Goal: Task Accomplishment & Management: Use online tool/utility

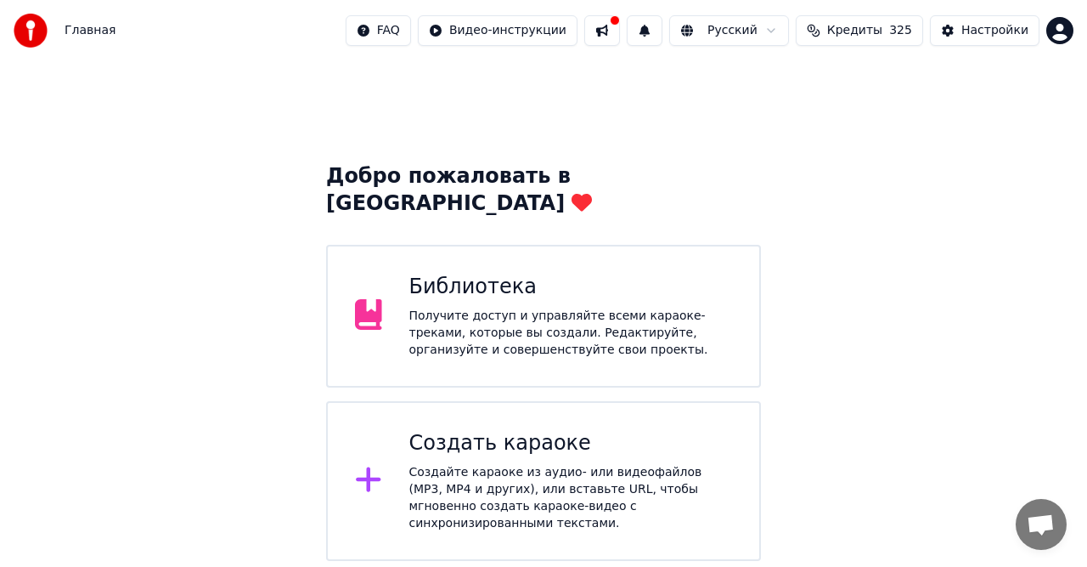
click at [546, 464] on div "Создайте караоке из аудио- или видеофайлов (MP3, MP4 и других), или вставьте UR…" at bounding box center [571, 498] width 324 height 68
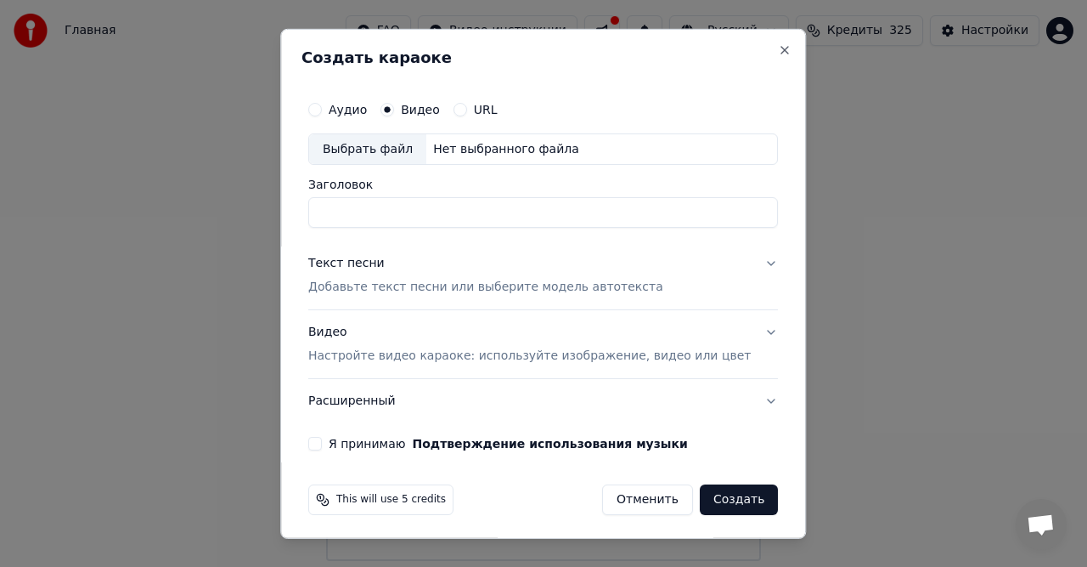
click at [484, 152] on div "Нет выбранного файла" at bounding box center [506, 148] width 160 height 17
type input "**********"
click at [517, 285] on p "Добавьте текст песни или выберите модель автотекста" at bounding box center [485, 287] width 355 height 17
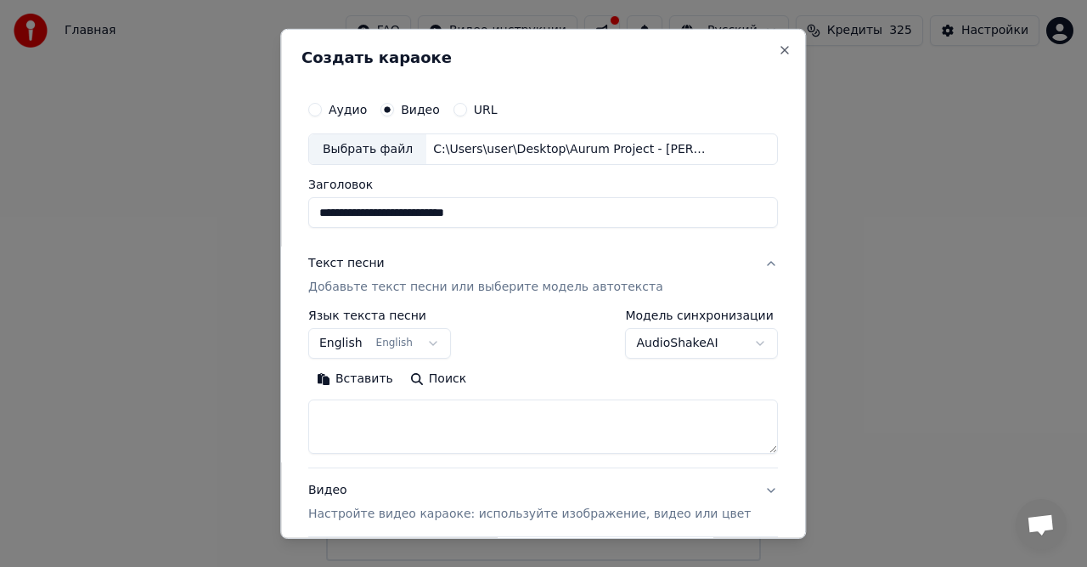
click at [381, 290] on p "Добавьте текст песни или выберите модель автотекста" at bounding box center [485, 287] width 355 height 17
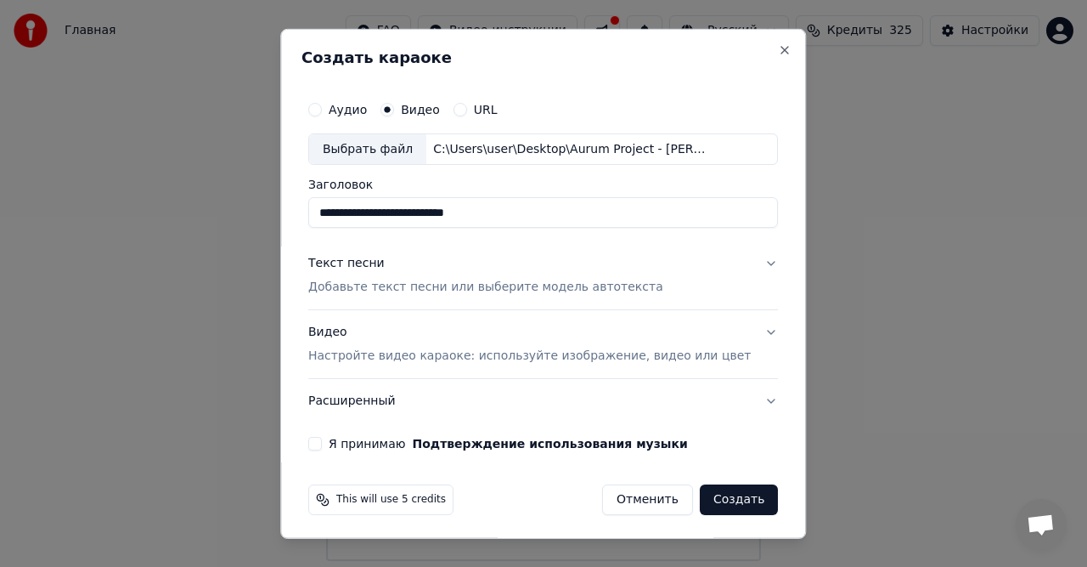
click at [384, 289] on p "Добавьте текст песни или выберите модель автотекста" at bounding box center [485, 287] width 355 height 17
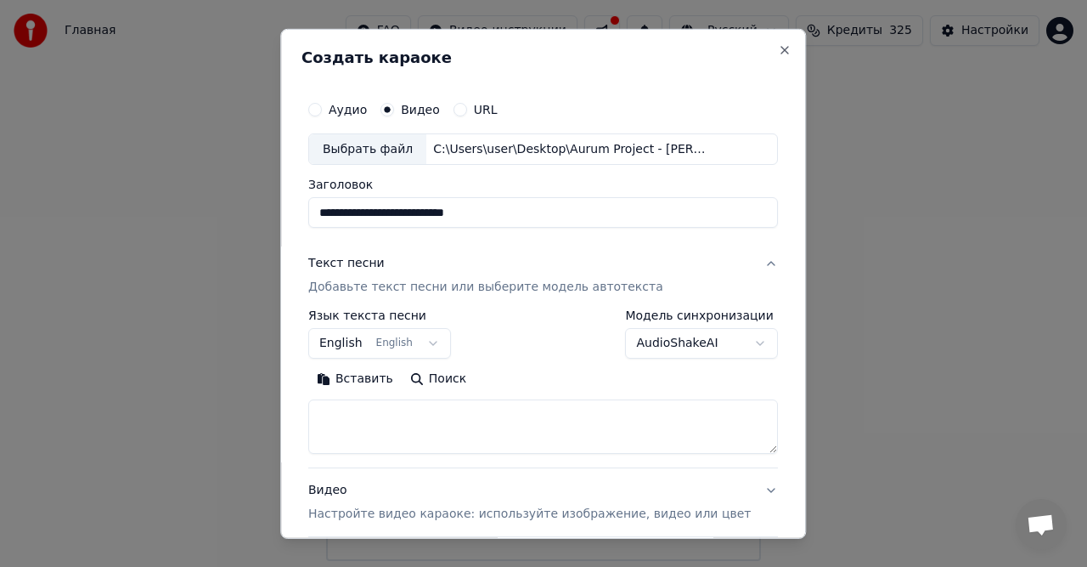
click at [392, 378] on button "Вставить" at bounding box center [354, 378] width 93 height 27
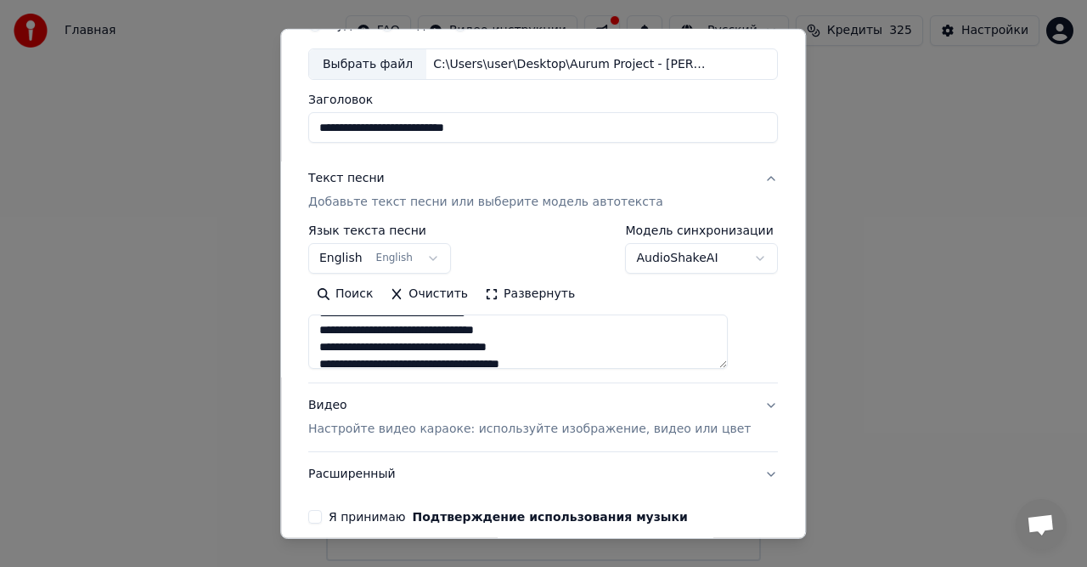
scroll to position [161, 0]
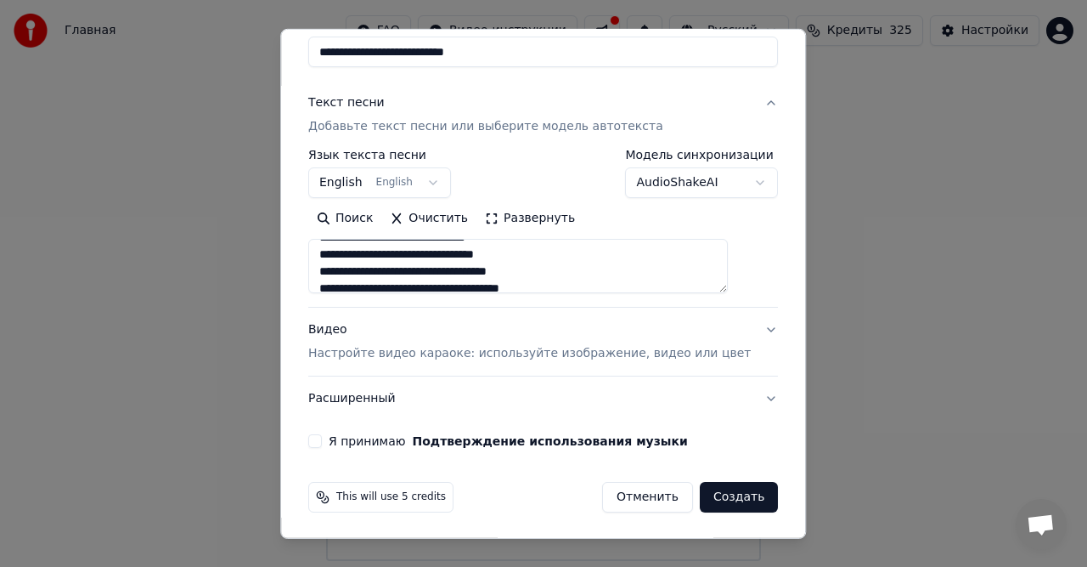
click at [404, 355] on p "Настройте видео караоке: используйте изображение, видео или цвет" at bounding box center [529, 353] width 443 height 17
type textarea "**********"
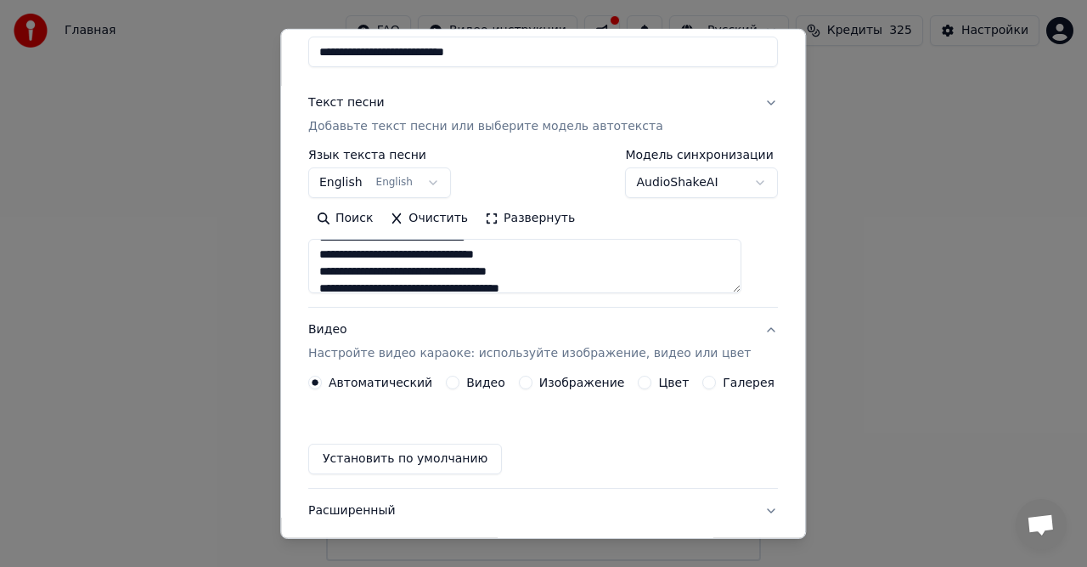
scroll to position [115, 0]
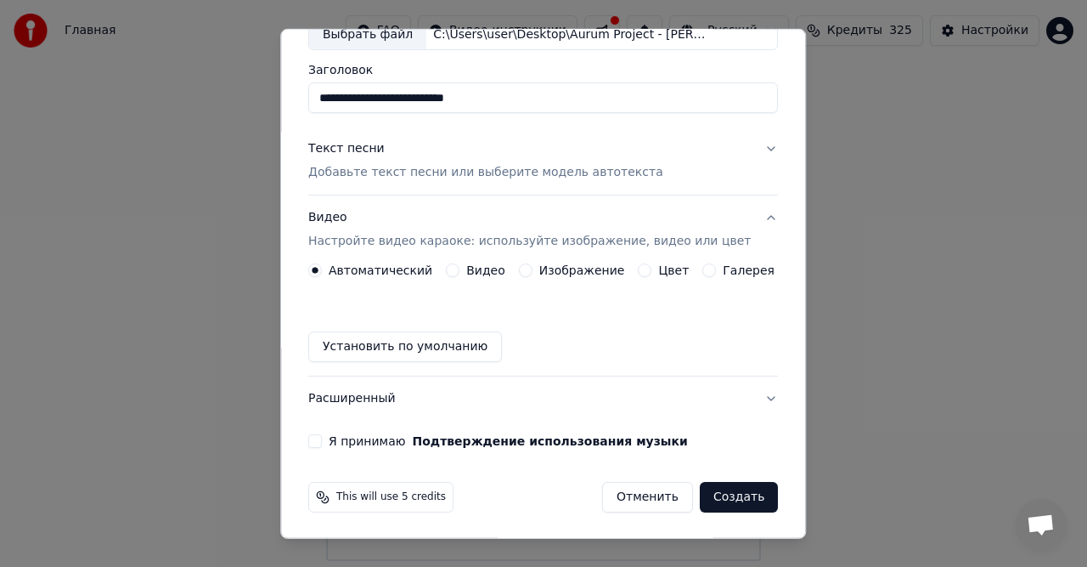
click at [484, 267] on label "Видео" at bounding box center [485, 270] width 39 height 12
click at [460, 267] on button "Видео" at bounding box center [453, 270] width 14 height 14
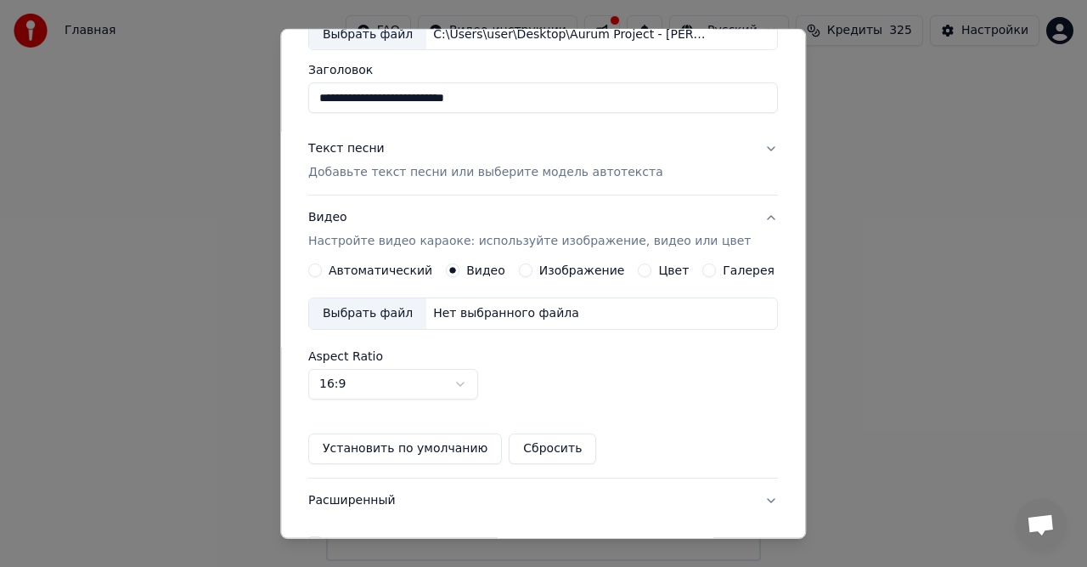
click at [486, 305] on div "Нет выбранного файла" at bounding box center [506, 313] width 160 height 17
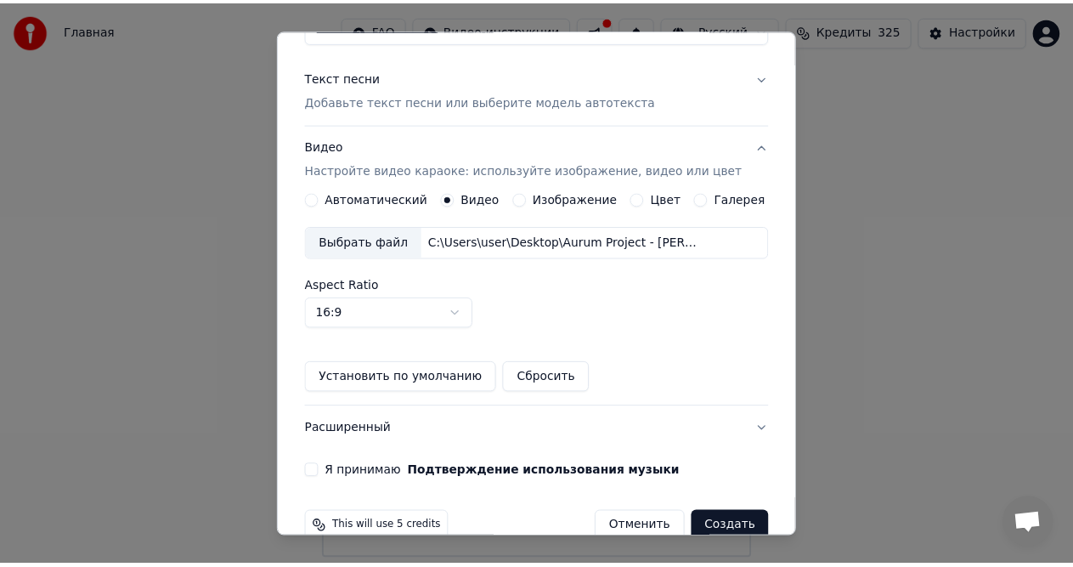
scroll to position [216, 0]
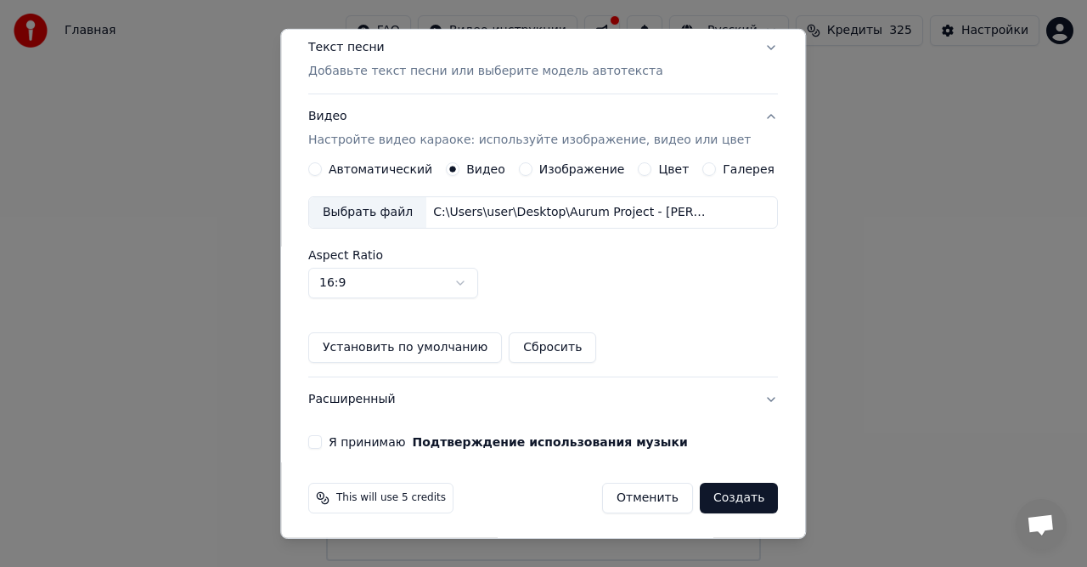
click at [345, 436] on label "Я принимаю Подтверждение использования музыки" at bounding box center [508, 442] width 359 height 12
click at [322, 435] on button "Я принимаю Подтверждение использования музыки" at bounding box center [315, 442] width 14 height 14
click at [725, 494] on button "Создать" at bounding box center [739, 498] width 78 height 31
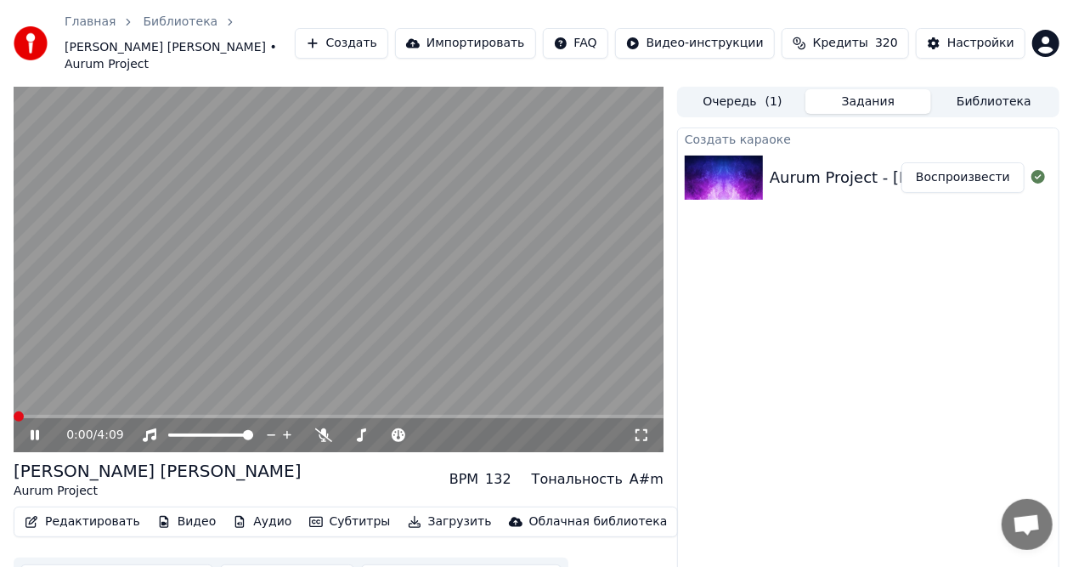
click at [14, 421] on span at bounding box center [19, 416] width 10 height 10
click at [14, 415] on span at bounding box center [14, 416] width 0 height 3
click at [426, 430] on span at bounding box center [420, 435] width 10 height 10
drag, startPoint x: 105, startPoint y: 395, endPoint x: 27, endPoint y: 410, distance: 79.6
click at [27, 410] on div "0:56 / 4:09" at bounding box center [339, 269] width 650 height 365
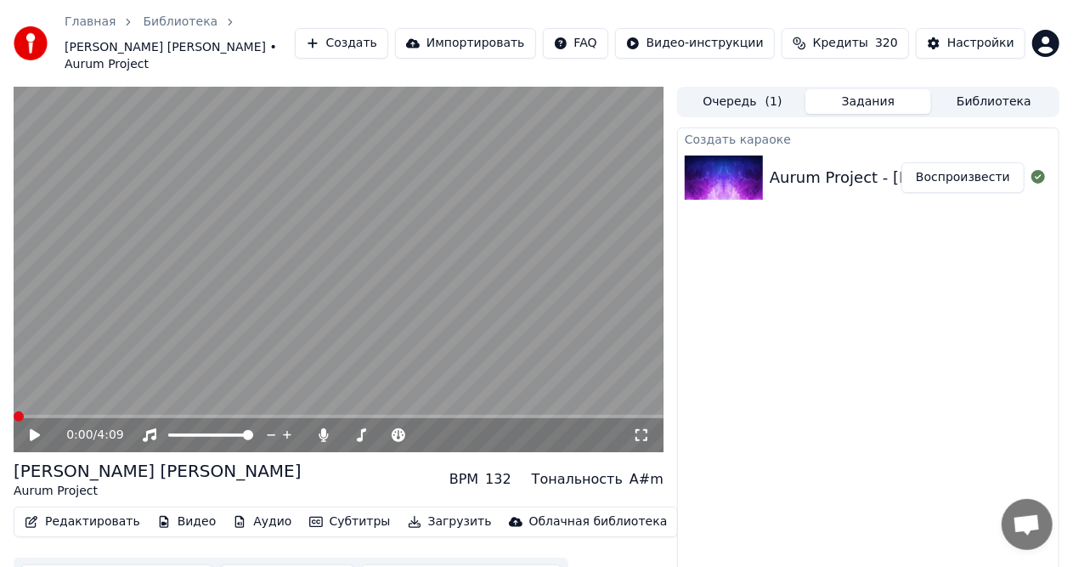
click at [14, 415] on span at bounding box center [14, 416] width 0 height 3
click at [156, 277] on video at bounding box center [339, 269] width 650 height 365
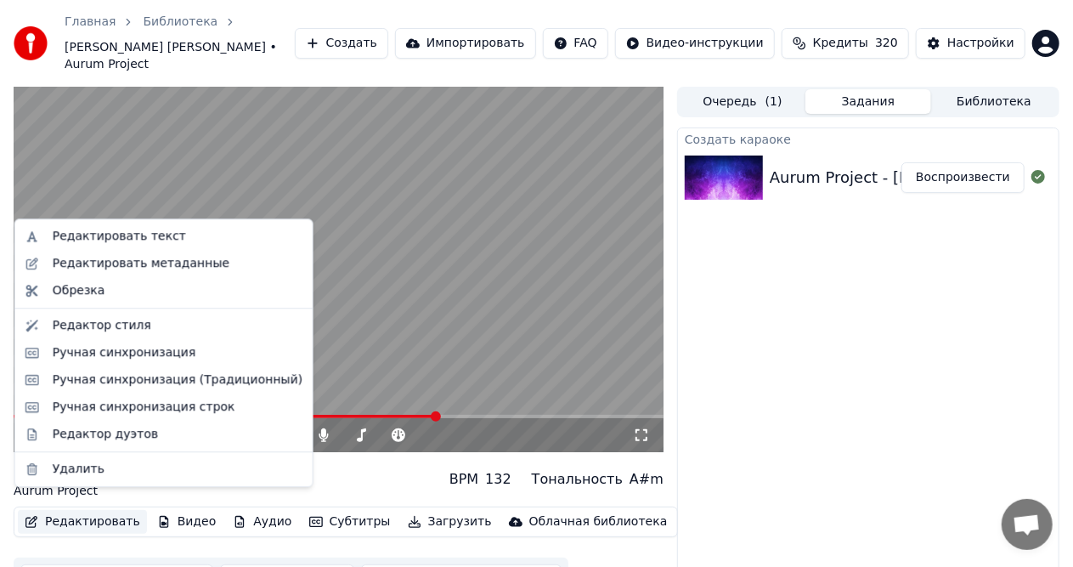
click at [89, 510] on button "Редактировать" at bounding box center [82, 522] width 129 height 24
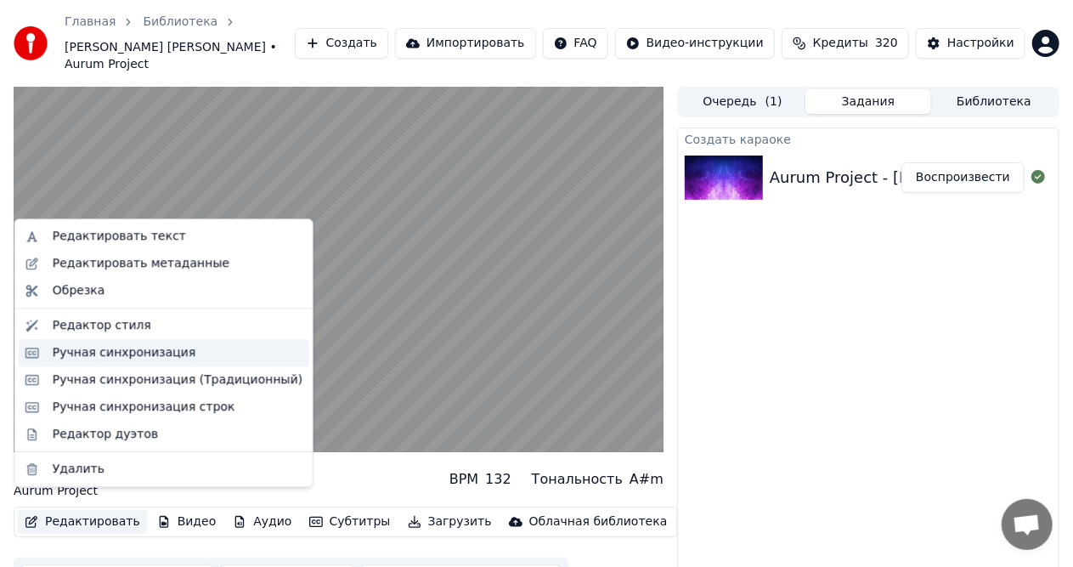
click at [97, 354] on div "Ручная синхронизация" at bounding box center [125, 352] width 144 height 17
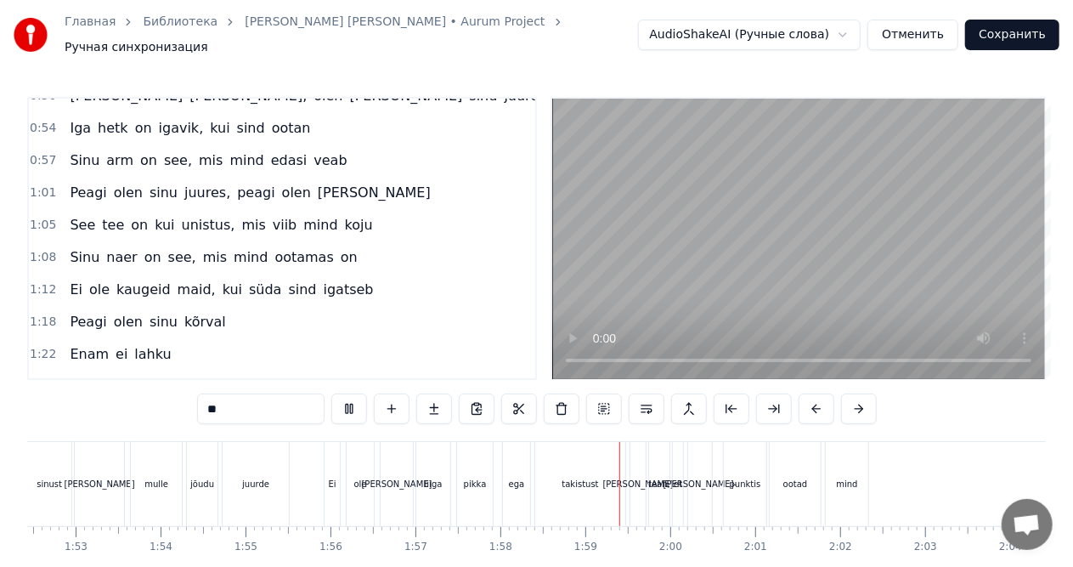
scroll to position [381, 0]
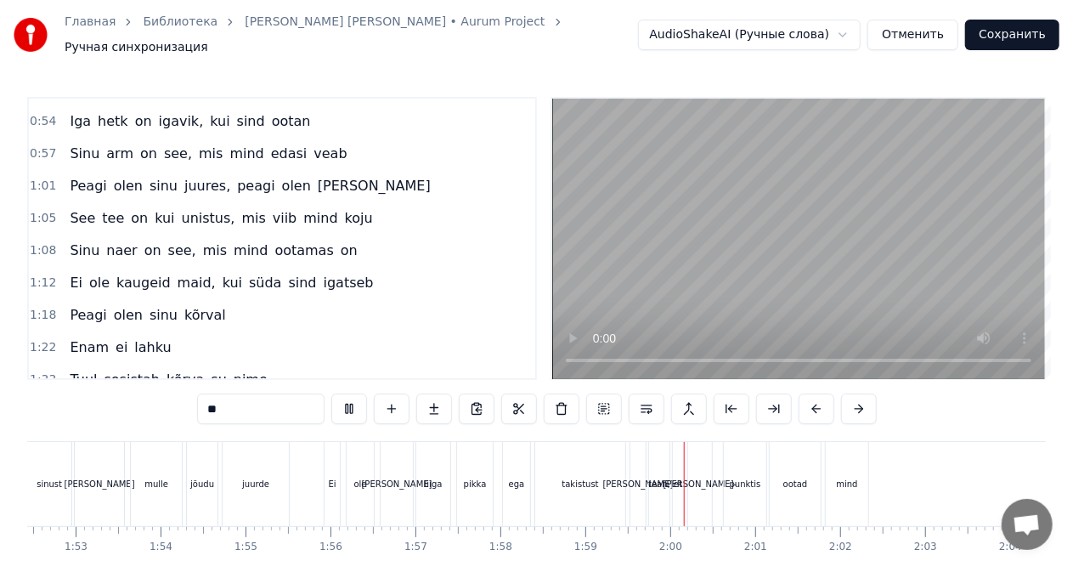
click at [194, 305] on span "kõrval" at bounding box center [205, 315] width 45 height 20
type input "******"
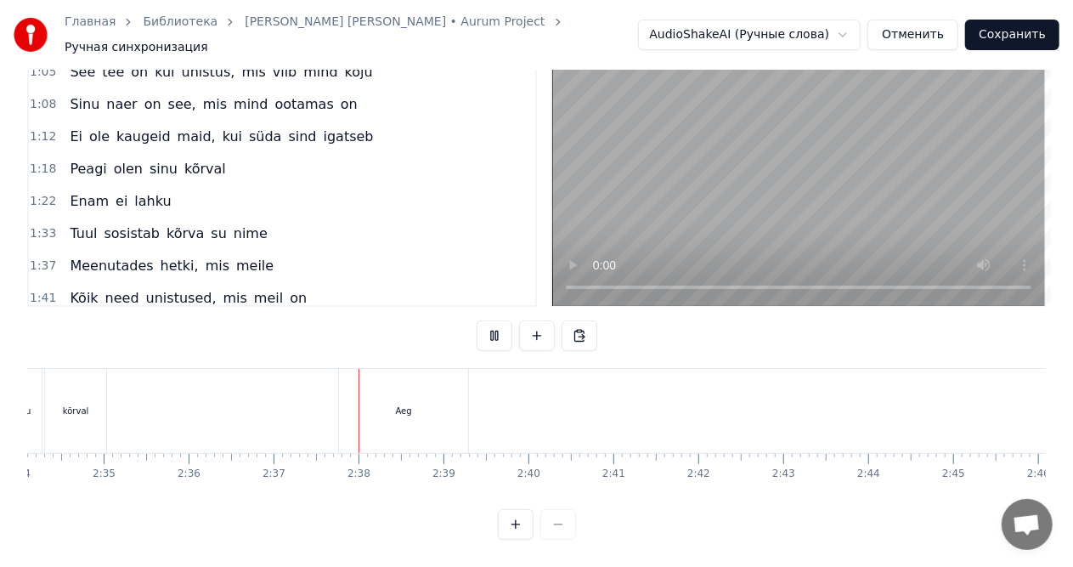
scroll to position [0, 13288]
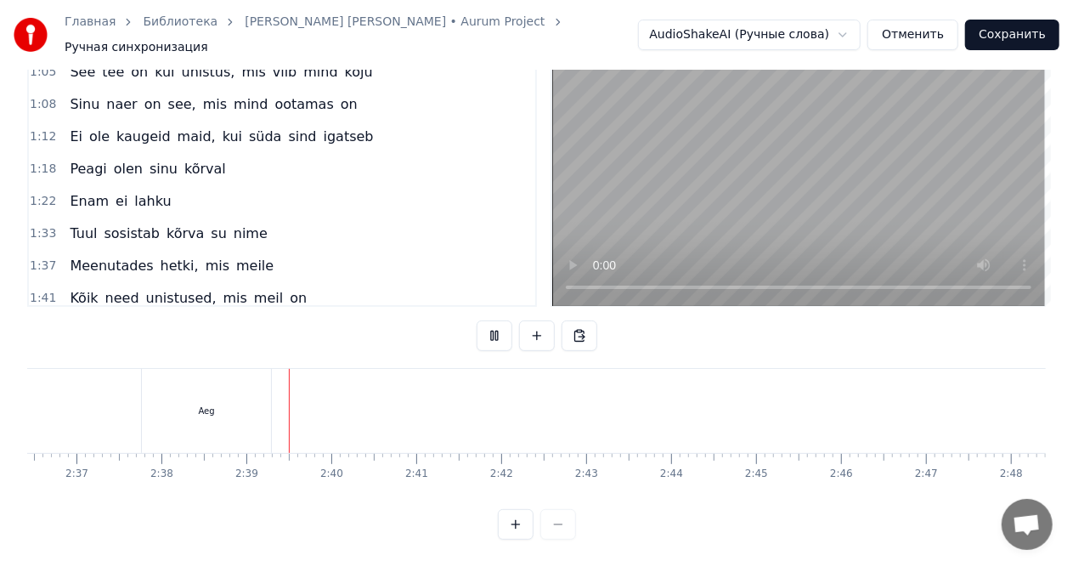
click at [670, 168] on video at bounding box center [798, 165] width 493 height 280
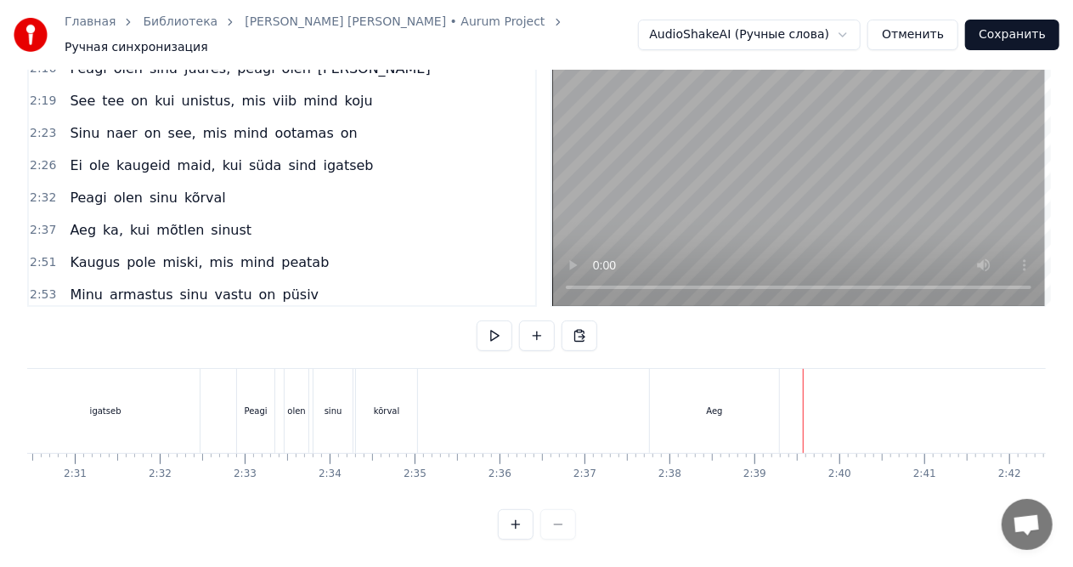
scroll to position [0, 12587]
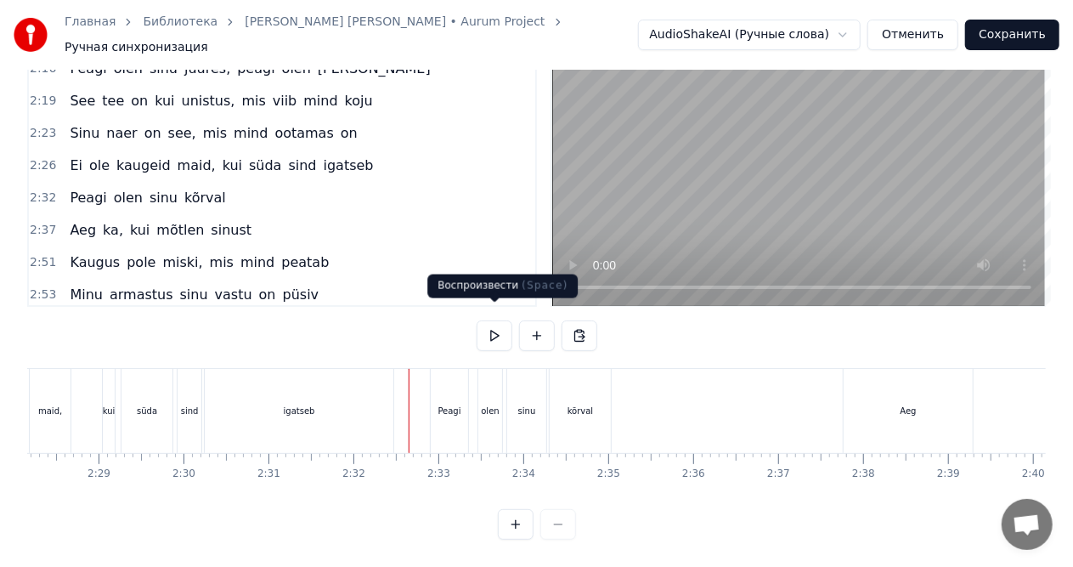
click at [495, 321] on button at bounding box center [495, 335] width 36 height 31
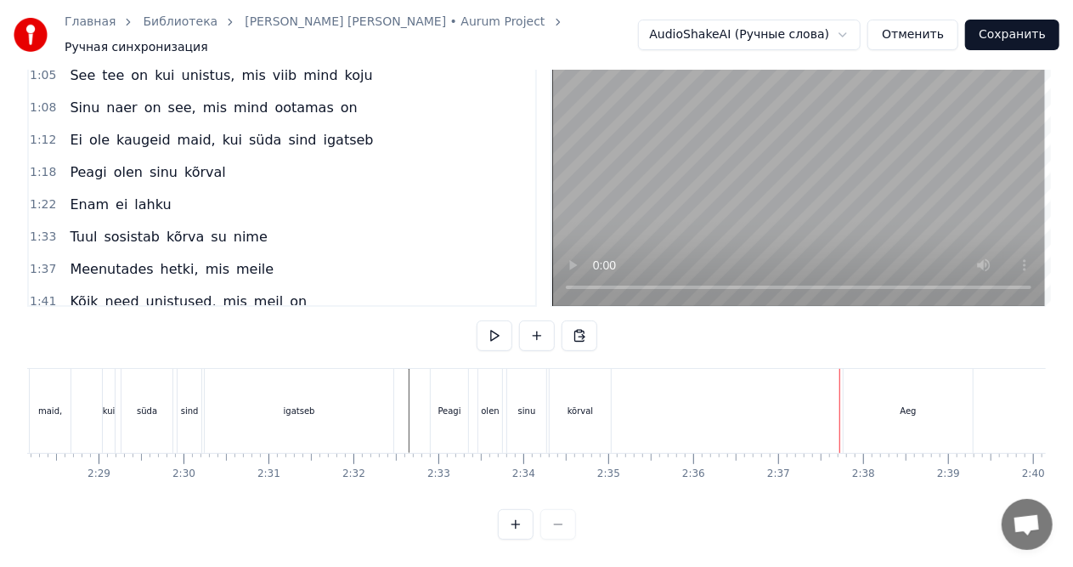
scroll to position [450, 0]
click at [114, 189] on div "Enam ei lahku" at bounding box center [120, 204] width 115 height 31
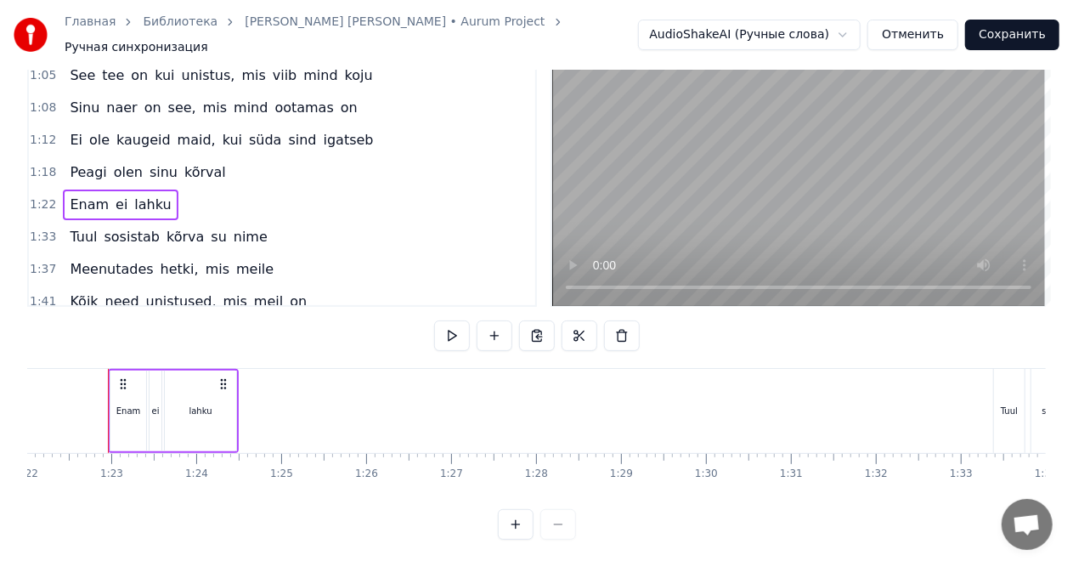
scroll to position [0, 6963]
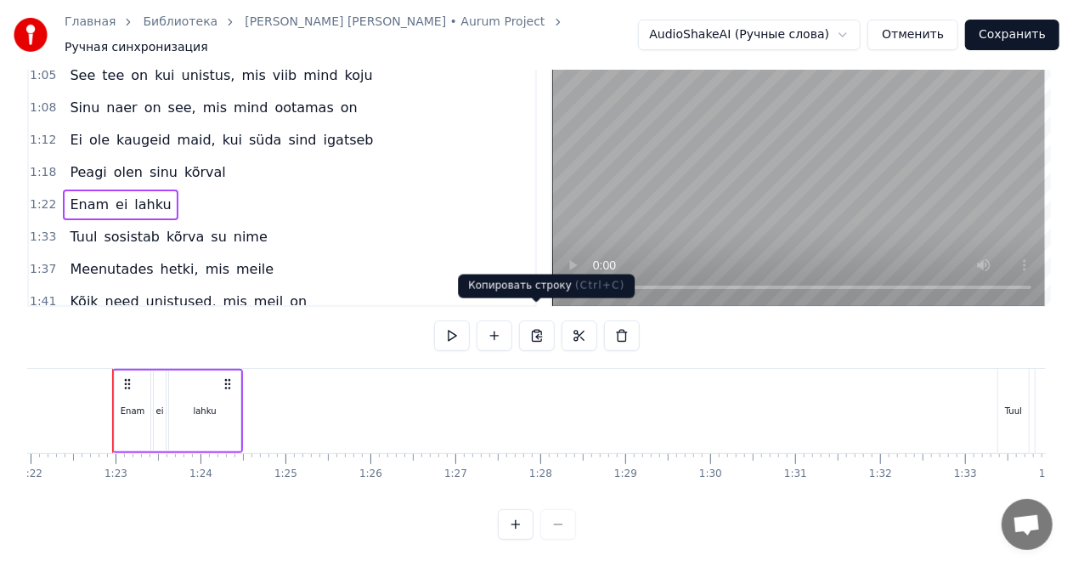
click at [532, 320] on button at bounding box center [537, 335] width 36 height 31
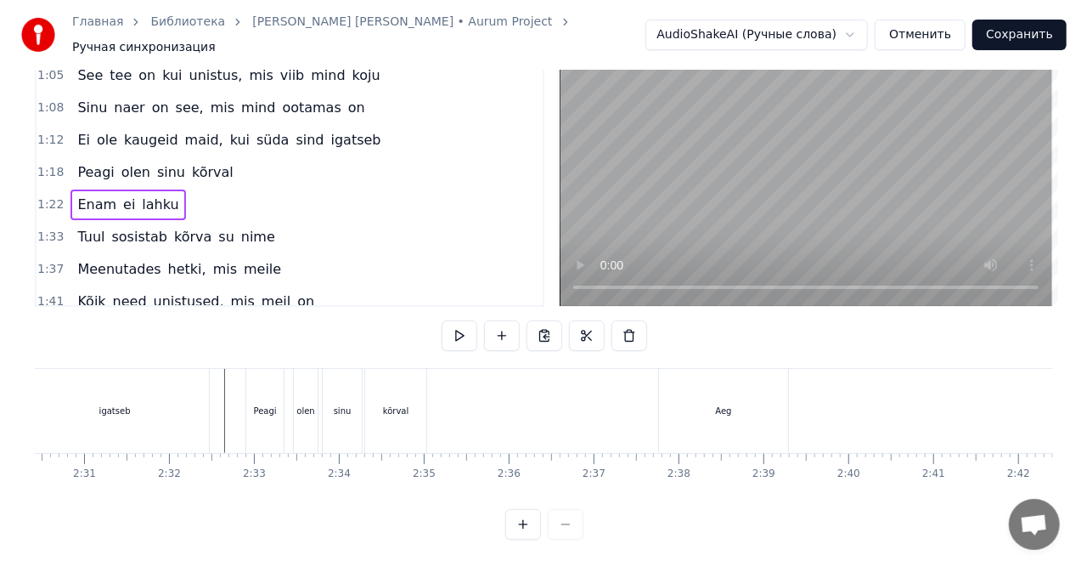
scroll to position [0, 12876]
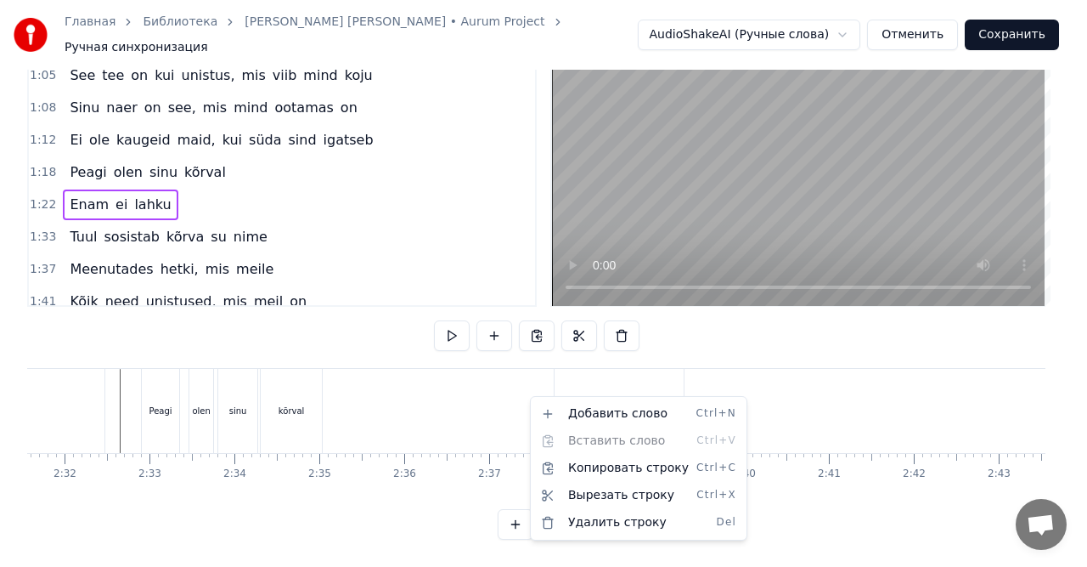
click at [540, 377] on html "Главная Библиотека [PERSON_NAME] [PERSON_NAME] • Aurum Project Ручная синхрониз…" at bounding box center [543, 247] width 1087 height 640
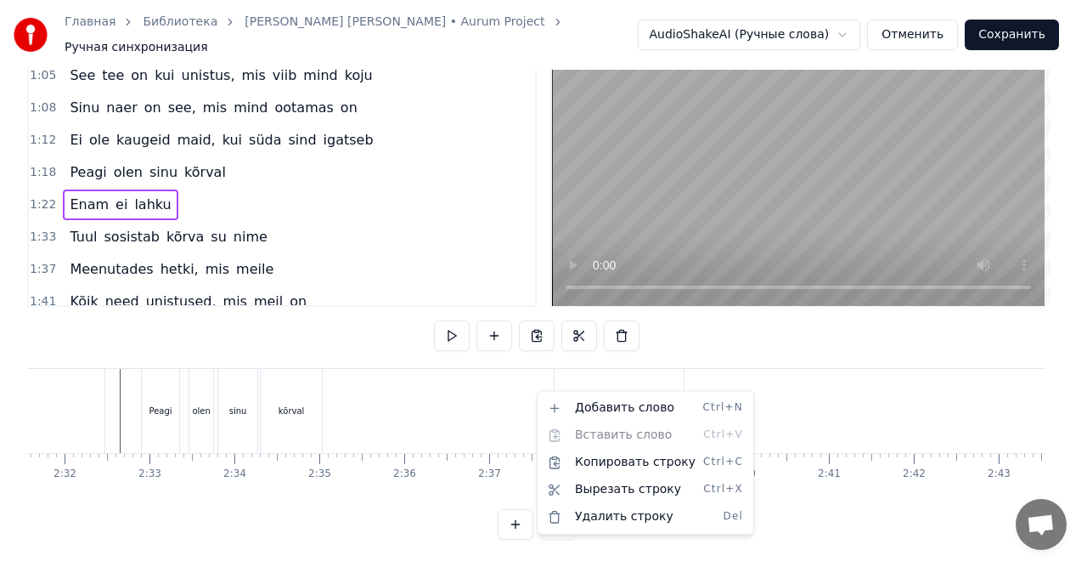
click at [535, 319] on html "Главная Библиотека [PERSON_NAME] [PERSON_NAME] • Aurum Project Ручная синхрониз…" at bounding box center [543, 247] width 1087 height 640
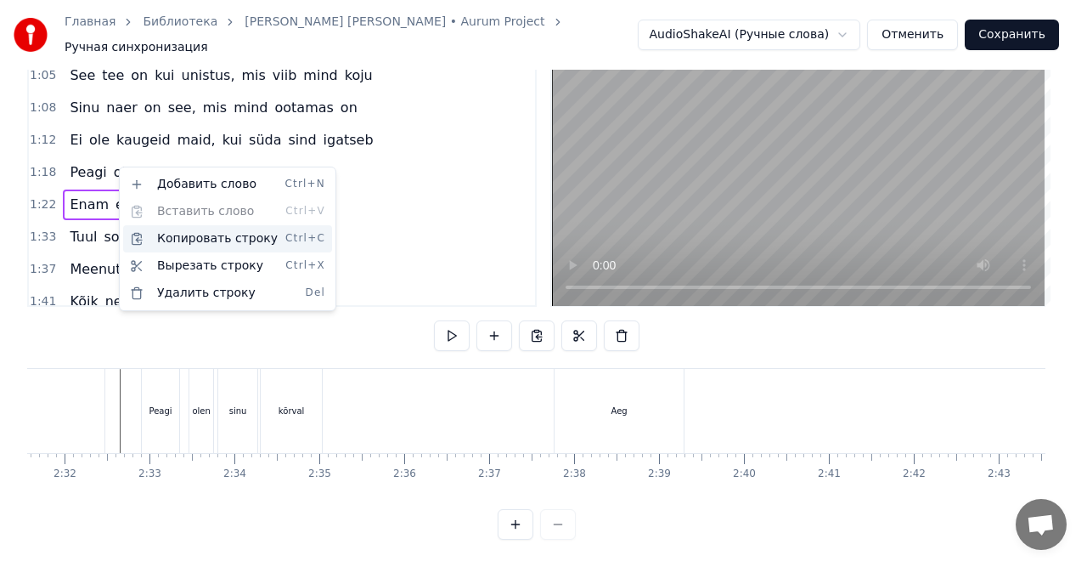
click at [184, 238] on div "Копировать строку Ctrl+C" at bounding box center [227, 238] width 209 height 27
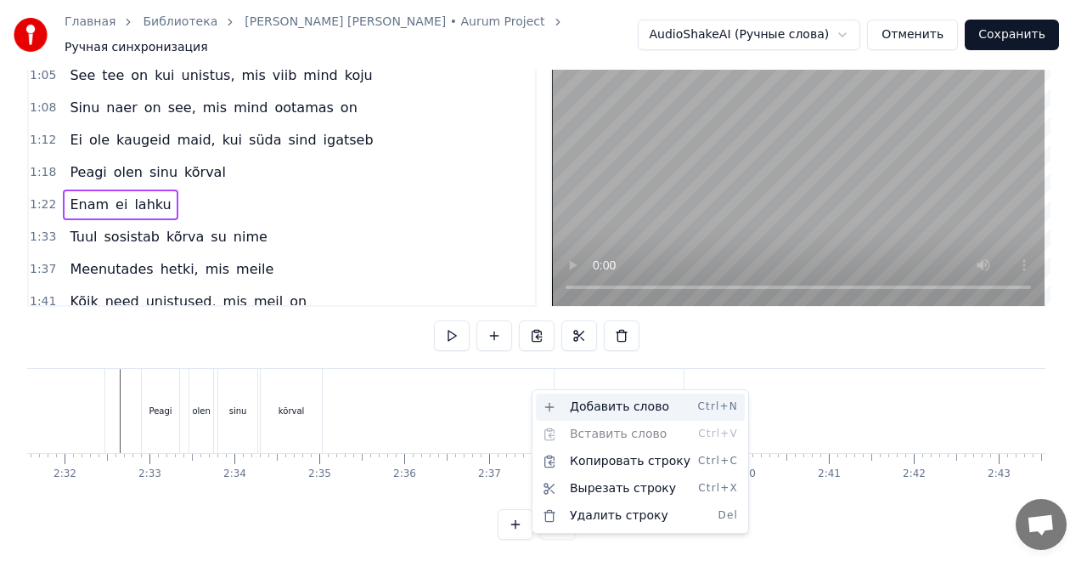
click at [610, 409] on div "Добавить слово Ctrl+N" at bounding box center [640, 406] width 209 height 27
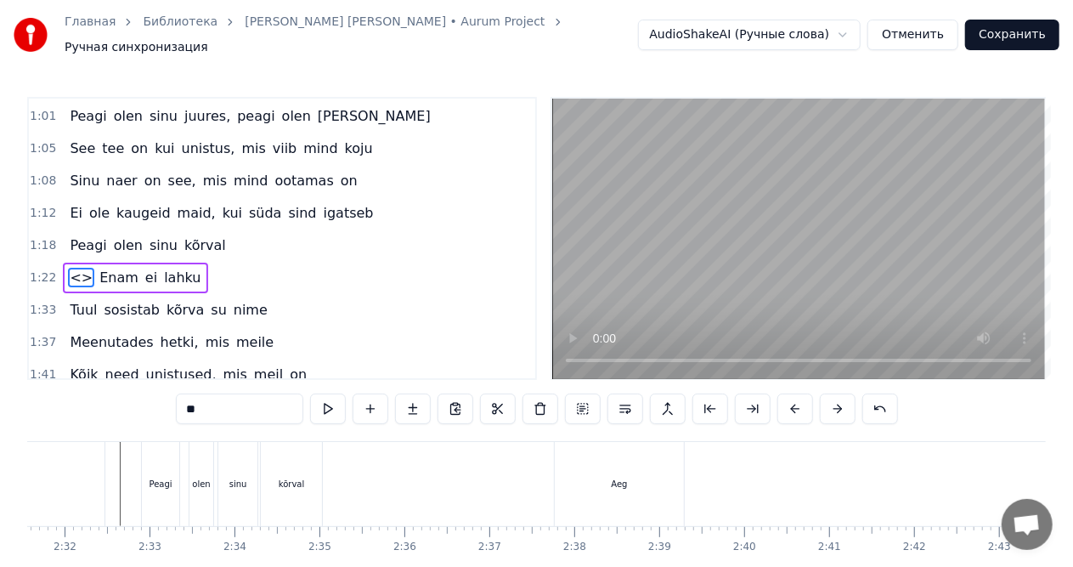
scroll to position [478, 0]
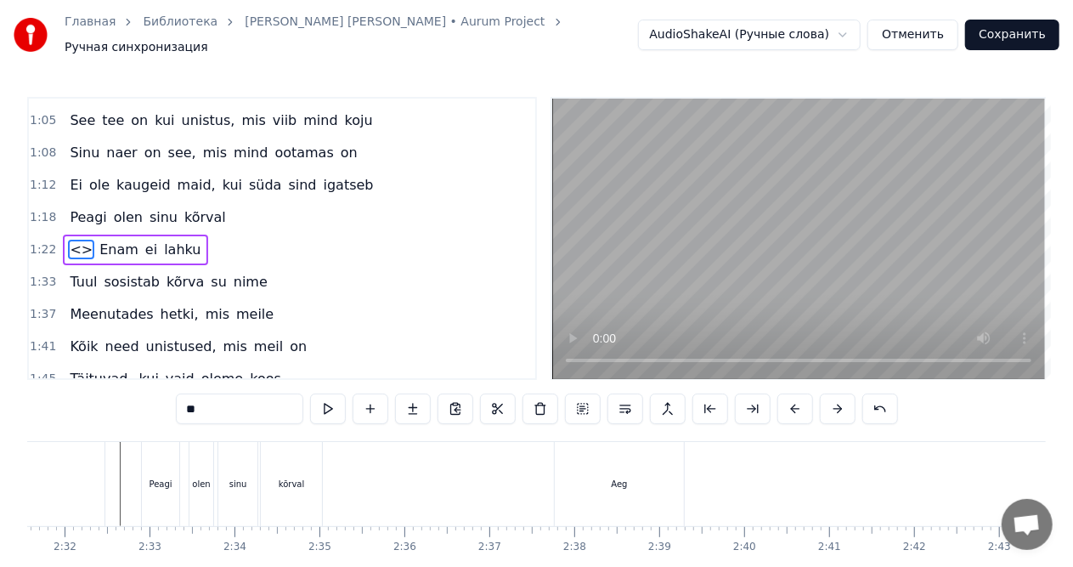
click at [576, 458] on div "Aeg" at bounding box center [619, 484] width 129 height 84
type input "***"
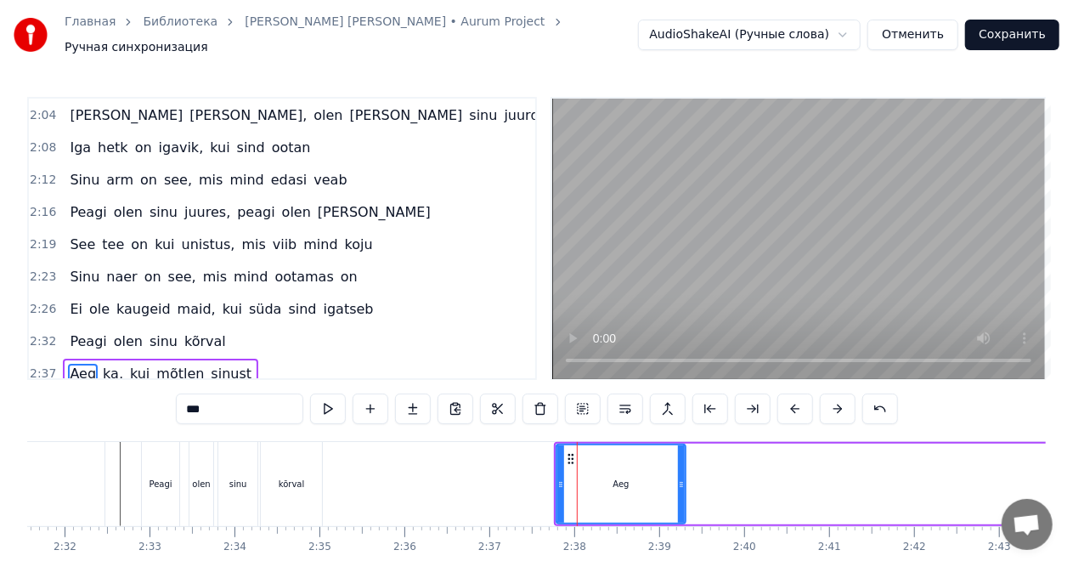
scroll to position [1018, 0]
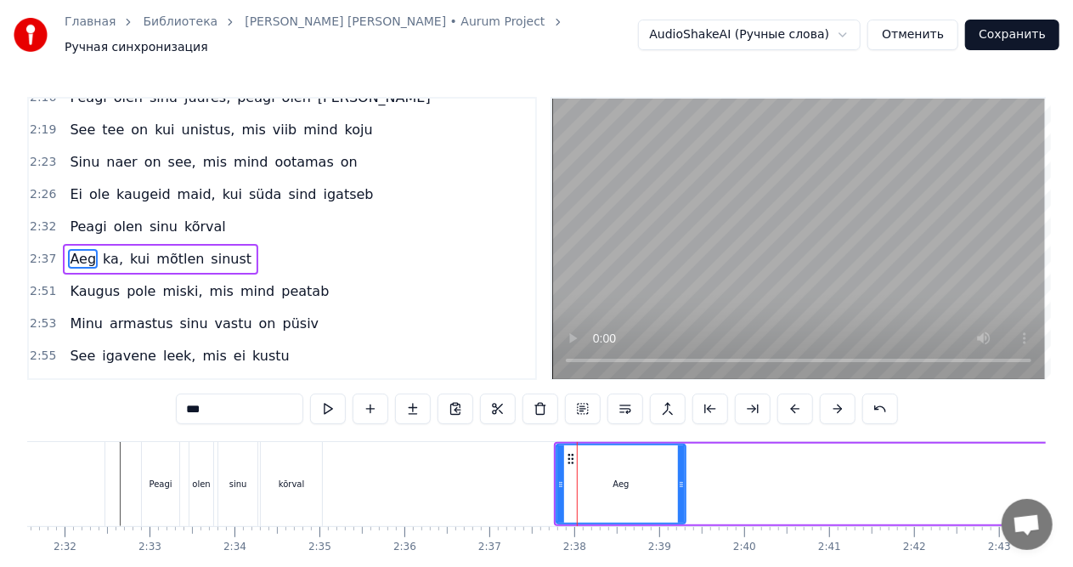
drag, startPoint x: 599, startPoint y: 454, endPoint x: 693, endPoint y: 464, distance: 94.8
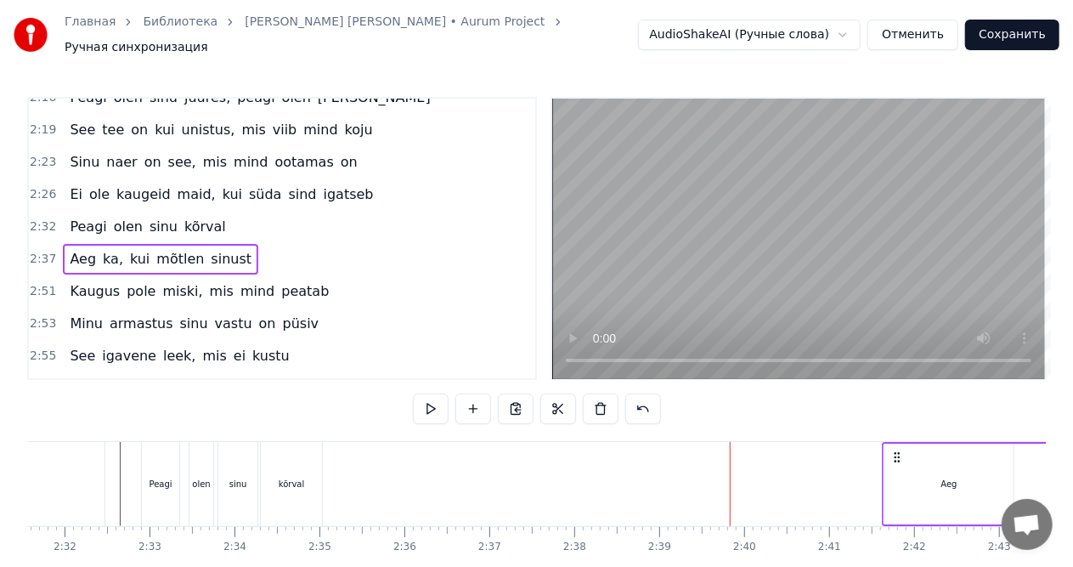
drag, startPoint x: 567, startPoint y: 449, endPoint x: 804, endPoint y: 471, distance: 237.2
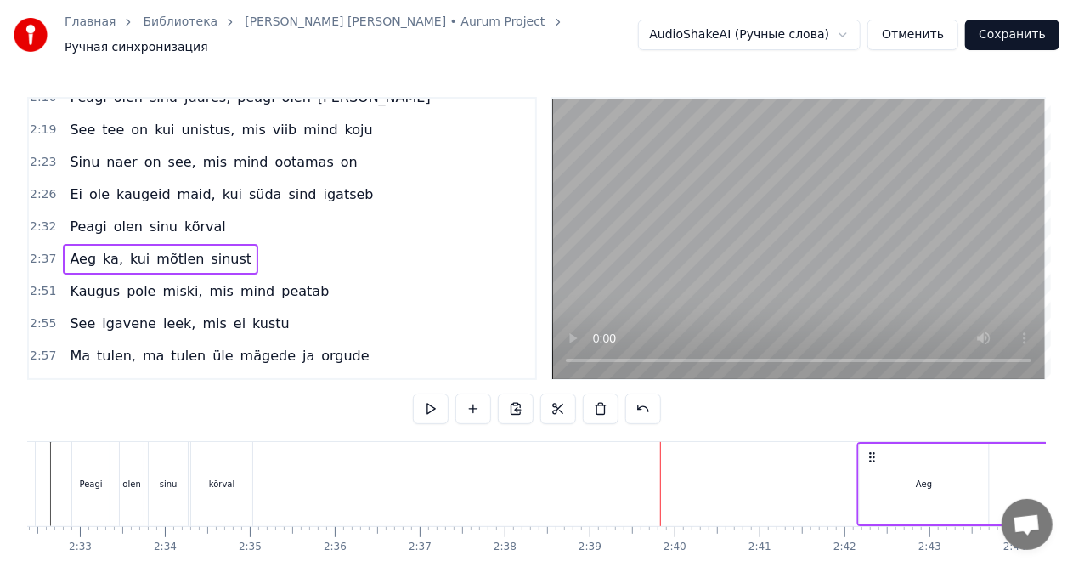
scroll to position [0, 12959]
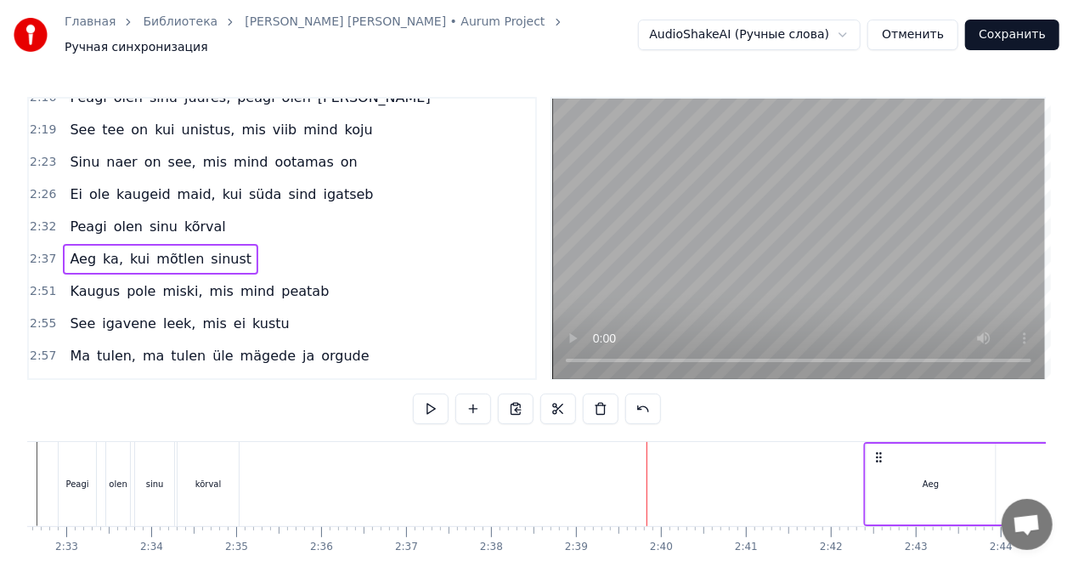
drag, startPoint x: 584, startPoint y: 450, endPoint x: 877, endPoint y: 454, distance: 292.3
click at [877, 454] on icon at bounding box center [879, 457] width 14 height 14
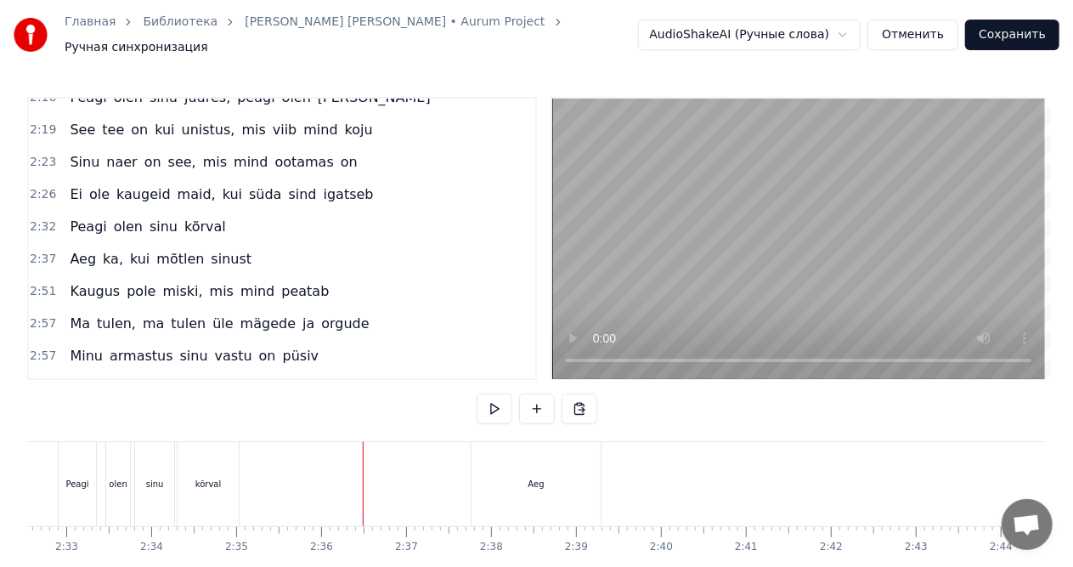
click at [486, 449] on div "Aeg" at bounding box center [535, 484] width 129 height 84
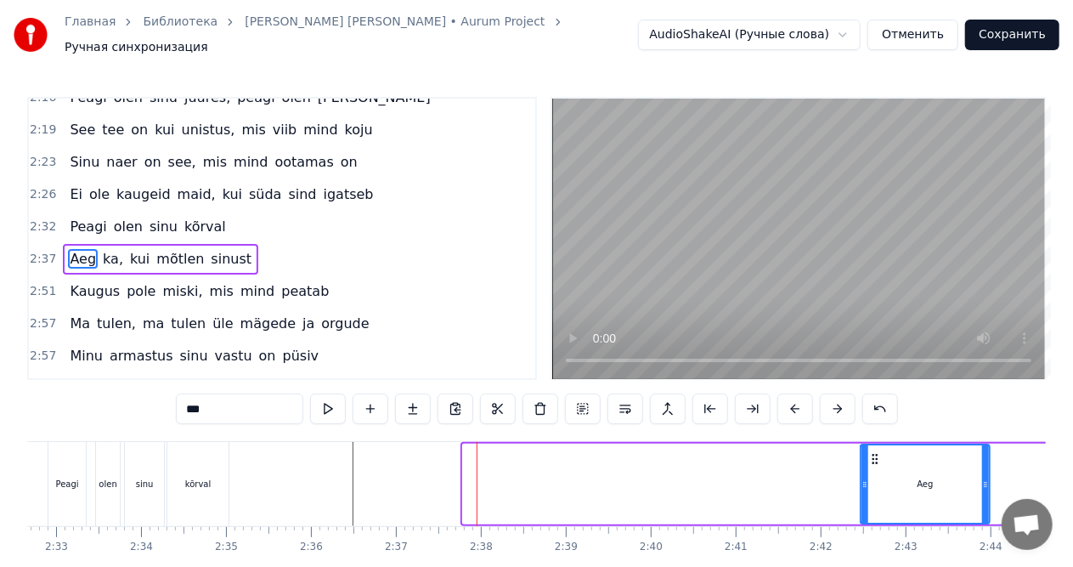
scroll to position [0, 12989]
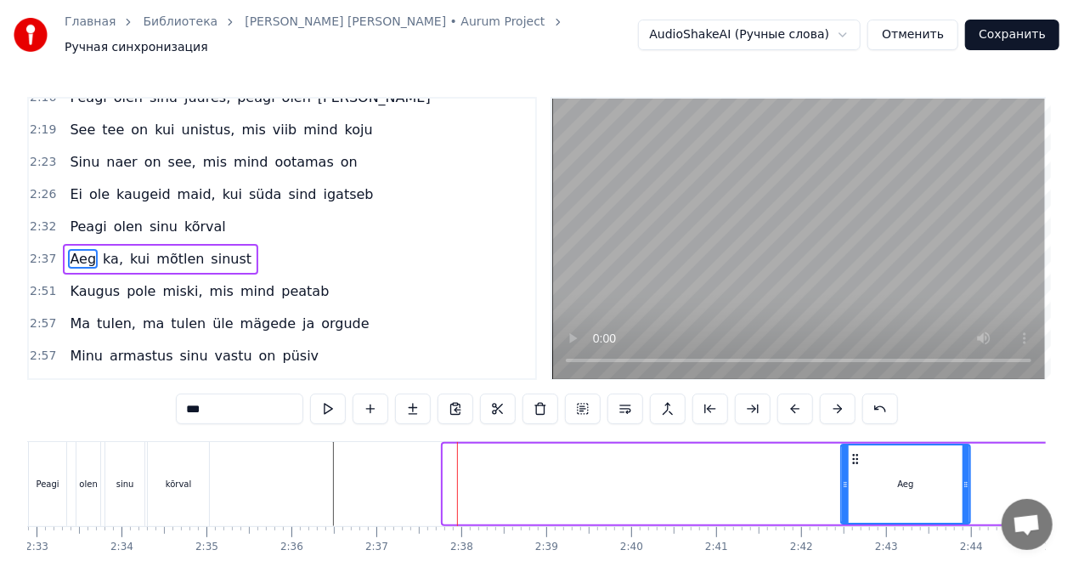
drag, startPoint x: 488, startPoint y: 449, endPoint x: 917, endPoint y: 454, distance: 429.9
click at [862, 454] on icon at bounding box center [856, 459] width 14 height 14
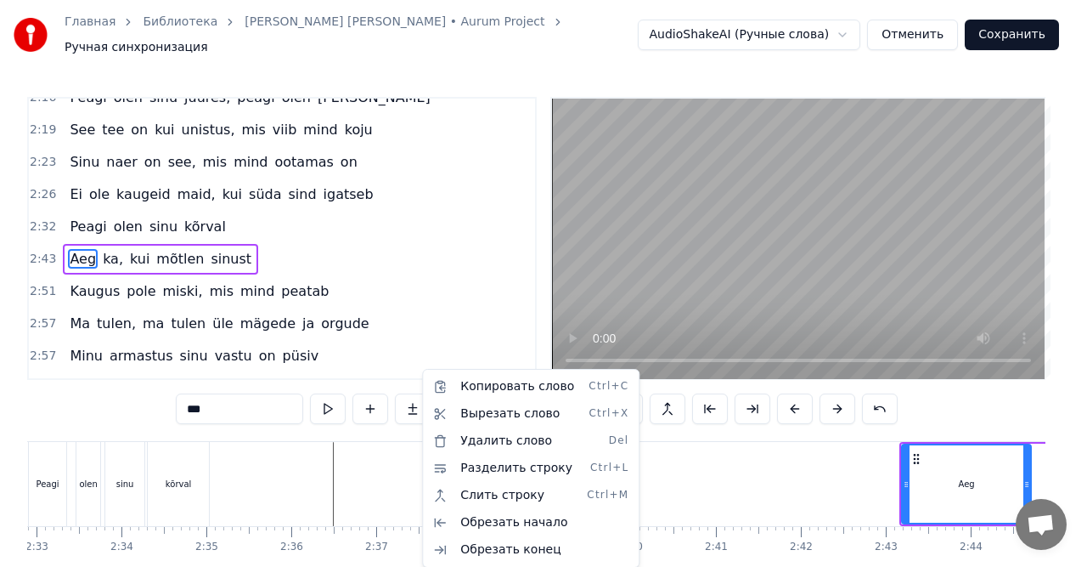
click at [425, 316] on html "Главная Библиотека [PERSON_NAME] [PERSON_NAME] • Aurum Project Ручная синхрониз…" at bounding box center [543, 320] width 1087 height 640
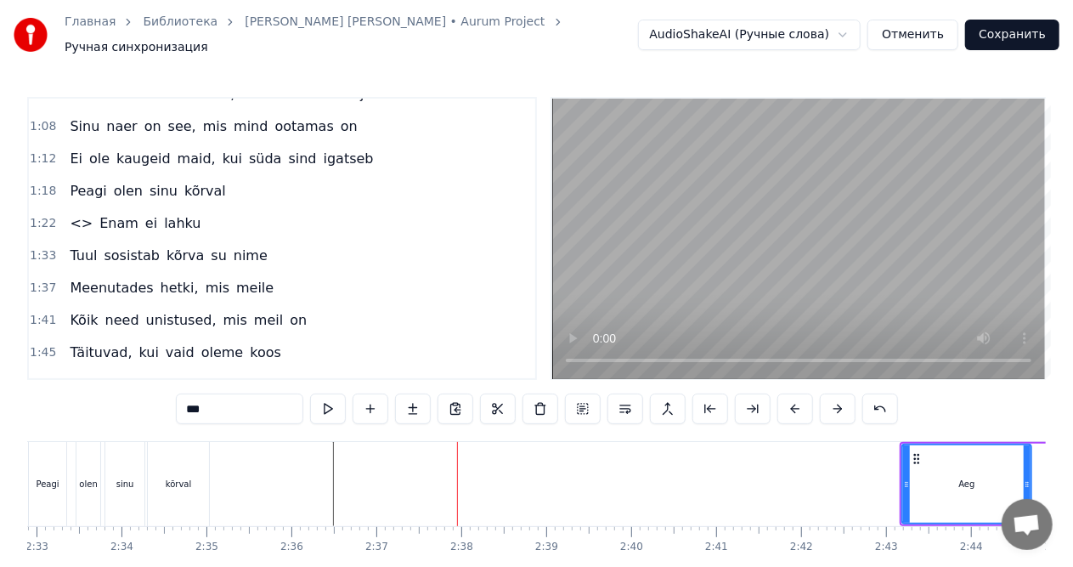
scroll to position [496, 0]
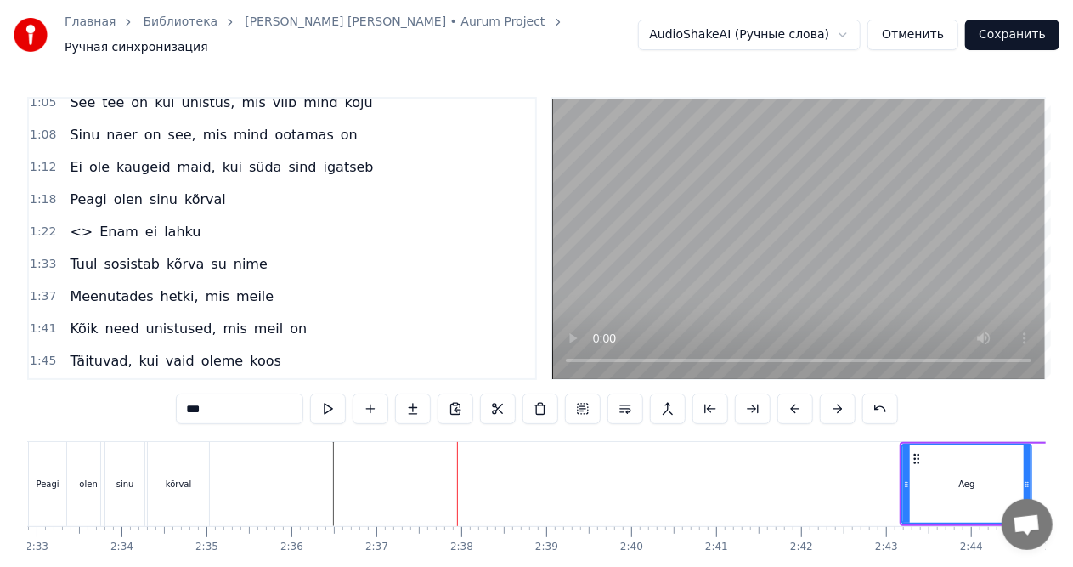
click at [144, 217] on div "<> Enam ei lahku" at bounding box center [135, 232] width 144 height 31
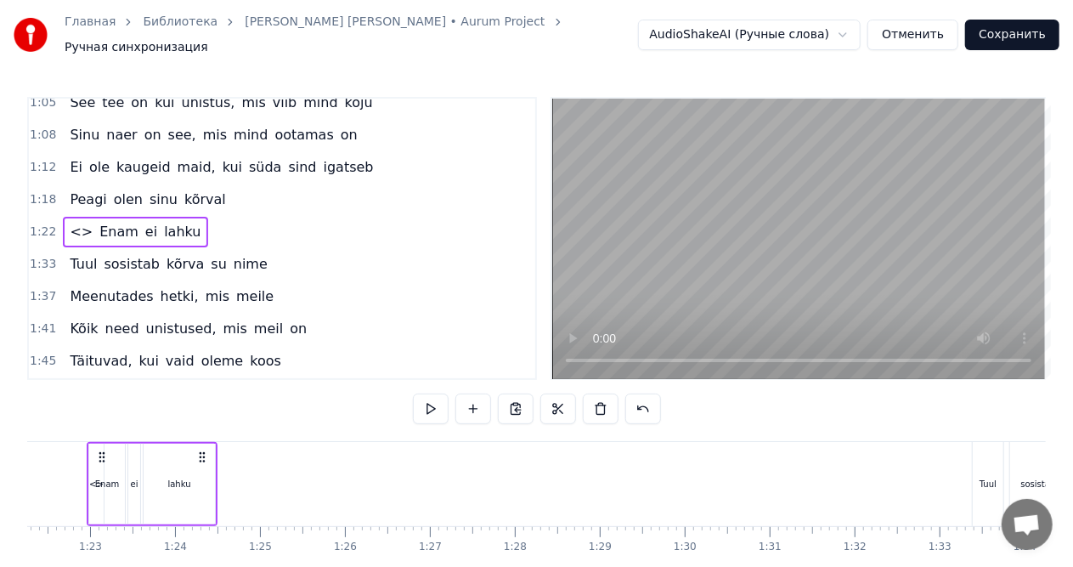
scroll to position [0, 6963]
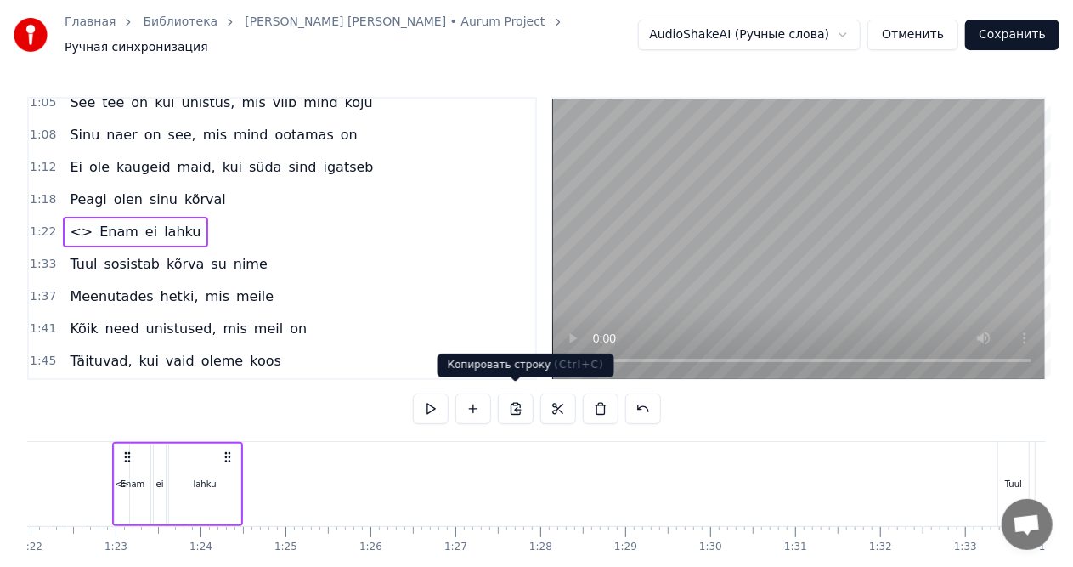
click at [516, 399] on button at bounding box center [516, 408] width 36 height 31
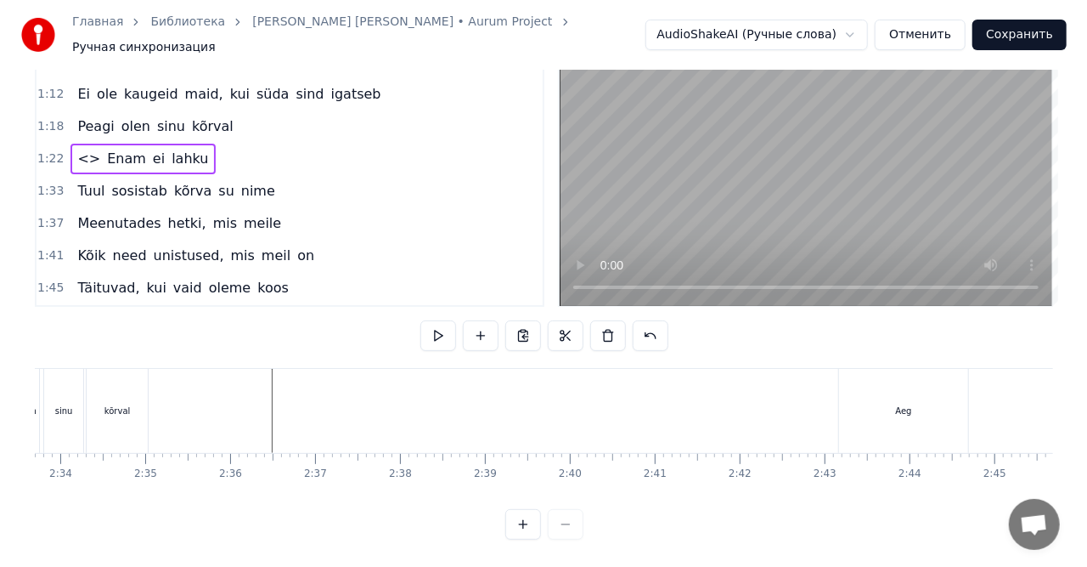
scroll to position [0, 12961]
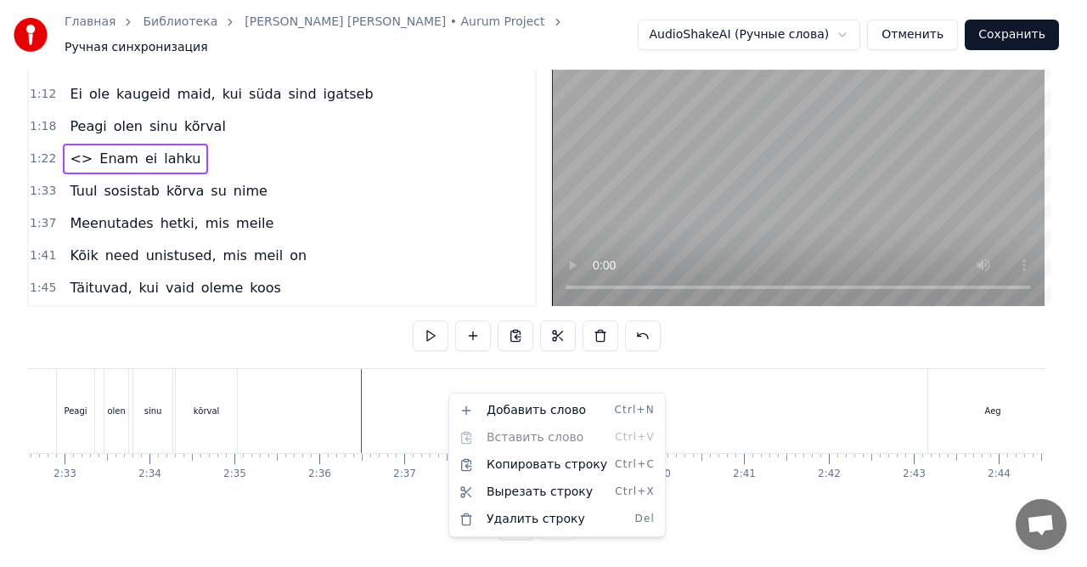
click at [445, 386] on html "Главная Библиотека [PERSON_NAME] [PERSON_NAME] • Aurum Project Ручная синхрониз…" at bounding box center [543, 247] width 1087 height 640
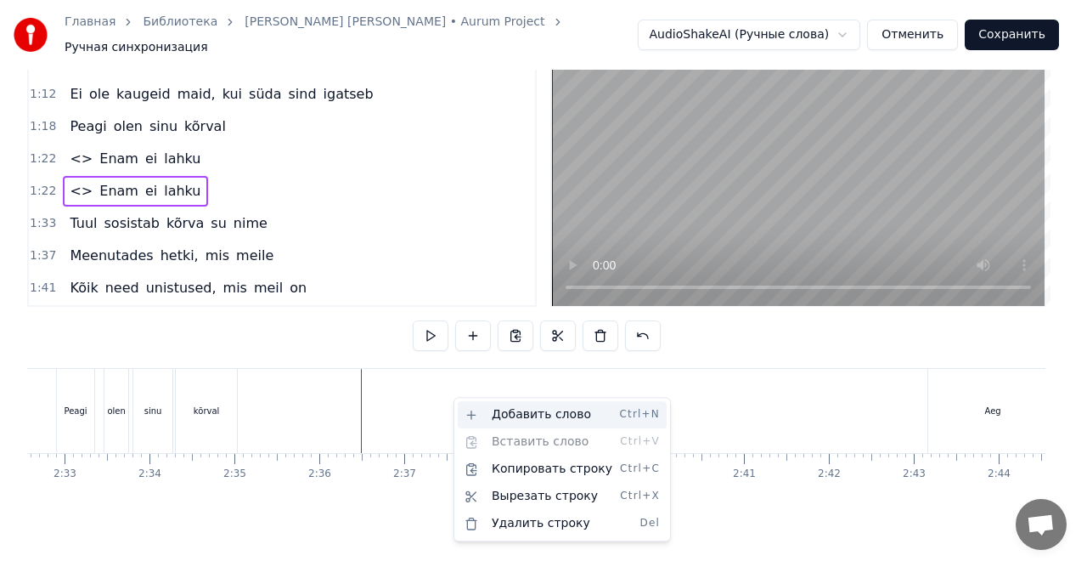
click at [525, 415] on div "Добавить слово Ctrl+N" at bounding box center [562, 414] width 209 height 27
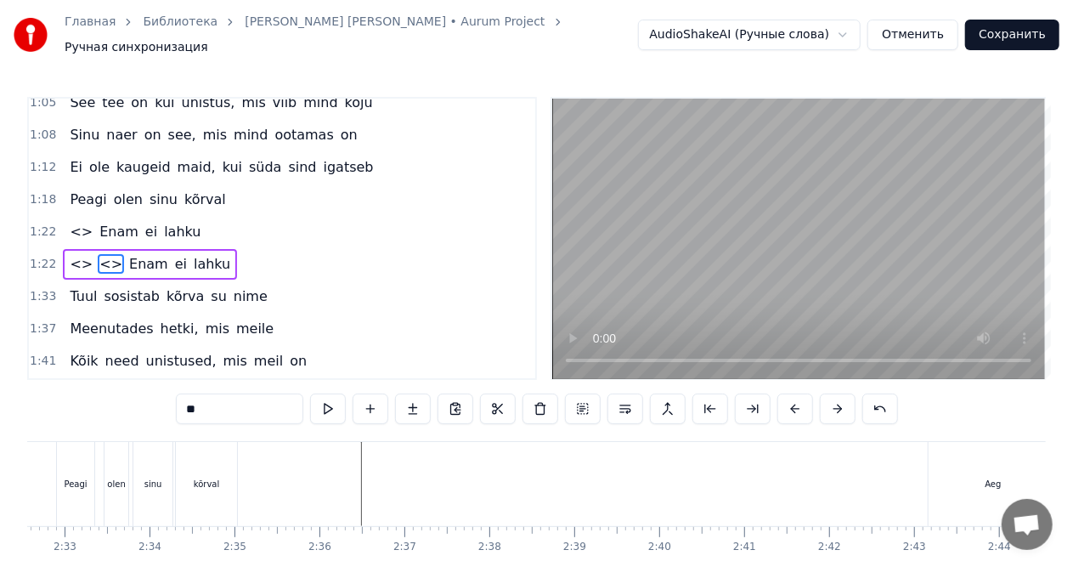
scroll to position [510, 0]
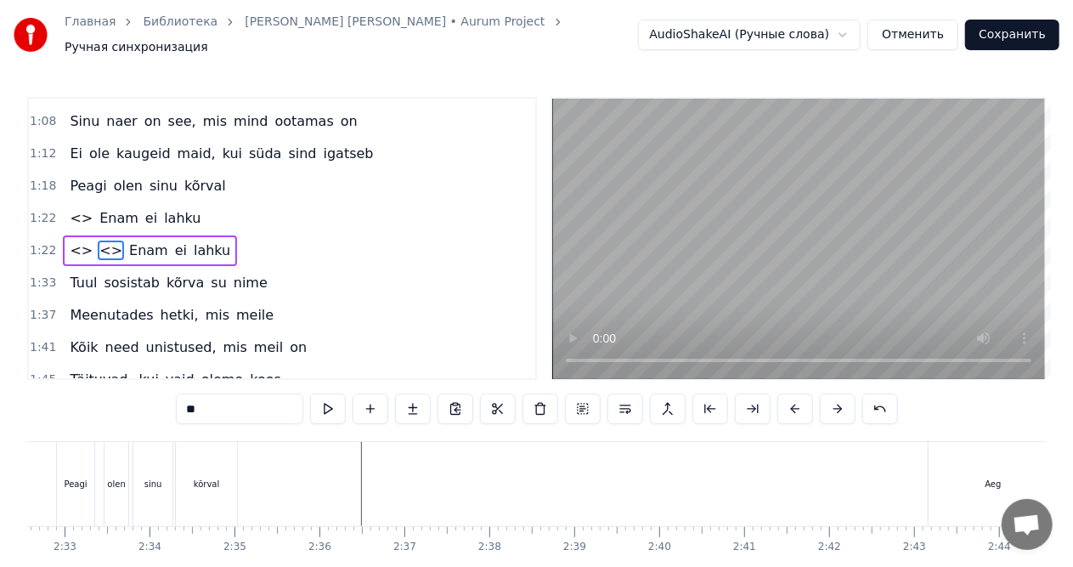
type input "****"
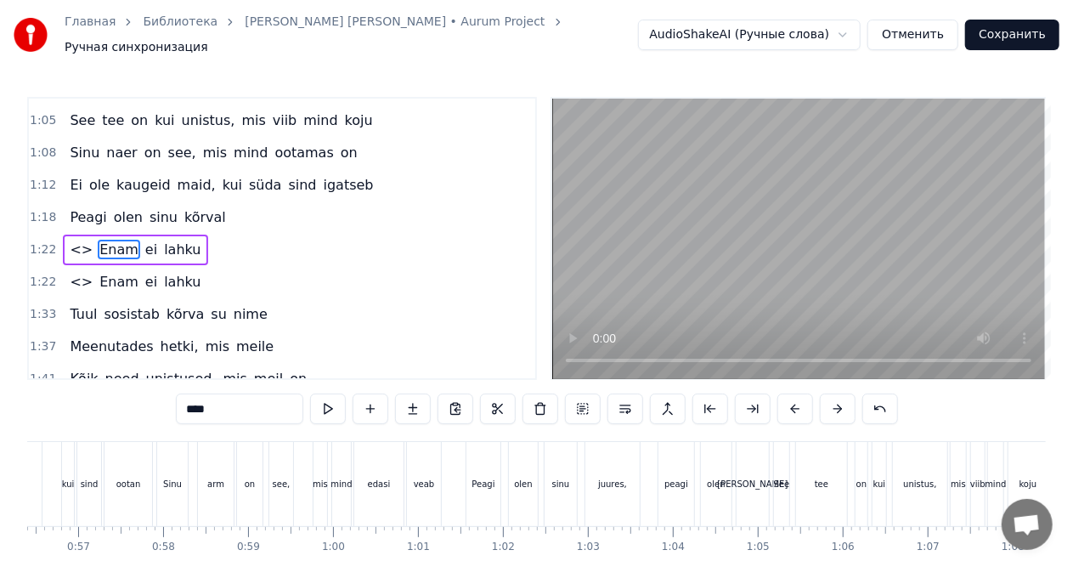
scroll to position [0, 4311]
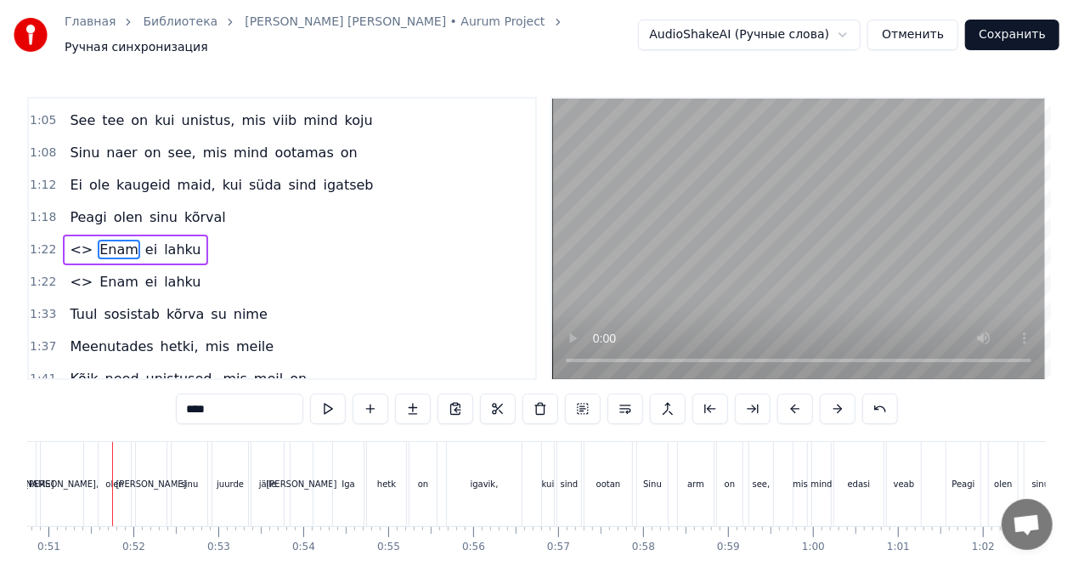
click at [642, 286] on video at bounding box center [798, 239] width 493 height 280
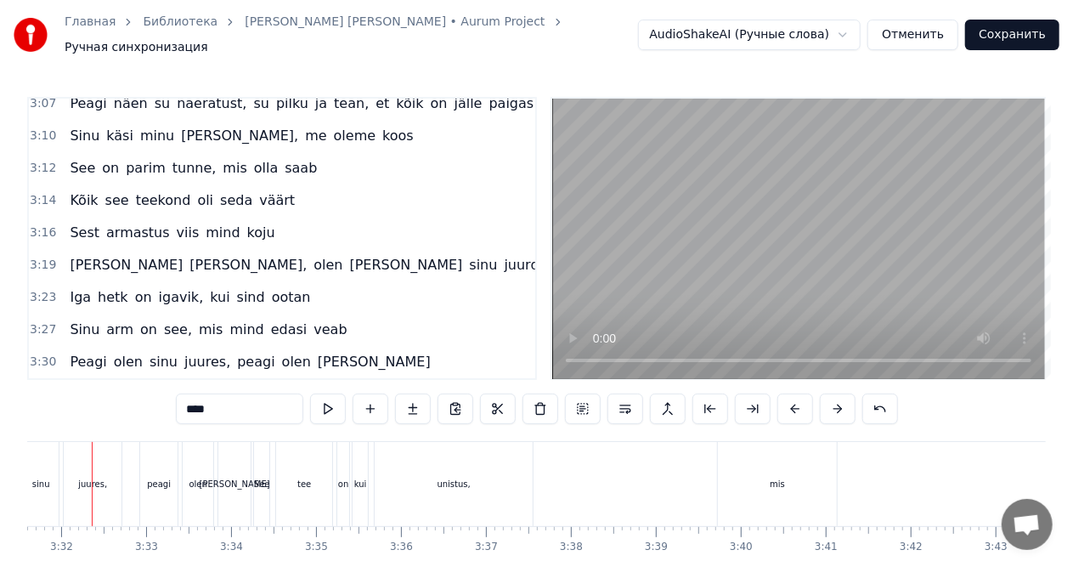
scroll to position [0, 17956]
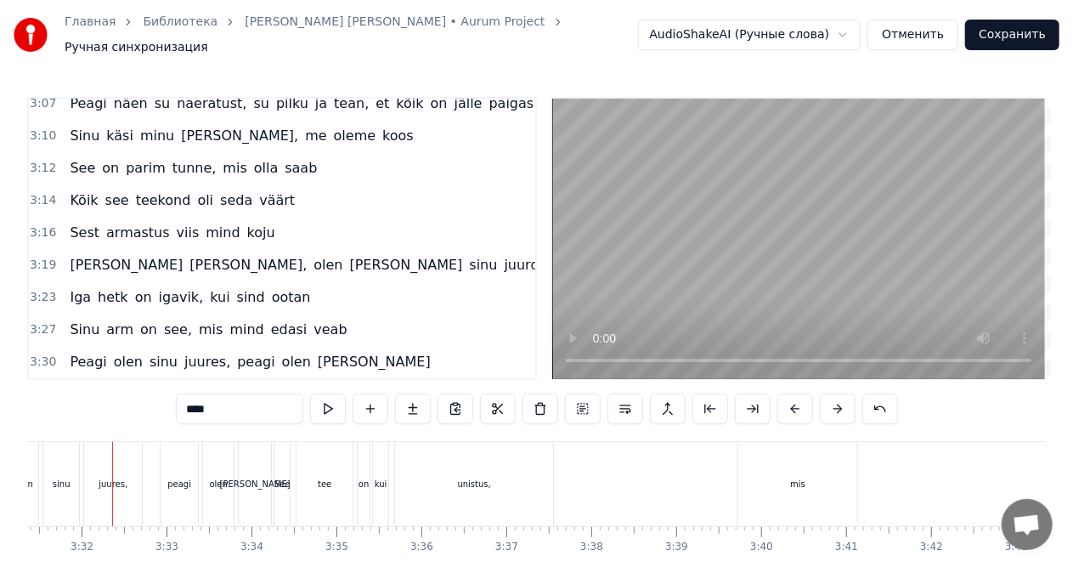
click at [785, 253] on video at bounding box center [798, 239] width 493 height 280
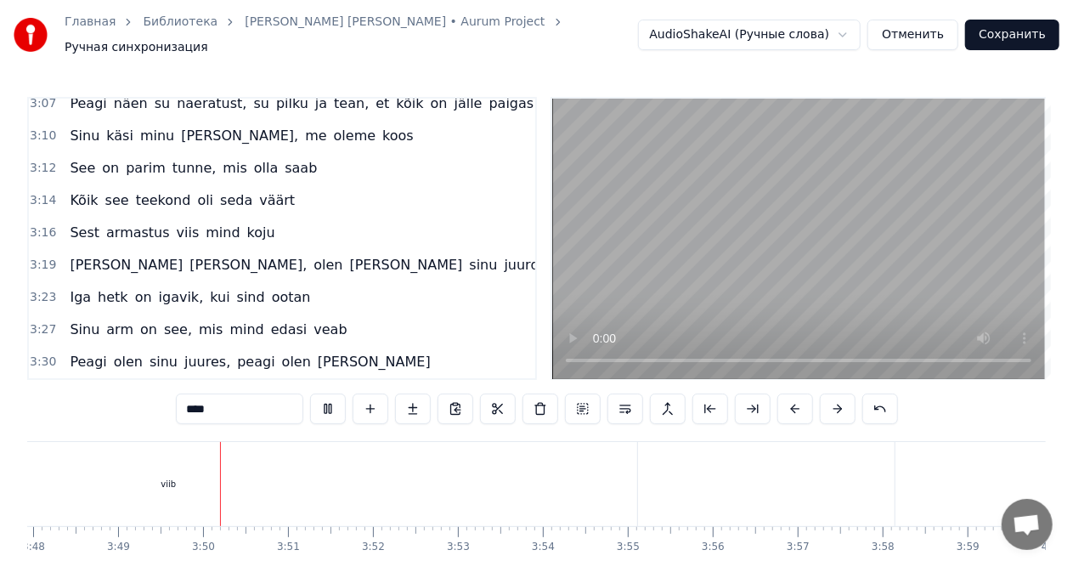
scroll to position [0, 19422]
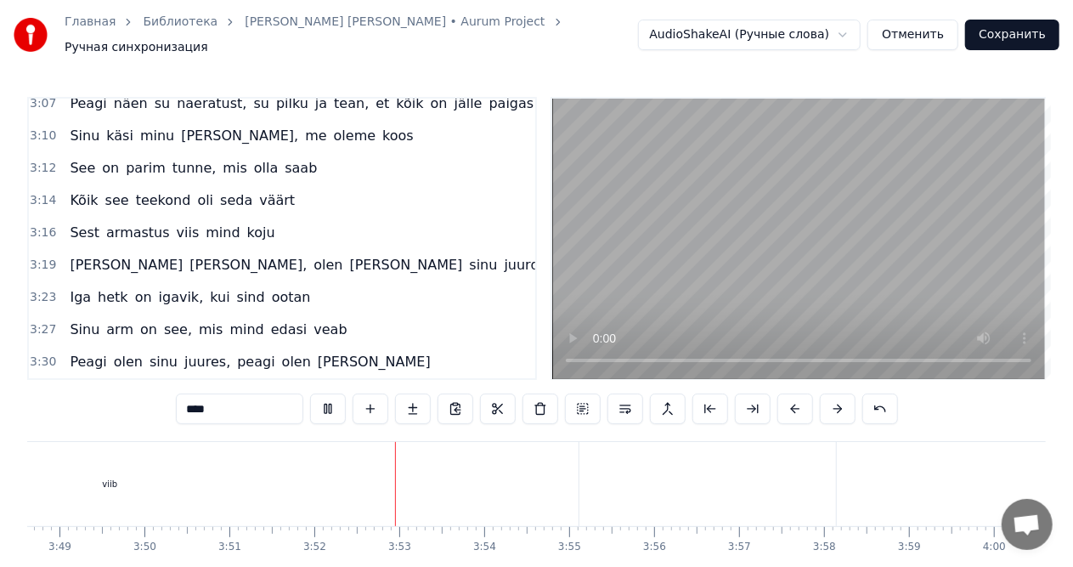
click at [790, 257] on video at bounding box center [798, 239] width 493 height 280
click at [780, 255] on video at bounding box center [798, 239] width 493 height 280
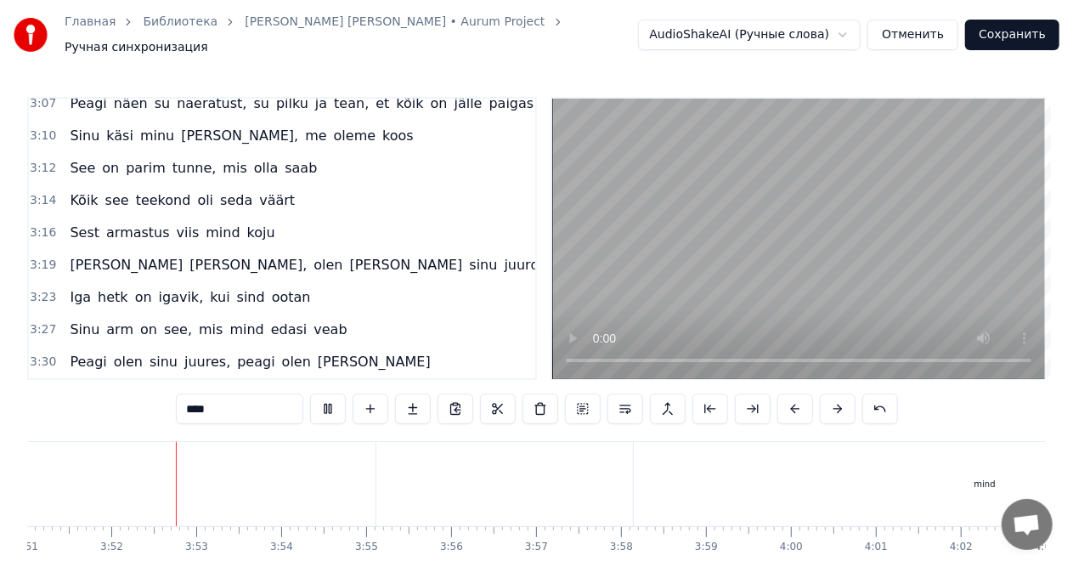
scroll to position [0, 19637]
click at [764, 231] on video at bounding box center [798, 239] width 493 height 280
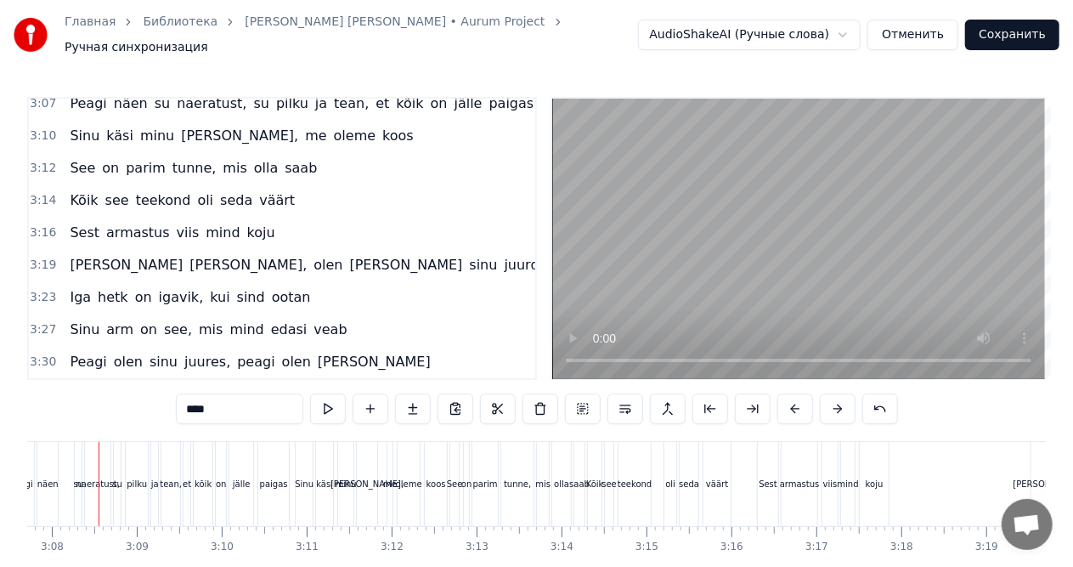
click at [759, 253] on video at bounding box center [798, 239] width 493 height 280
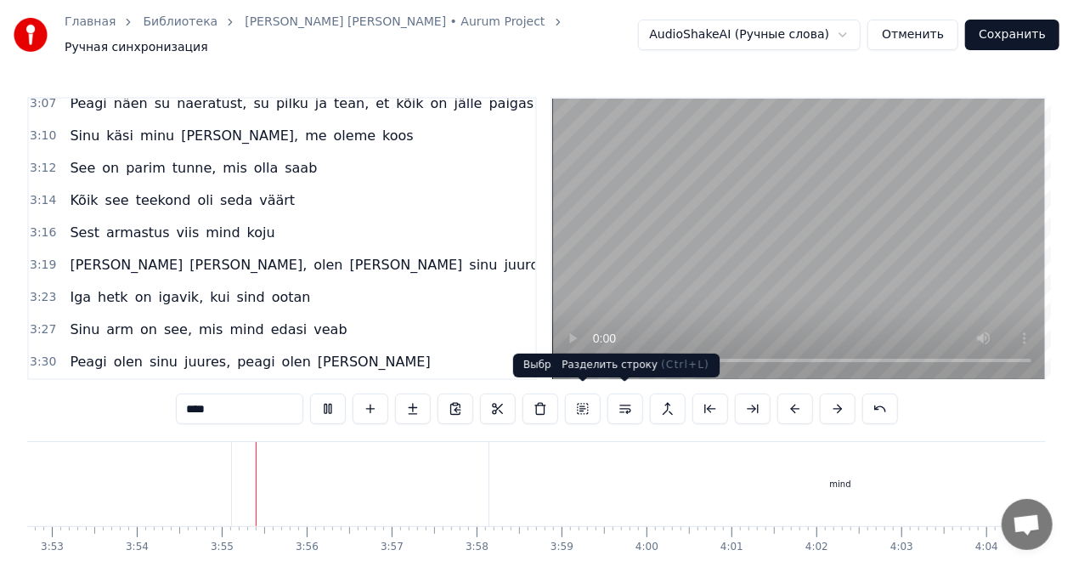
scroll to position [0, 19858]
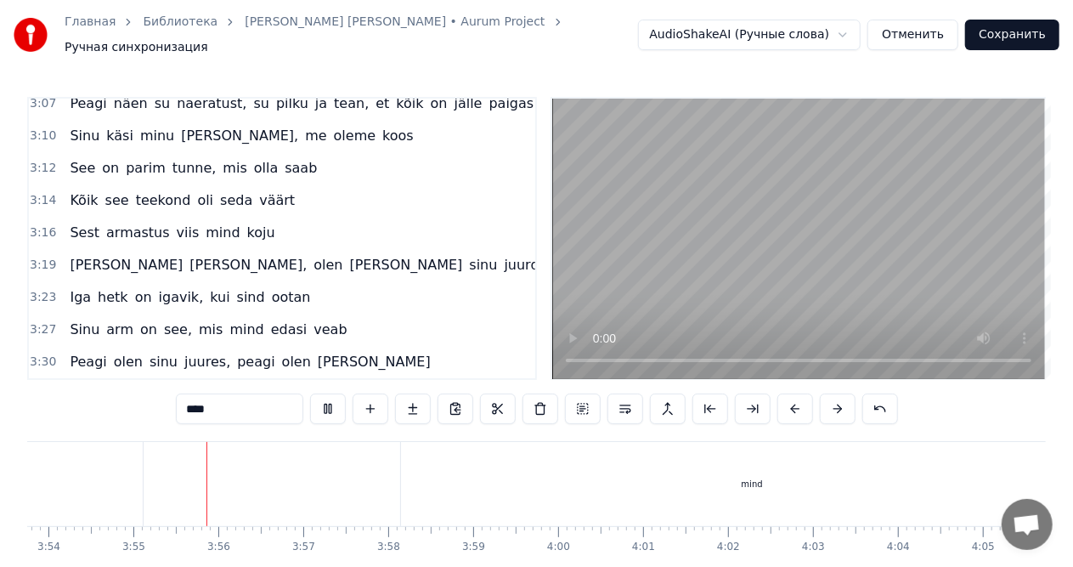
click at [757, 246] on video at bounding box center [798, 239] width 493 height 280
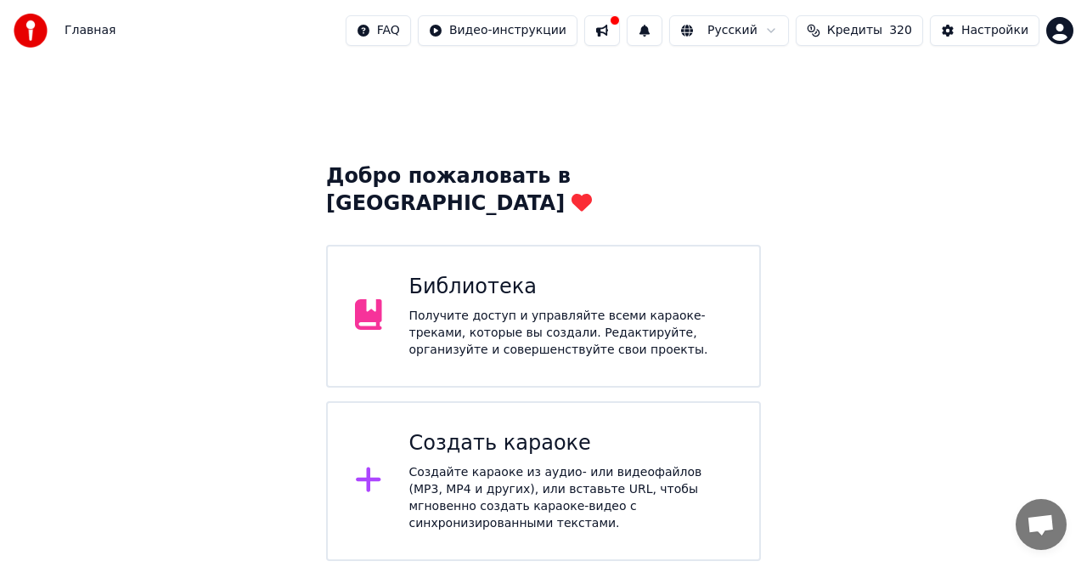
click at [484, 433] on div "Создать караоке Создайте караоке из аудио- или видеофайлов (MP3, MP4 и других),…" at bounding box center [571, 481] width 324 height 102
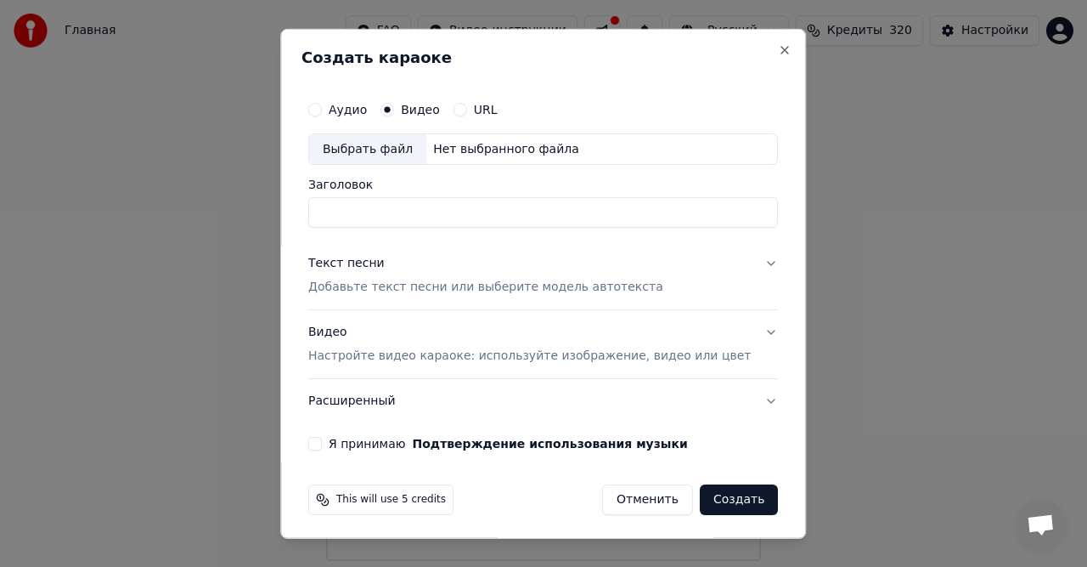
click at [471, 152] on div "Нет выбранного файла" at bounding box center [506, 148] width 160 height 17
type input "**********"
click at [412, 289] on p "Добавьте текст песни или выберите модель автотекста" at bounding box center [485, 287] width 355 height 17
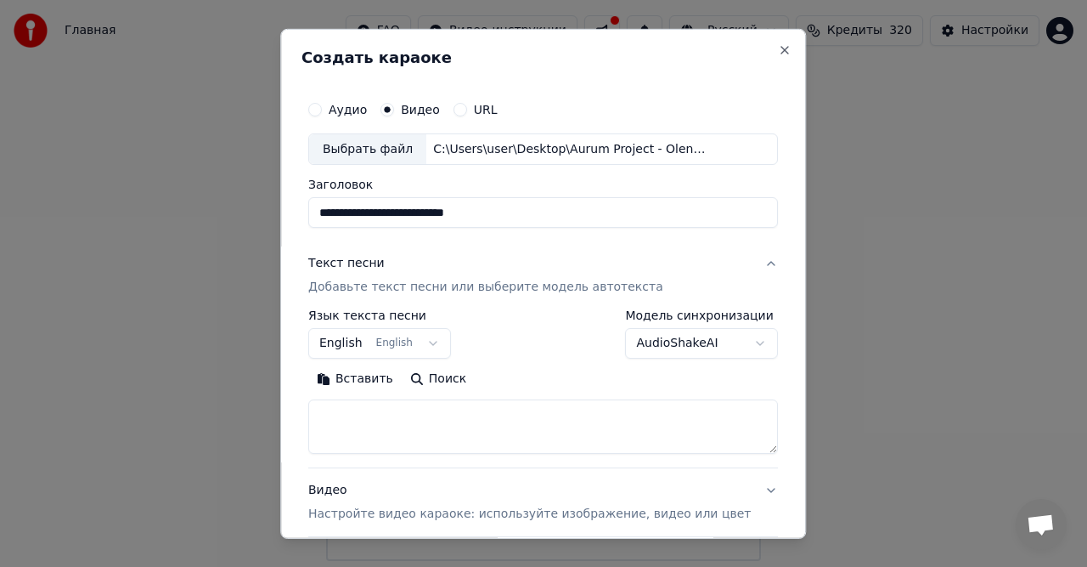
click at [367, 378] on button "Вставить" at bounding box center [354, 378] width 93 height 27
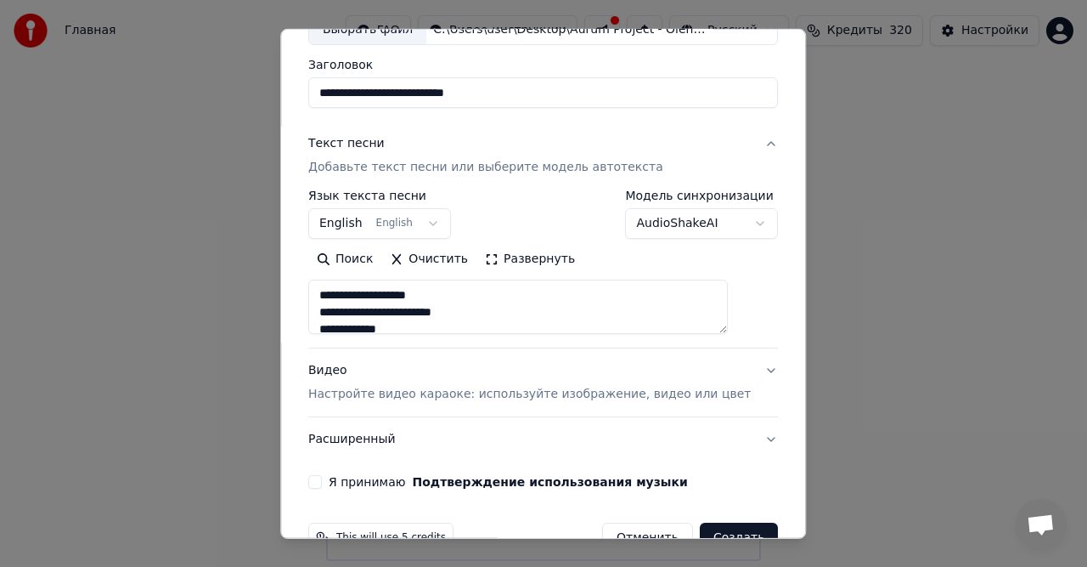
scroll to position [161, 0]
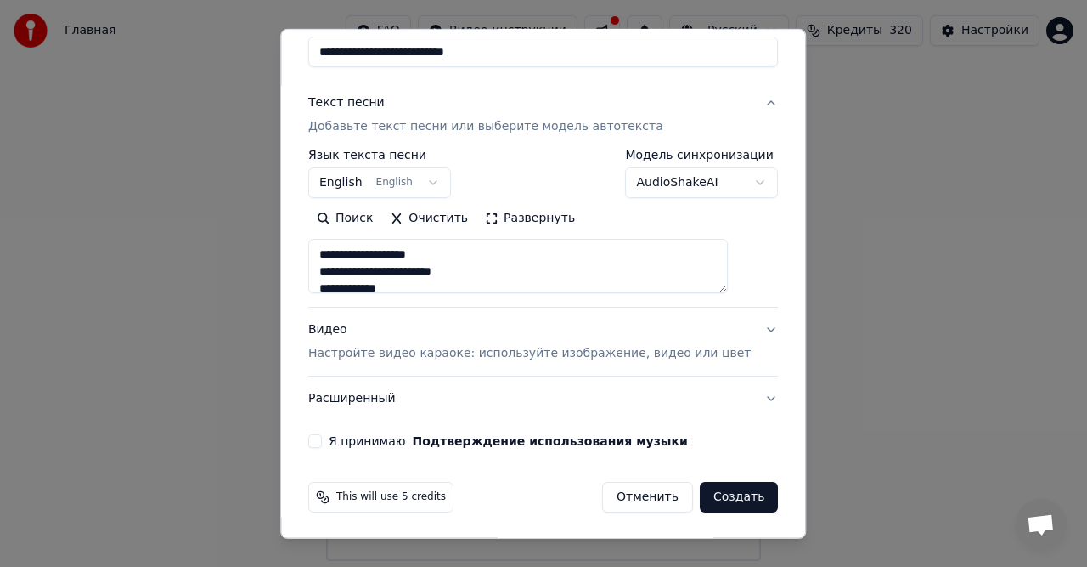
click at [394, 353] on p "Настройте видео караоке: используйте изображение, видео или цвет" at bounding box center [529, 353] width 443 height 17
type textarea "**********"
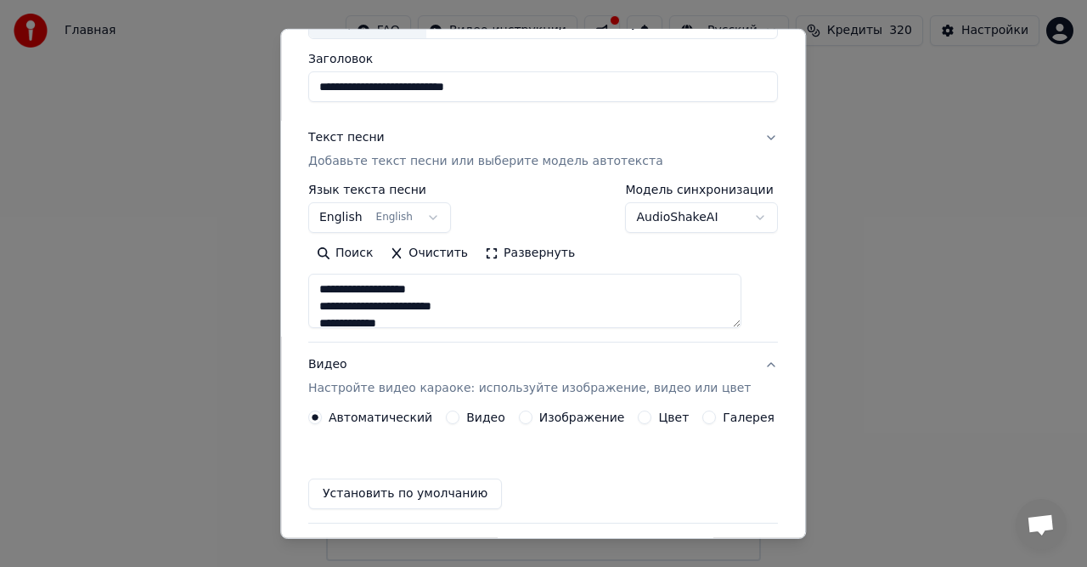
scroll to position [115, 0]
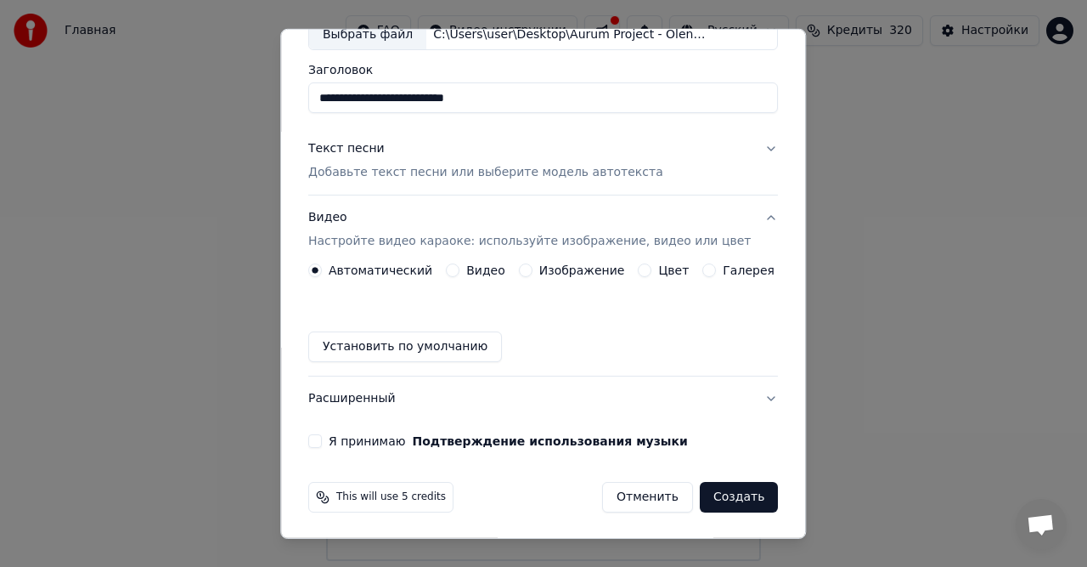
click at [459, 268] on button "Видео" at bounding box center [453, 270] width 14 height 14
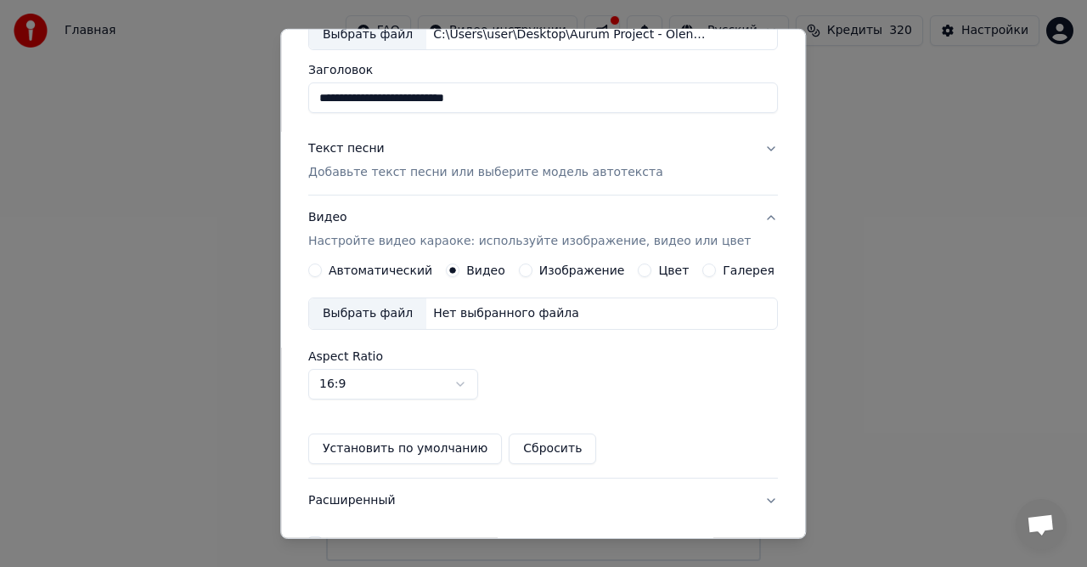
click at [460, 317] on div "Нет выбранного файла" at bounding box center [506, 313] width 160 height 17
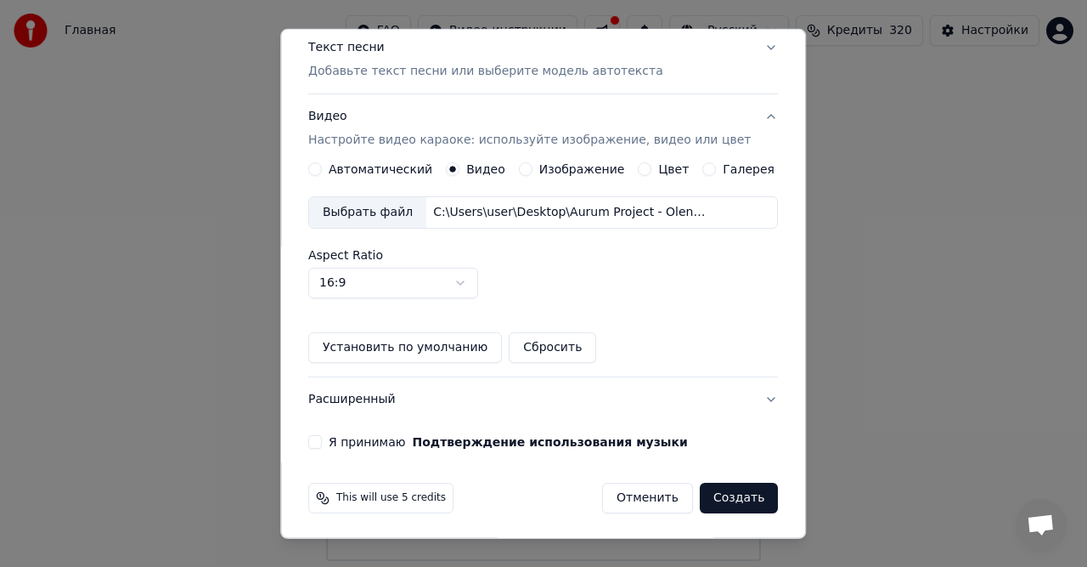
click at [334, 442] on div "Я принимаю Подтверждение использования музыки" at bounding box center [543, 442] width 470 height 14
click at [322, 443] on button "Я принимаю Подтверждение использования музыки" at bounding box center [315, 442] width 14 height 14
click at [716, 494] on button "Создать" at bounding box center [739, 498] width 78 height 31
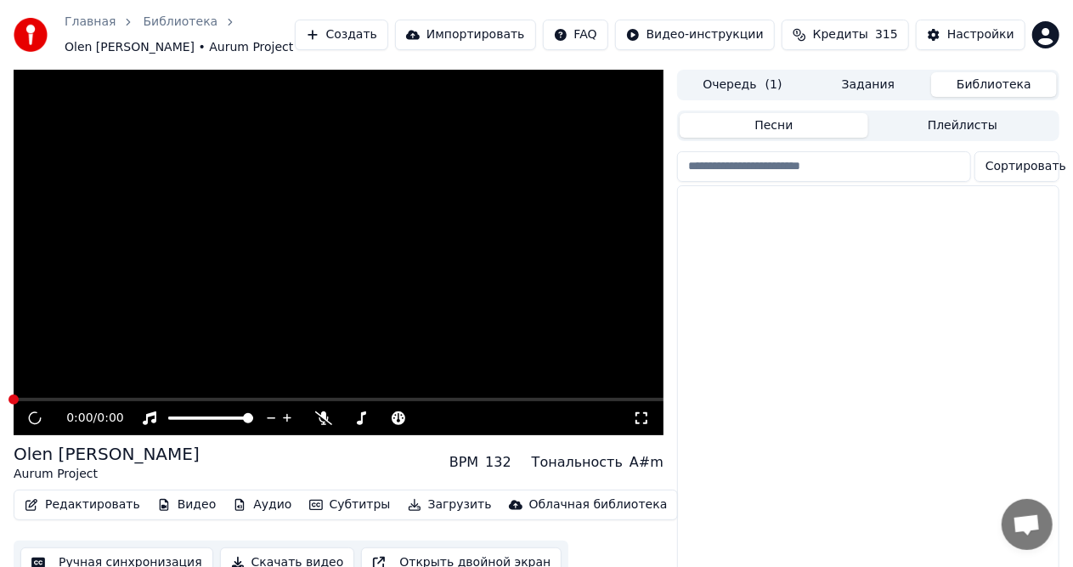
click at [1002, 90] on button "Библиотека" at bounding box center [994, 84] width 126 height 25
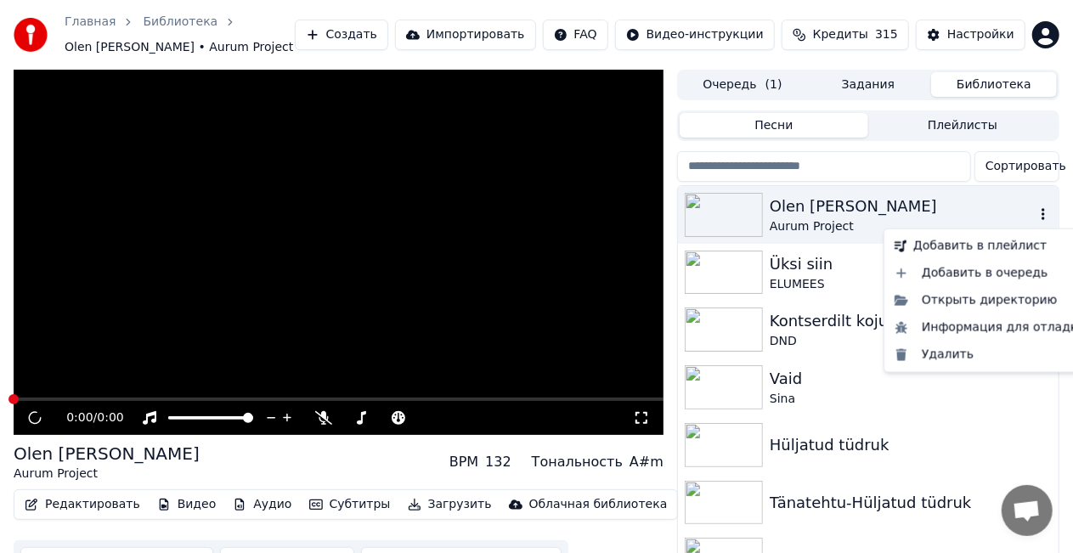
click at [1035, 214] on icon "button" at bounding box center [1043, 214] width 17 height 14
click at [958, 355] on div "Удалить" at bounding box center [990, 355] width 205 height 27
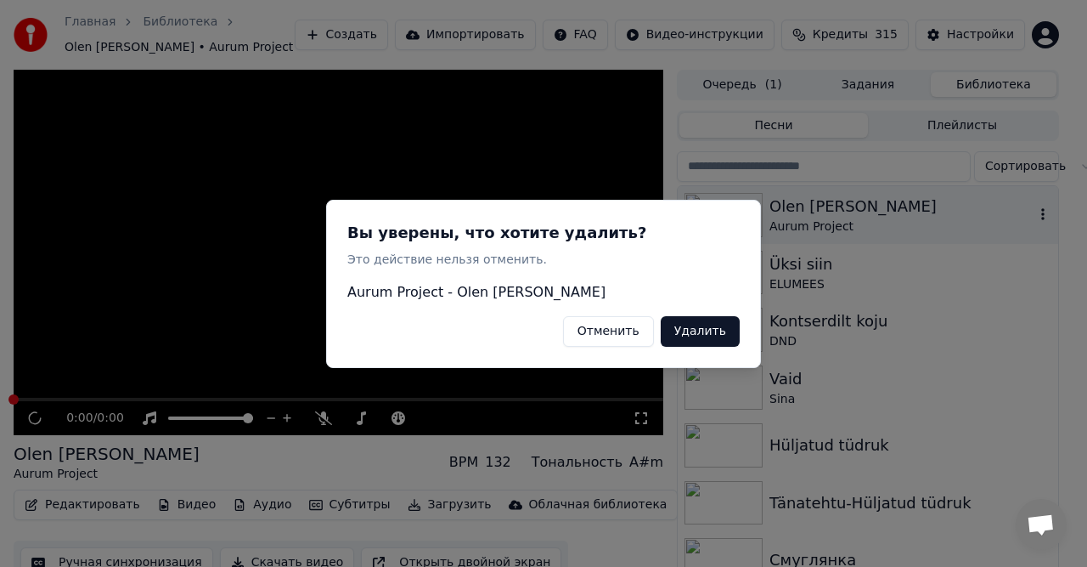
click at [692, 326] on button "Удалить" at bounding box center [700, 330] width 79 height 31
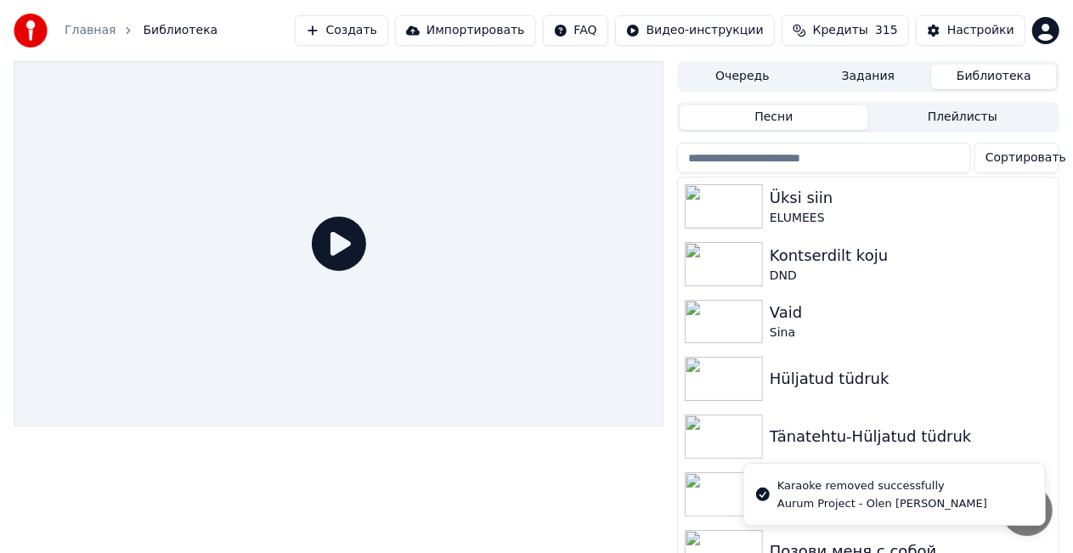
click at [388, 22] on button "Создать" at bounding box center [341, 30] width 93 height 31
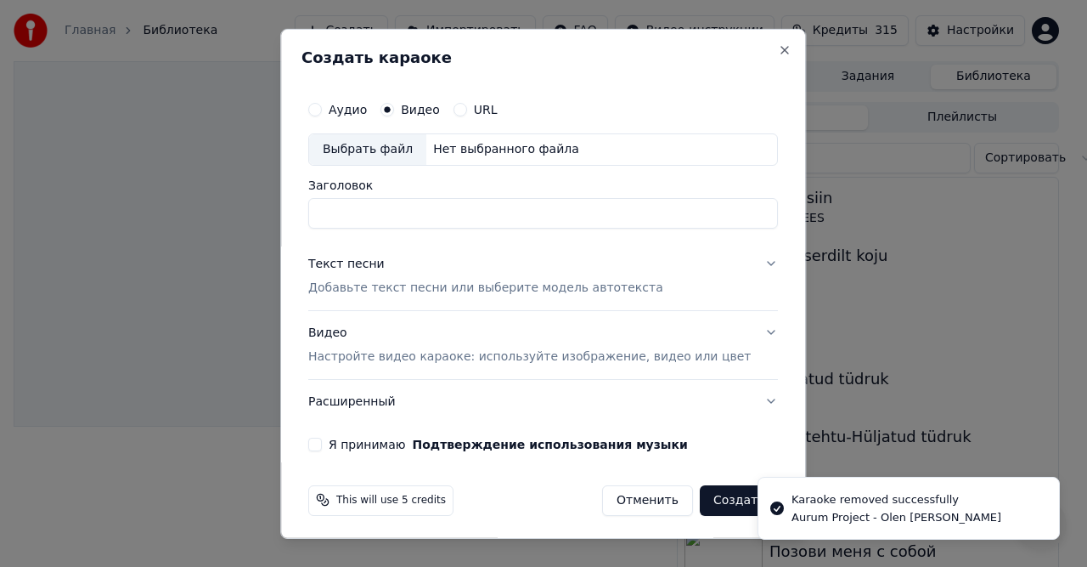
click at [464, 150] on div "Нет выбранного файла" at bounding box center [506, 148] width 160 height 17
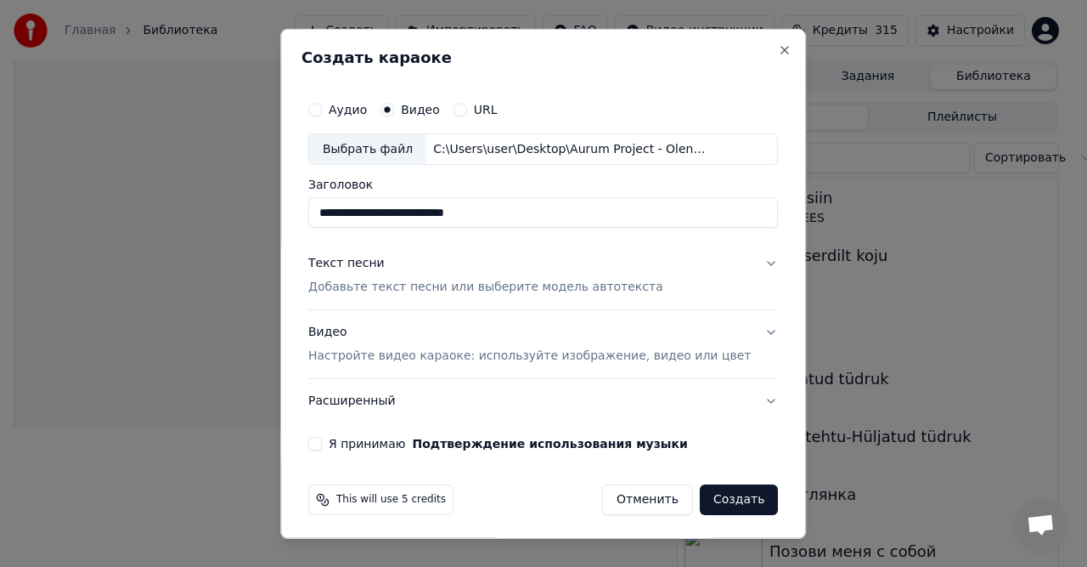
drag, startPoint x: 423, startPoint y: 211, endPoint x: 273, endPoint y: 216, distance: 150.5
click at [273, 216] on body "**********" at bounding box center [536, 283] width 1073 height 567
click at [419, 217] on input "**********" at bounding box center [543, 212] width 470 height 31
type input "*********"
click at [398, 294] on p "Добавьте текст песни или выберите модель автотекста" at bounding box center [485, 287] width 355 height 17
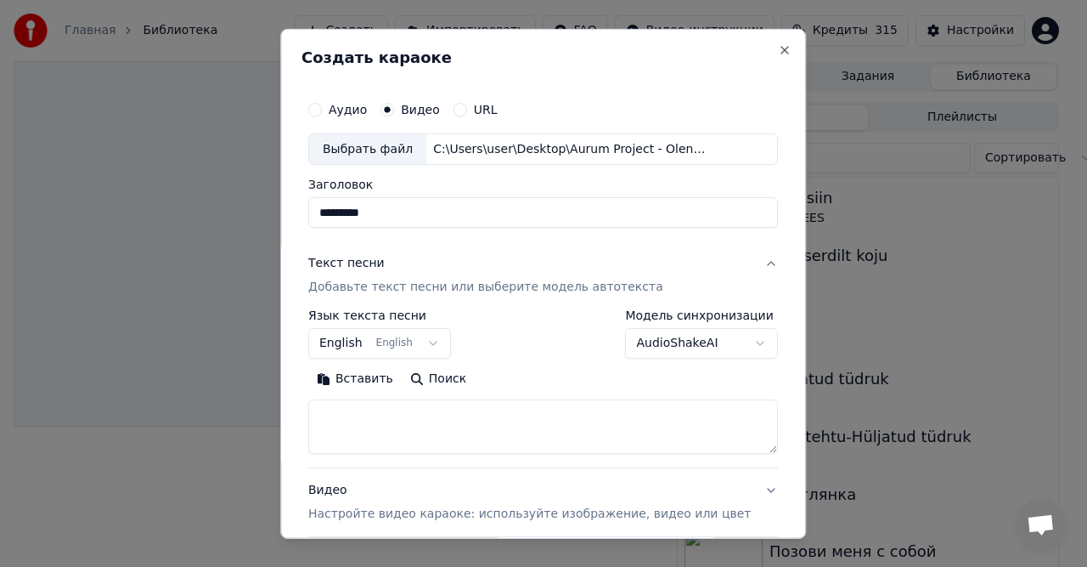
click at [375, 373] on button "Вставить" at bounding box center [354, 378] width 93 height 27
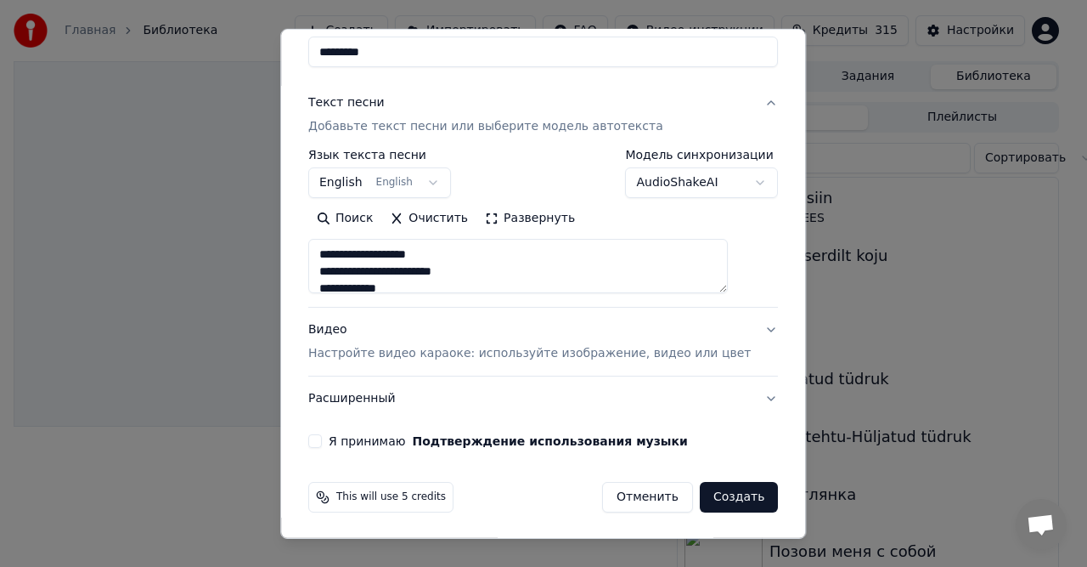
click at [462, 353] on p "Настройте видео караоке: используйте изображение, видео или цвет" at bounding box center [529, 353] width 443 height 17
type textarea "**********"
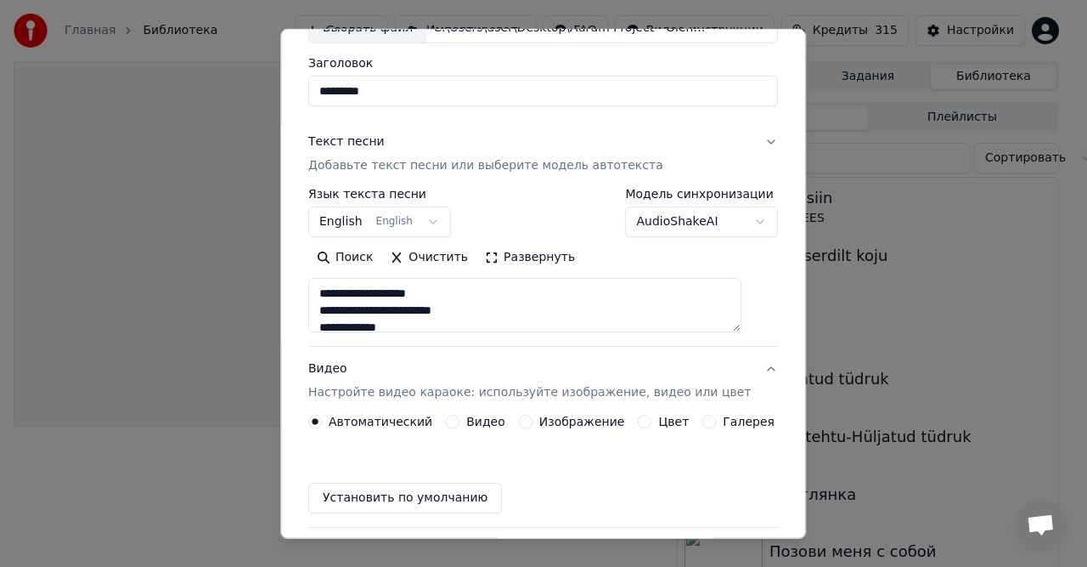
scroll to position [115, 0]
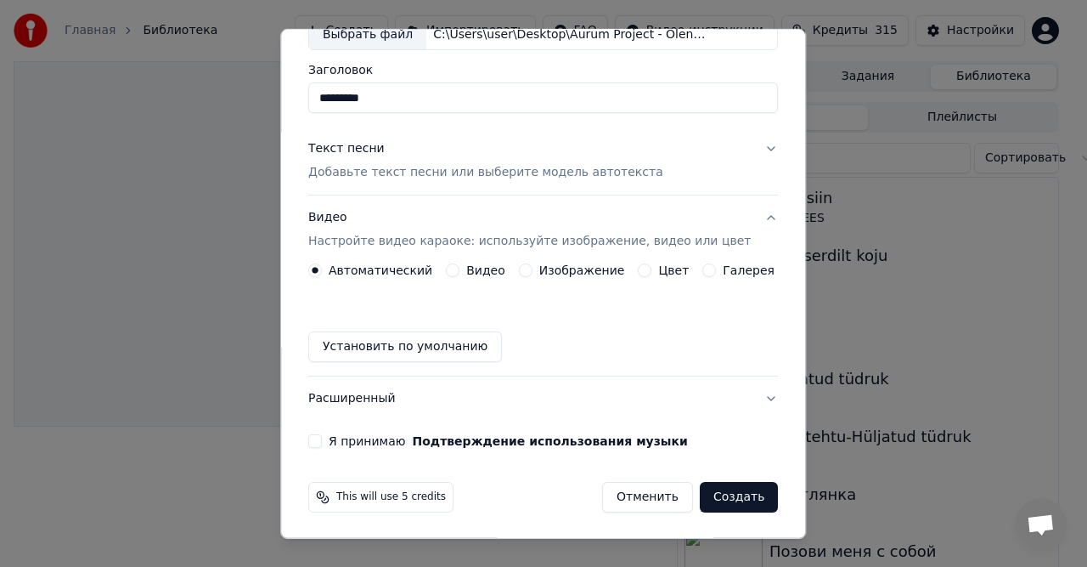
click at [470, 272] on label "Видео" at bounding box center [485, 270] width 39 height 12
click at [460, 272] on button "Видео" at bounding box center [453, 270] width 14 height 14
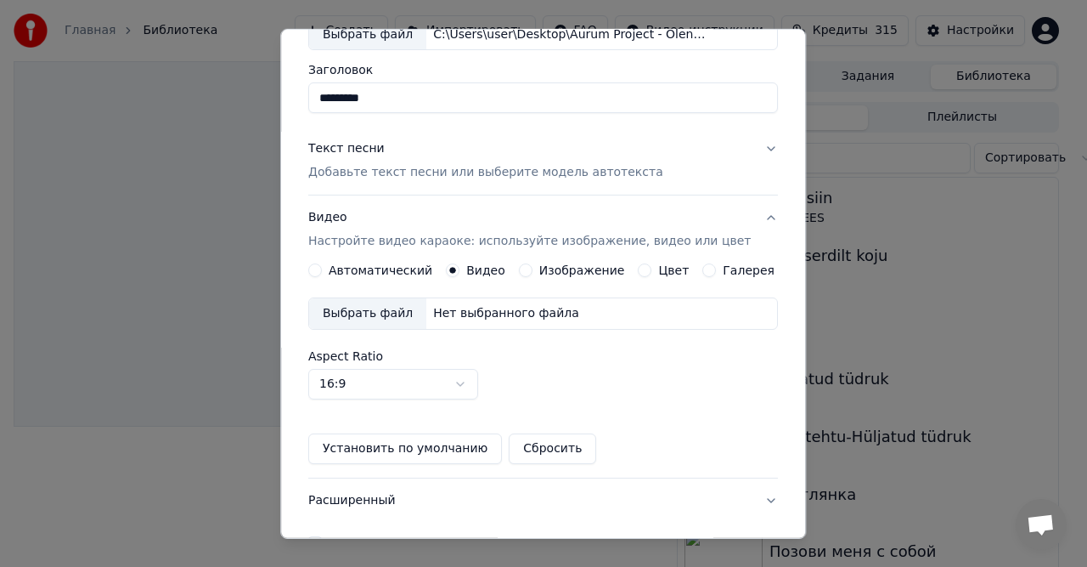
click at [457, 314] on div "Нет выбранного файла" at bounding box center [506, 313] width 160 height 17
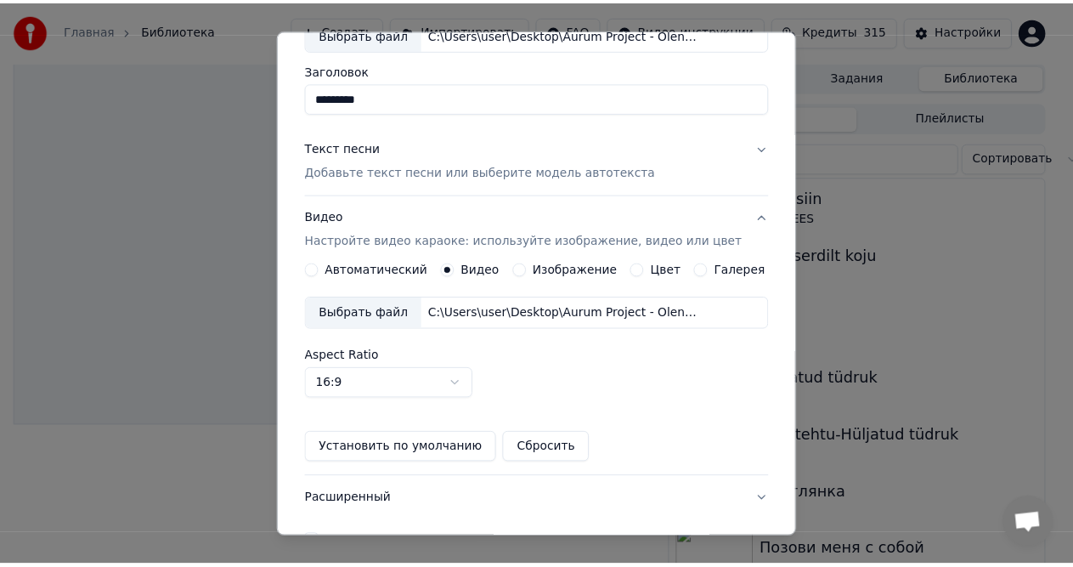
scroll to position [200, 0]
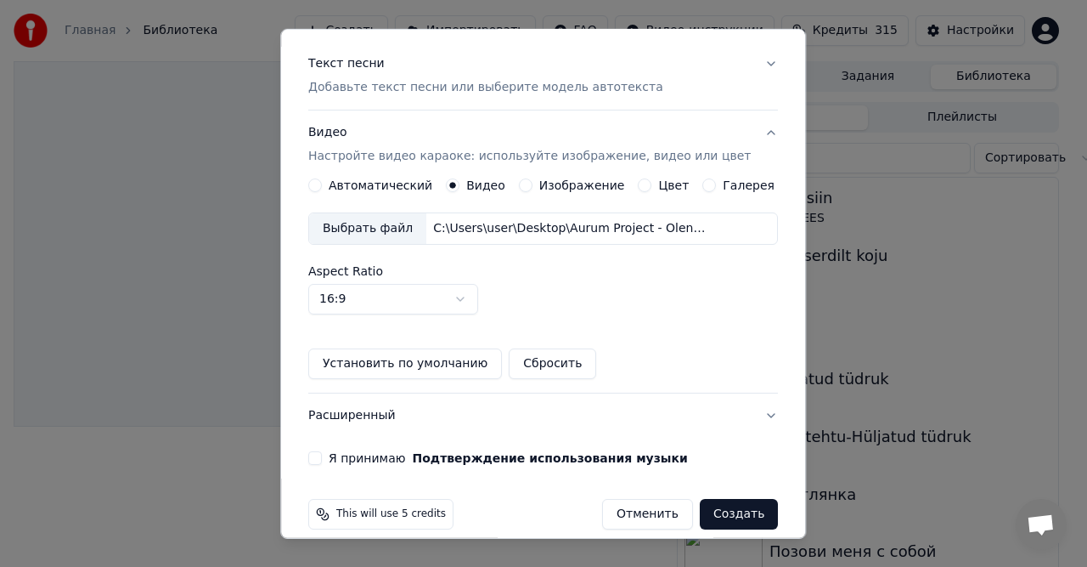
click at [322, 459] on button "Я принимаю Подтверждение использования музыки" at bounding box center [315, 458] width 14 height 14
click at [723, 508] on button "Создать" at bounding box center [739, 514] width 78 height 31
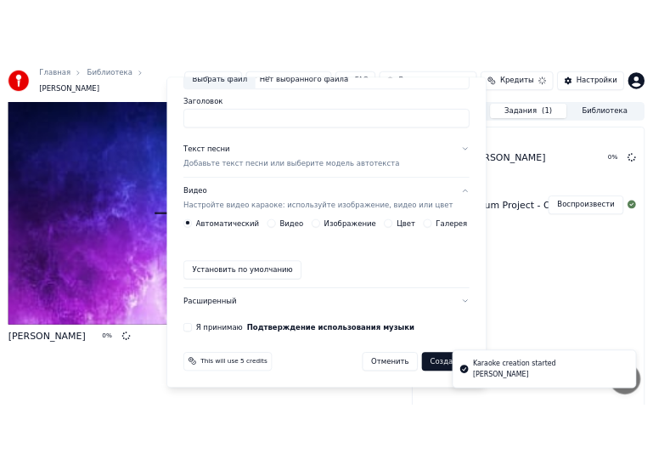
scroll to position [0, 0]
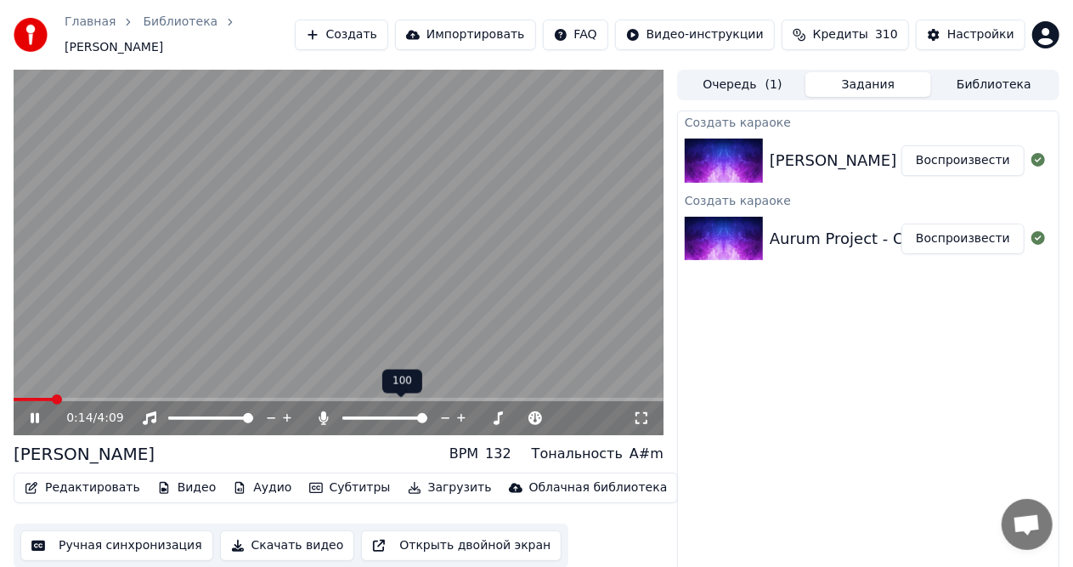
click at [427, 416] on span at bounding box center [422, 418] width 10 height 10
click at [14, 398] on span at bounding box center [14, 399] width 0 height 3
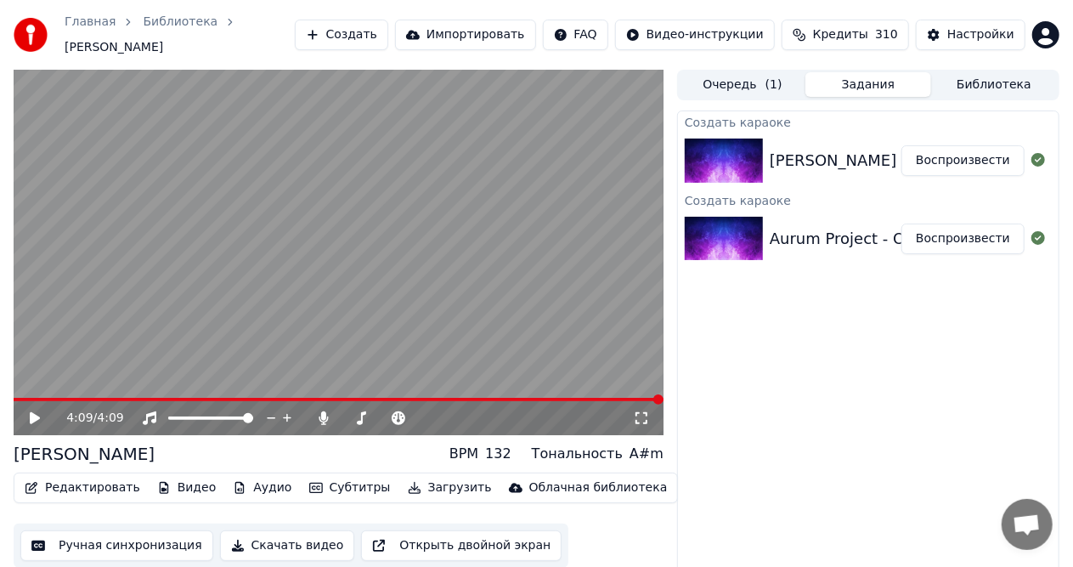
click at [310, 534] on button "Скачать видео" at bounding box center [287, 545] width 135 height 31
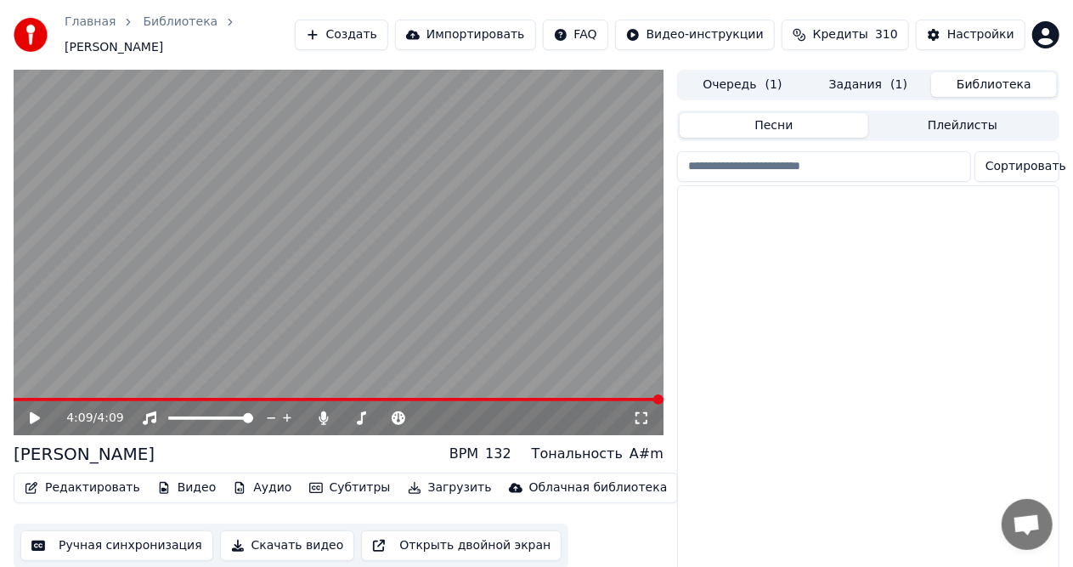
click at [1002, 74] on button "Библиотека" at bounding box center [994, 84] width 126 height 25
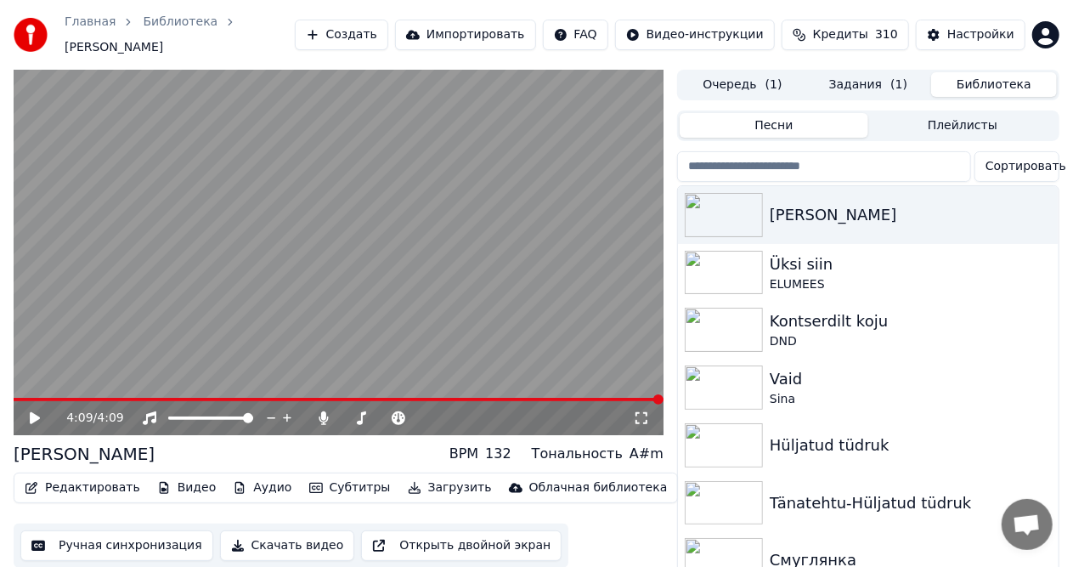
click at [742, 77] on button "Очередь ( 1 )" at bounding box center [743, 84] width 126 height 25
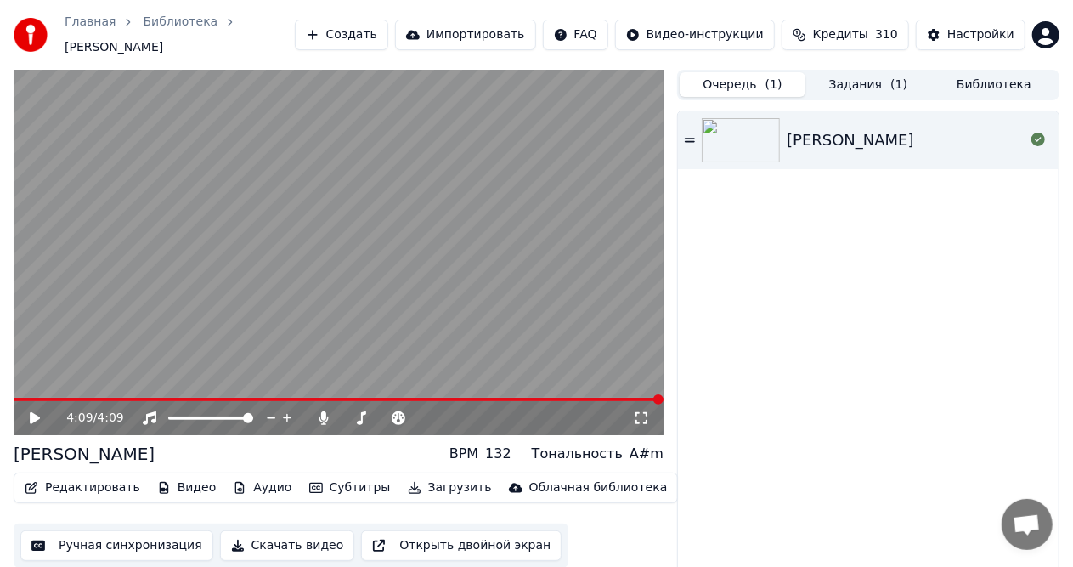
click at [861, 73] on button "Задания ( 1 )" at bounding box center [868, 84] width 126 height 25
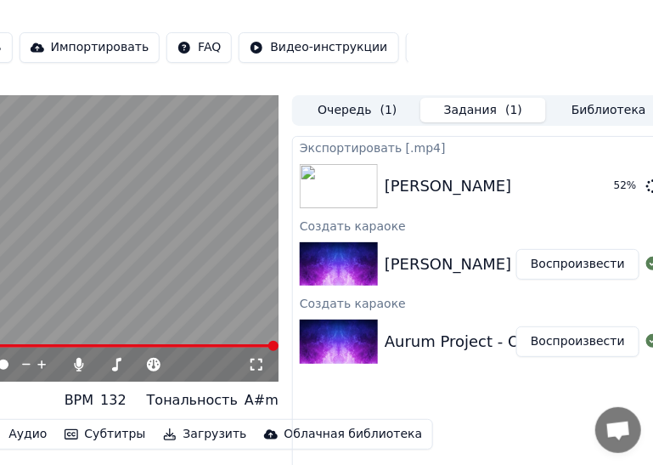
scroll to position [0, 263]
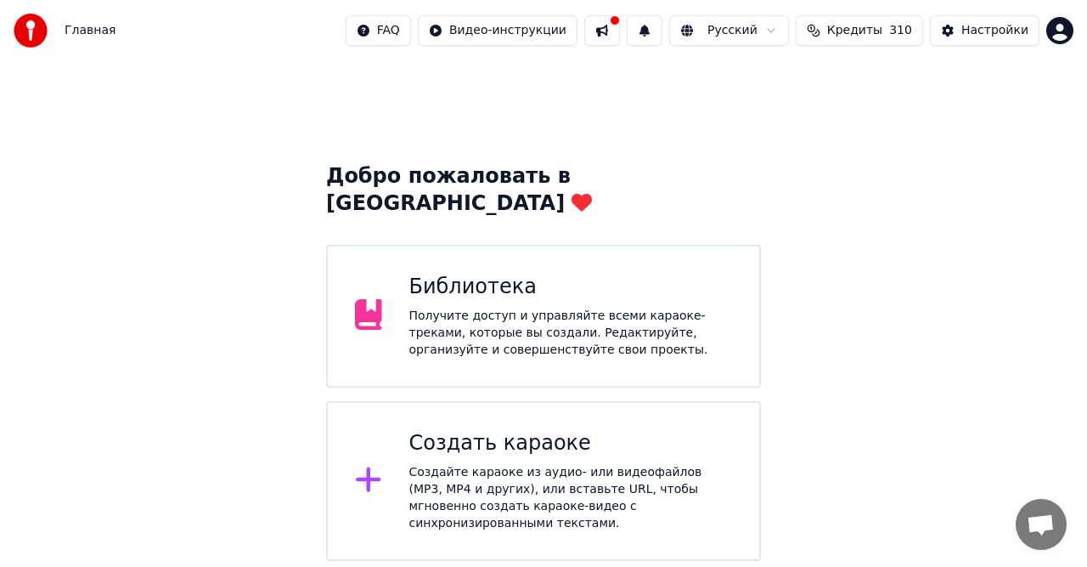
click at [471, 430] on div "Создать караоке" at bounding box center [571, 443] width 324 height 27
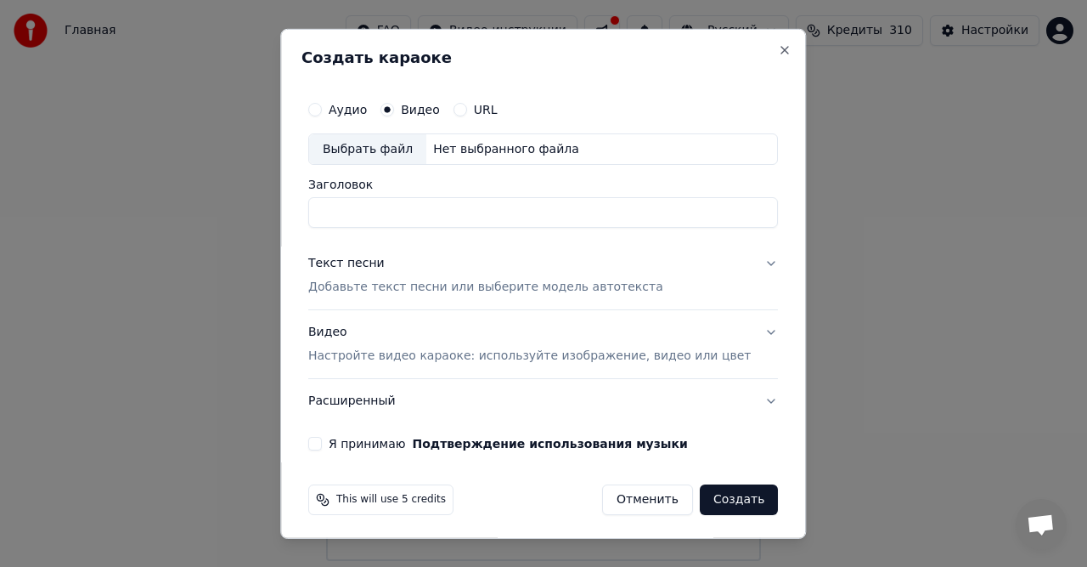
click at [488, 144] on div "Нет выбранного файла" at bounding box center [506, 148] width 160 height 17
drag, startPoint x: 407, startPoint y: 212, endPoint x: 272, endPoint y: 234, distance: 136.9
click at [272, 234] on body "**********" at bounding box center [543, 280] width 1087 height 561
type input "*********"
click at [388, 287] on p "Добавьте текст песни или выберите модель автотекста" at bounding box center [485, 287] width 355 height 17
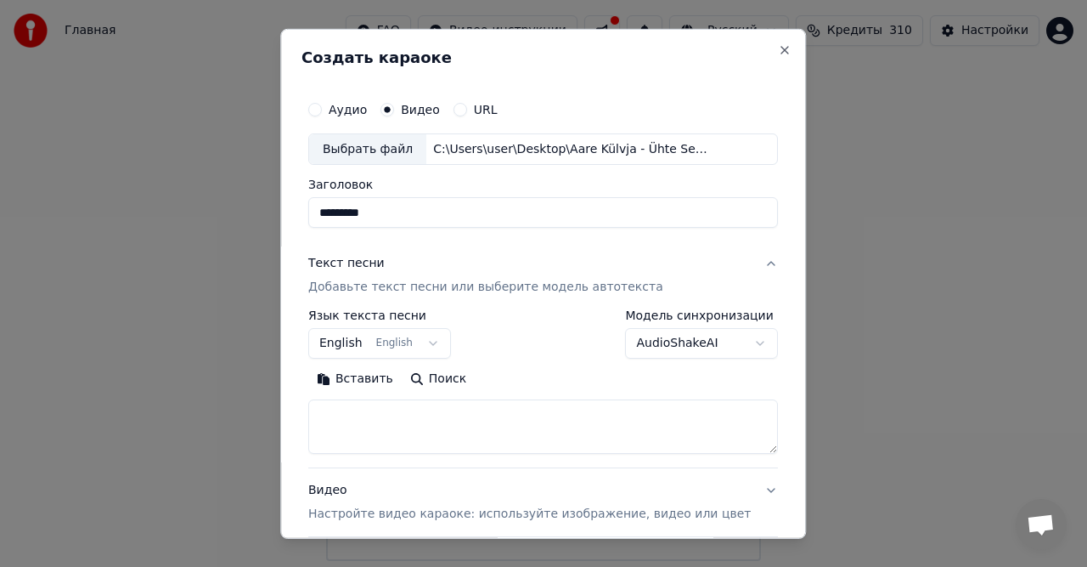
click at [388, 378] on button "Вставить" at bounding box center [354, 378] width 93 height 27
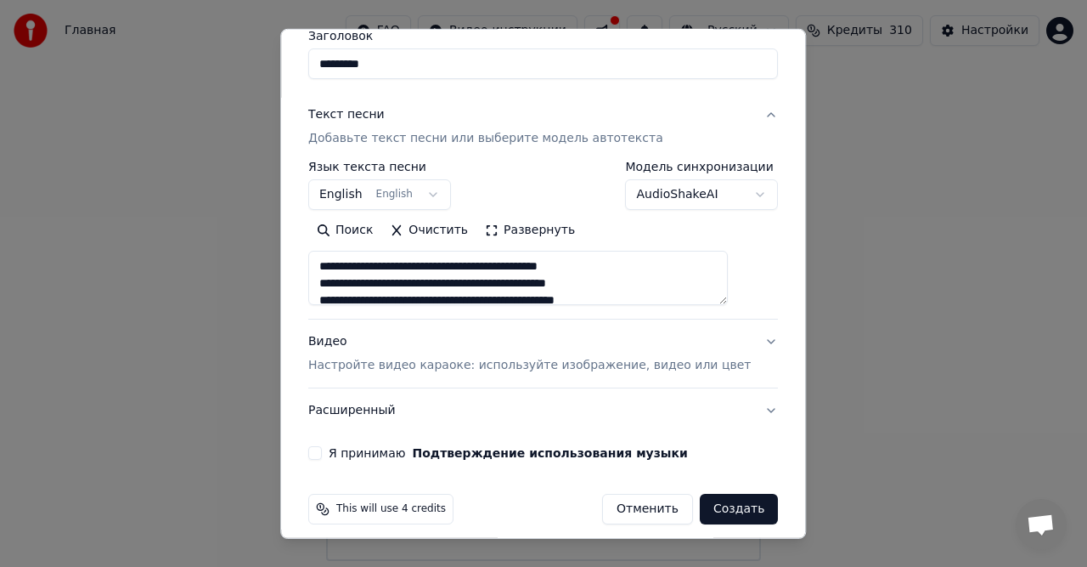
click at [466, 364] on p "Настройте видео караоке: используйте изображение, видео или цвет" at bounding box center [529, 365] width 443 height 17
type textarea "**********"
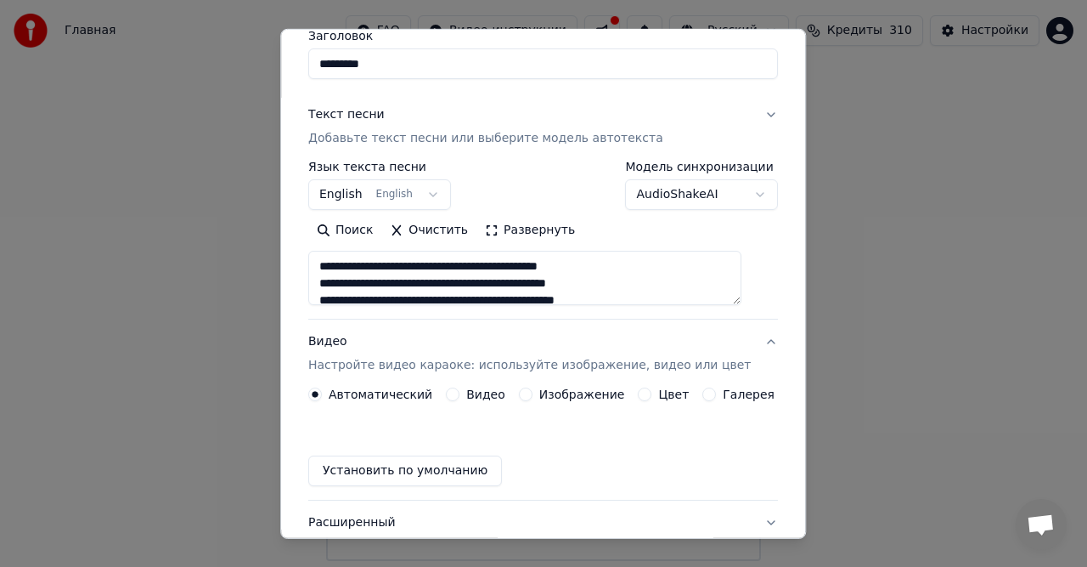
scroll to position [115, 0]
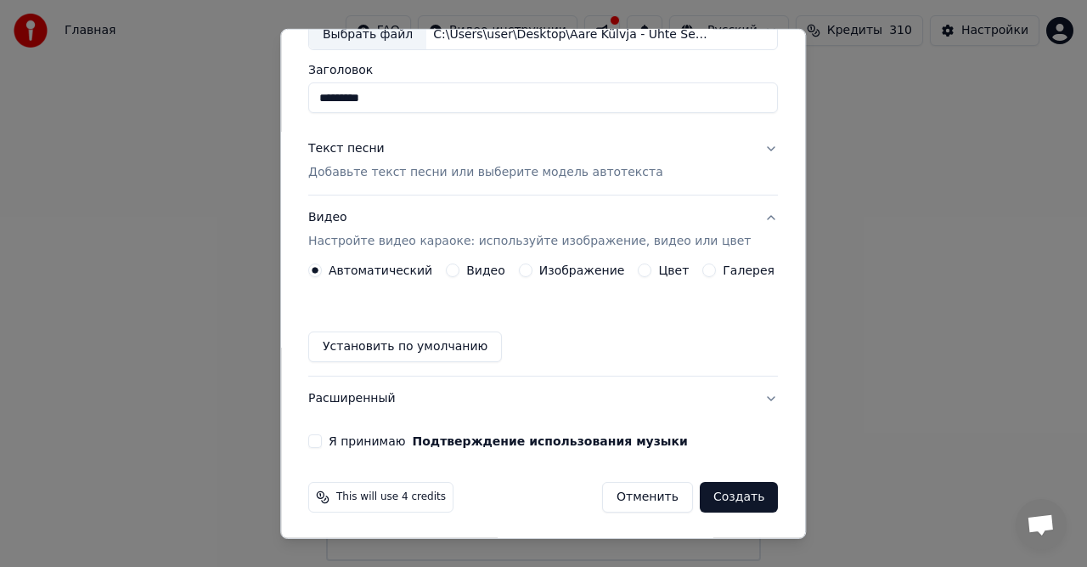
click at [471, 264] on label "Видео" at bounding box center [485, 270] width 39 height 12
click at [460, 263] on button "Видео" at bounding box center [453, 270] width 14 height 14
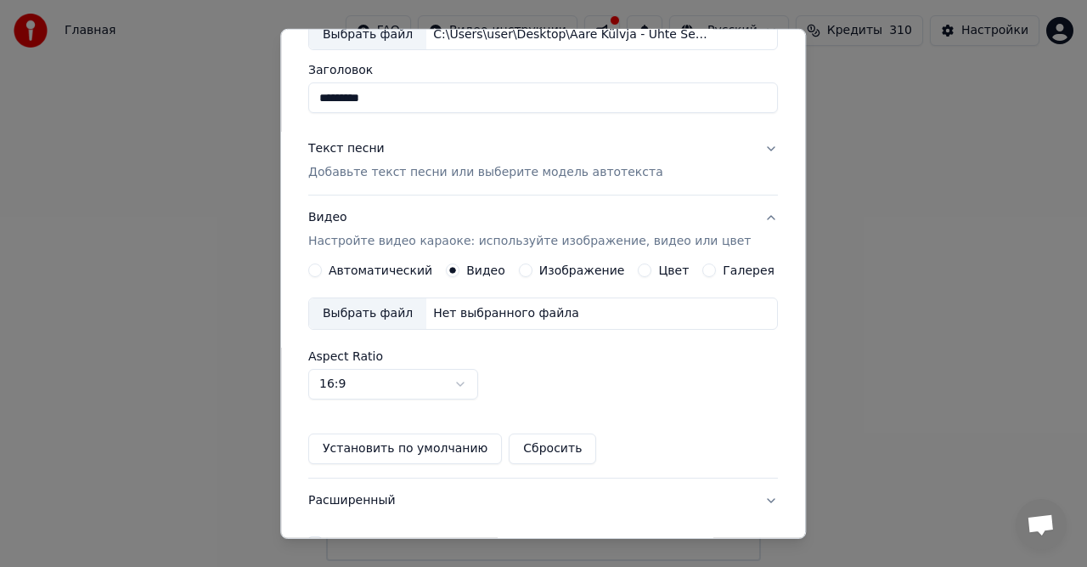
click at [471, 304] on div "Выбрать файл Нет выбранного файла" at bounding box center [543, 313] width 470 height 32
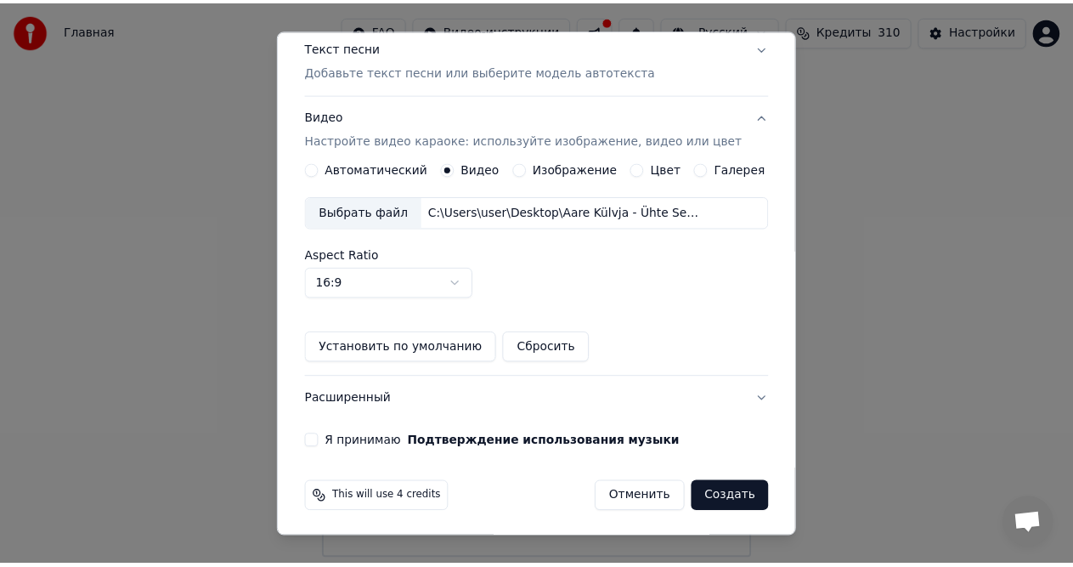
scroll to position [216, 0]
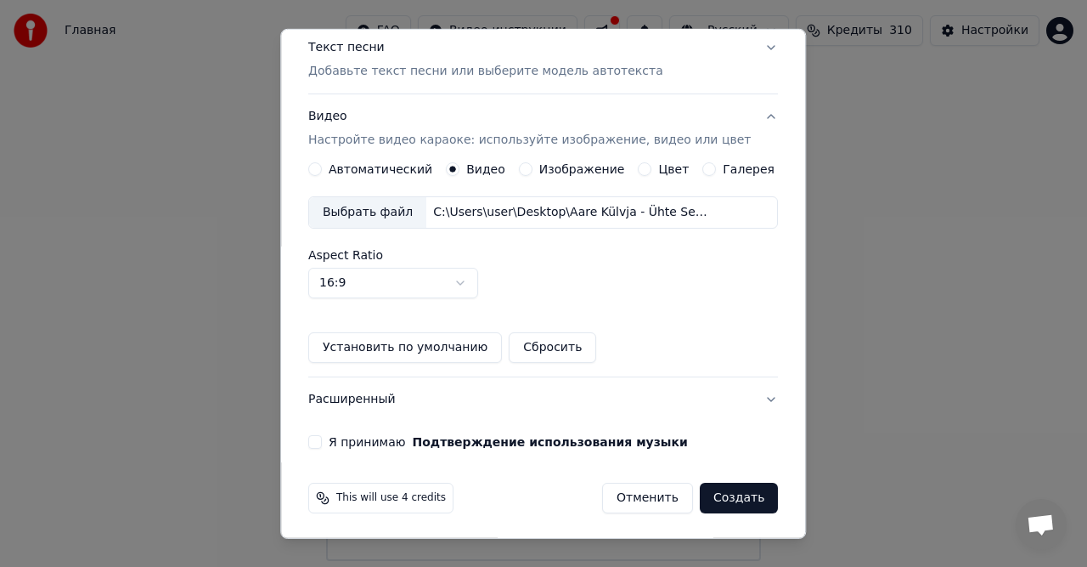
click at [322, 440] on button "Я принимаю Подтверждение использования музыки" at bounding box center [315, 442] width 14 height 14
click at [732, 500] on button "Создать" at bounding box center [739, 498] width 78 height 31
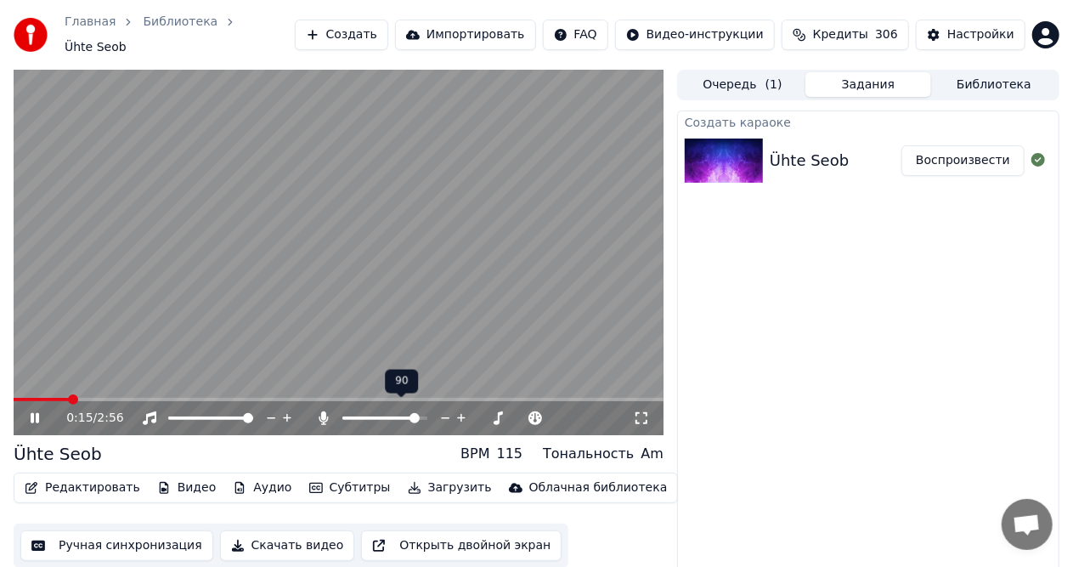
click at [419, 413] on span at bounding box center [414, 418] width 10 height 10
click at [14, 398] on span at bounding box center [14, 399] width 0 height 3
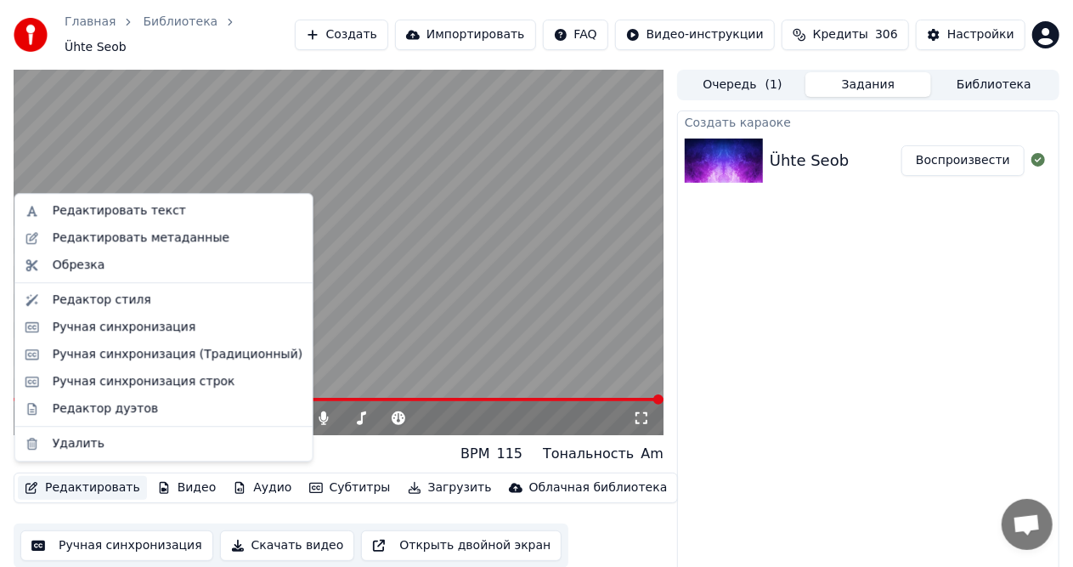
click at [92, 477] on button "Редактировать" at bounding box center [82, 488] width 129 height 24
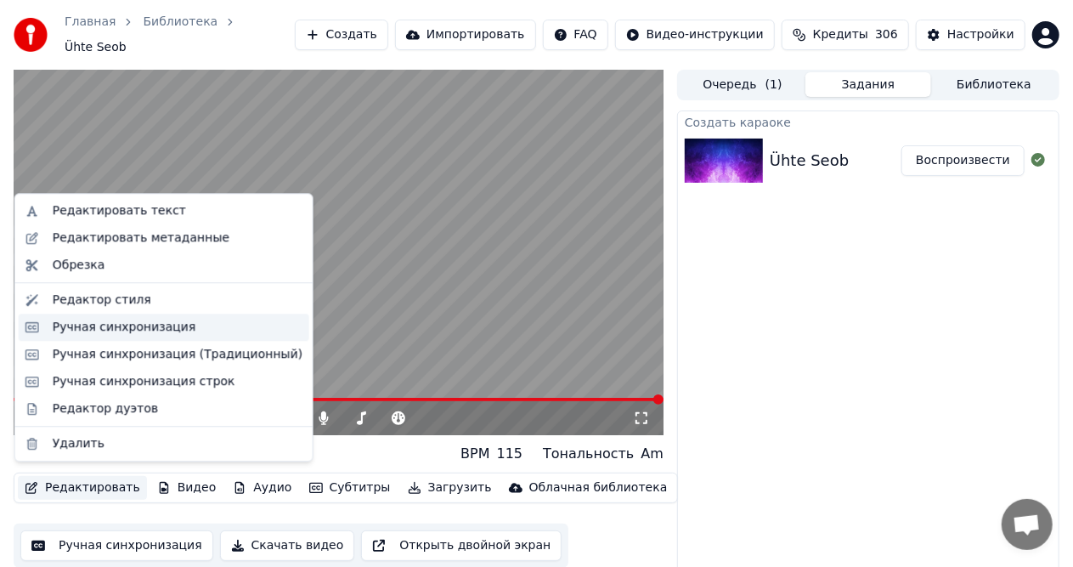
click at [159, 330] on div "Ручная синхронизация" at bounding box center [125, 327] width 144 height 17
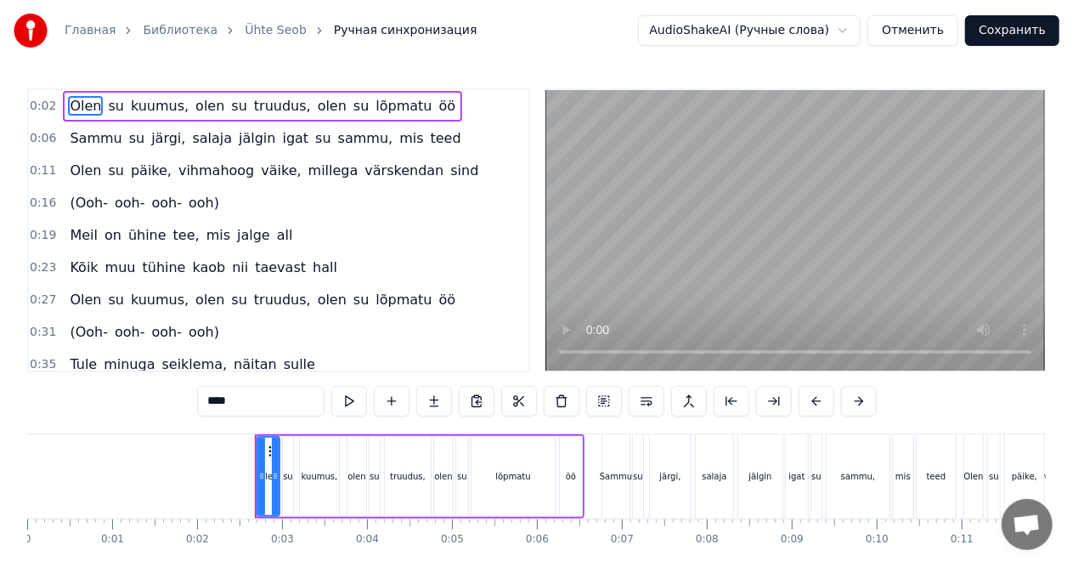
click at [660, 277] on video at bounding box center [795, 230] width 500 height 280
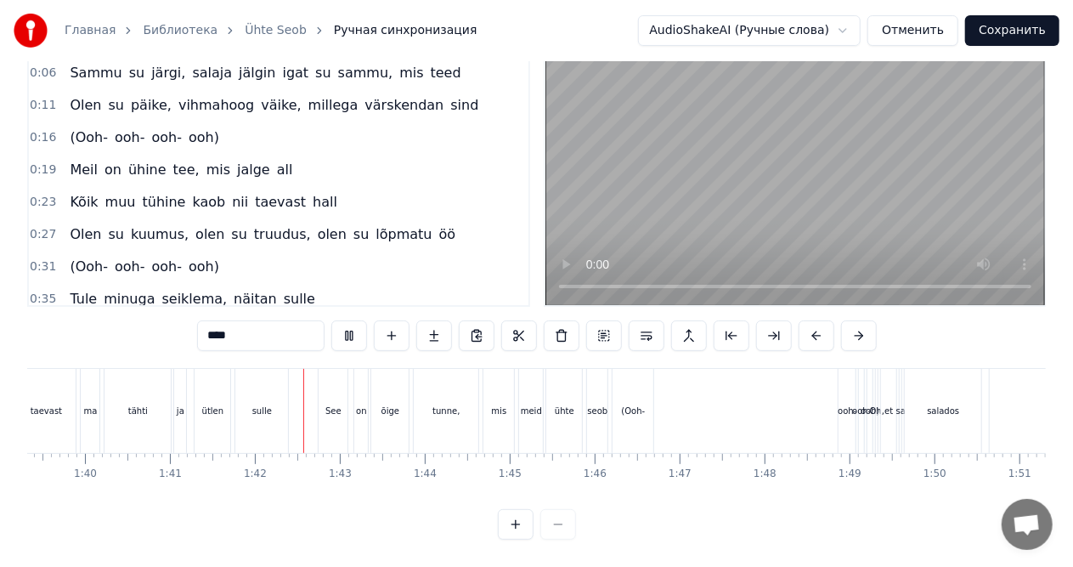
scroll to position [0, 8577]
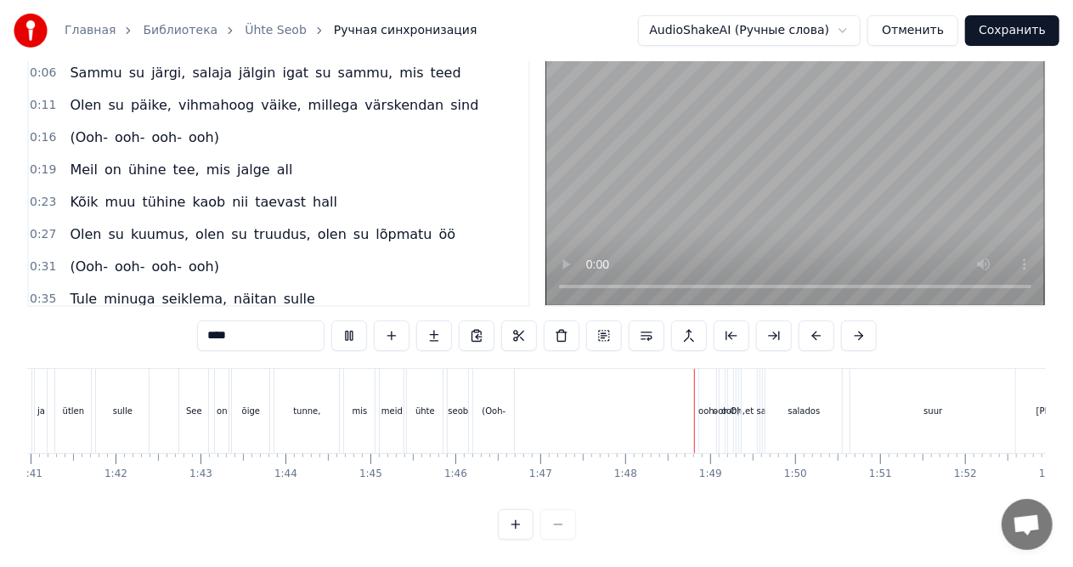
click at [766, 179] on video at bounding box center [795, 165] width 500 height 280
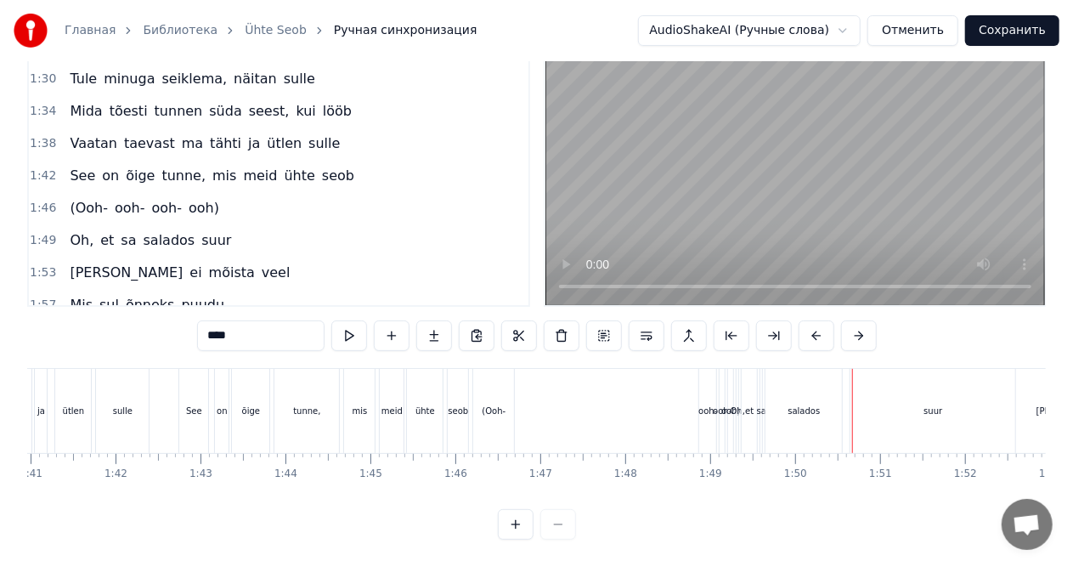
scroll to position [586, 0]
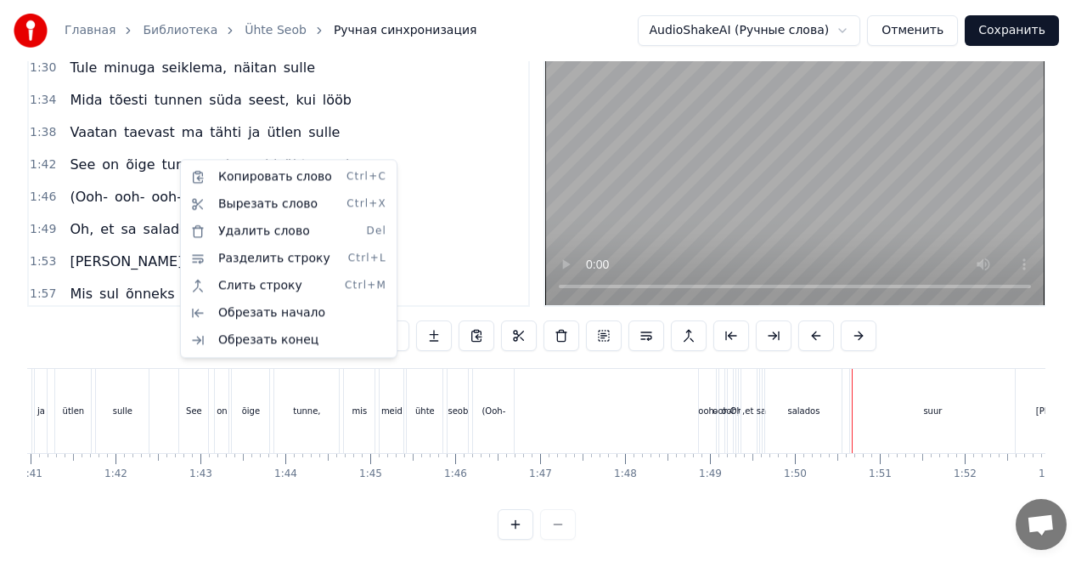
click at [906, 317] on html "Главная Библиотека Ühte Seob Ручная синхронизация AudioShakeAI (Ручные слова) О…" at bounding box center [543, 251] width 1087 height 632
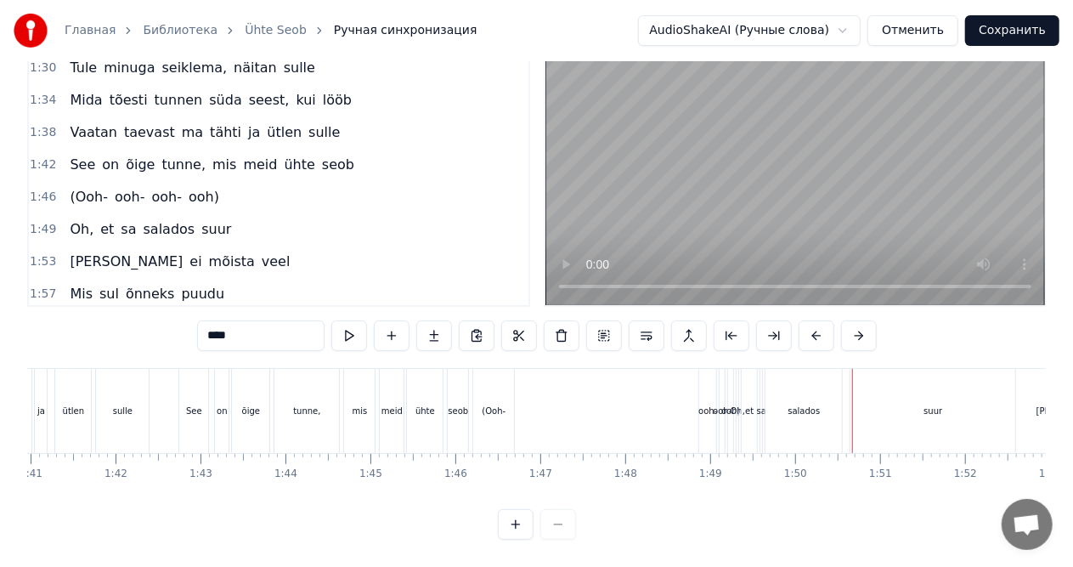
click at [705, 369] on div "ooh-" at bounding box center [707, 411] width 17 height 84
type input "****"
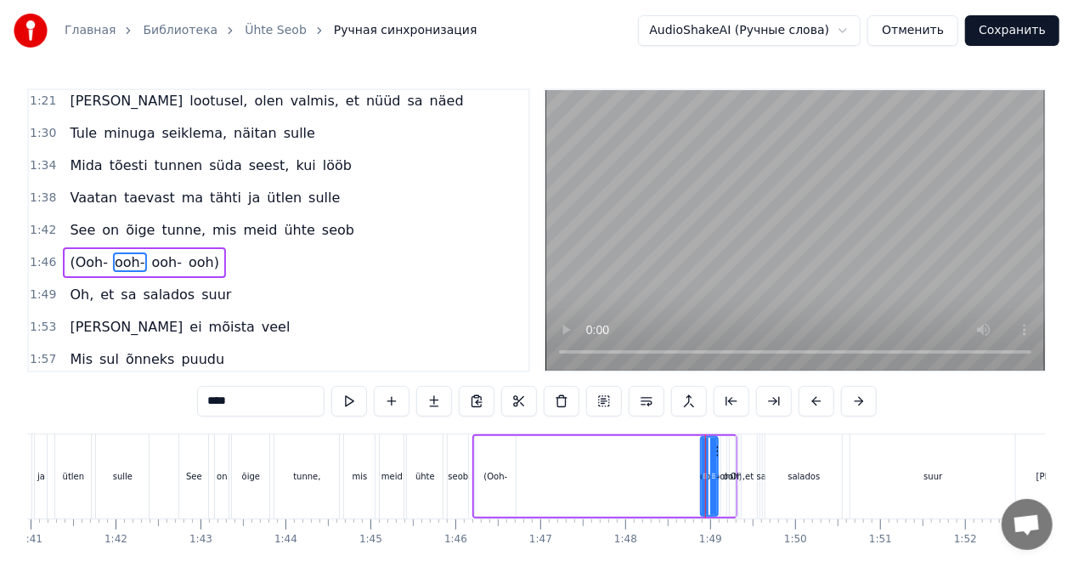
scroll to position [605, 0]
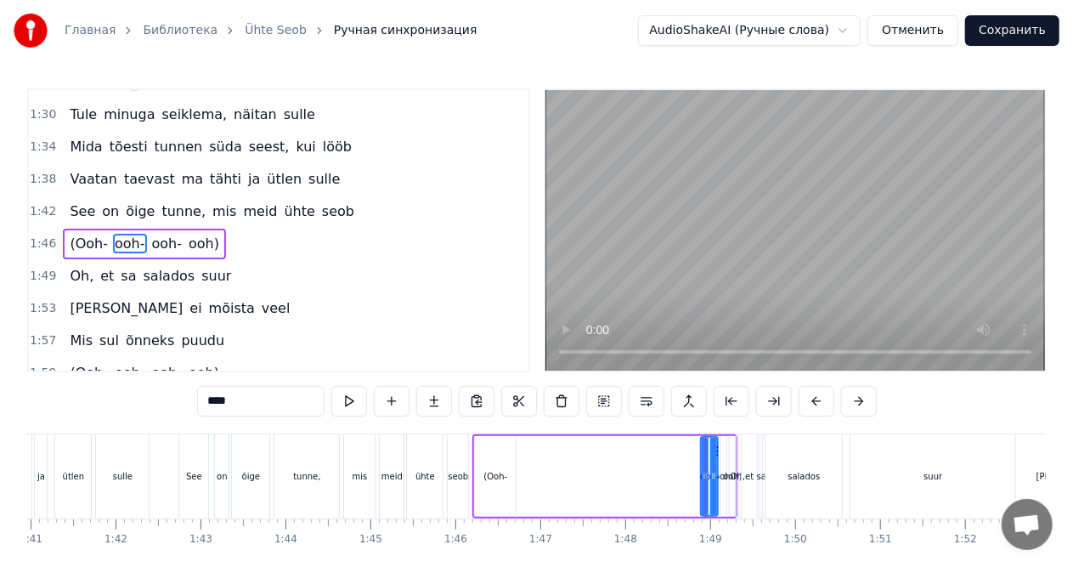
click at [210, 229] on div "(Ooh- ooh- ooh- ooh)" at bounding box center [144, 244] width 163 height 31
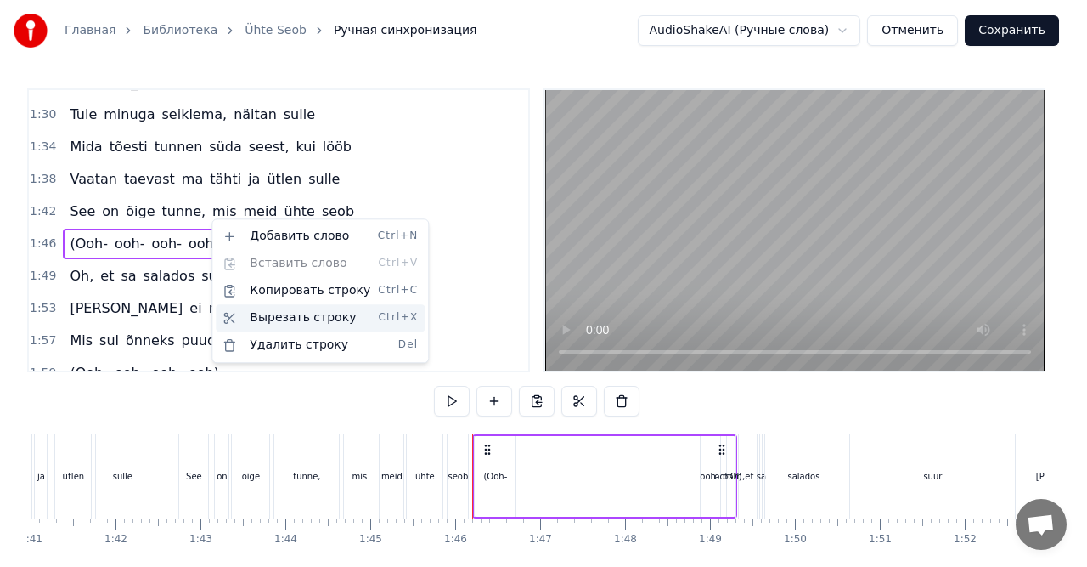
click at [263, 318] on div "Вырезать строку Ctrl+X" at bounding box center [320, 317] width 209 height 27
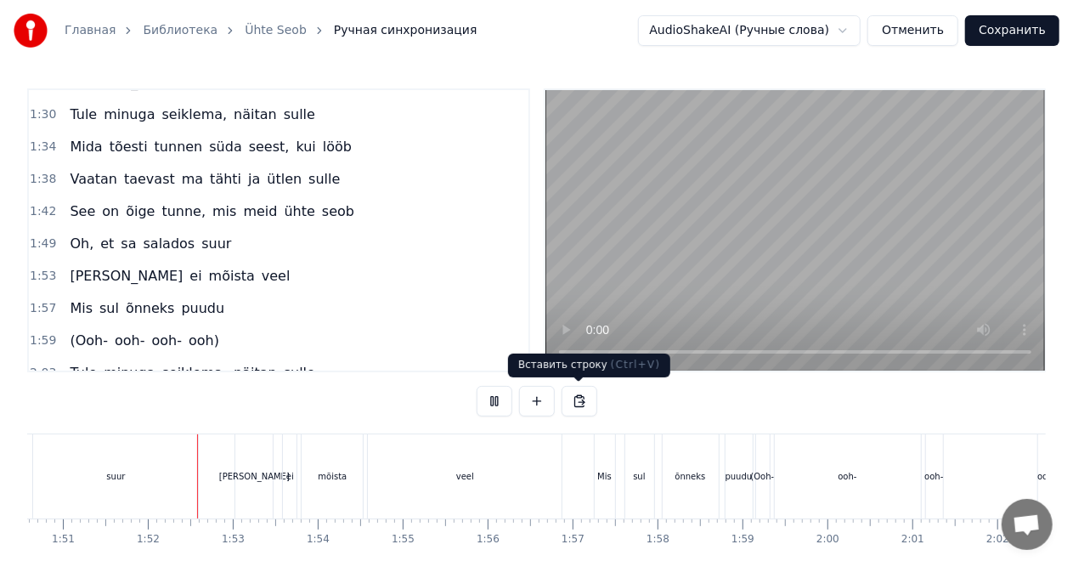
scroll to position [0, 9432]
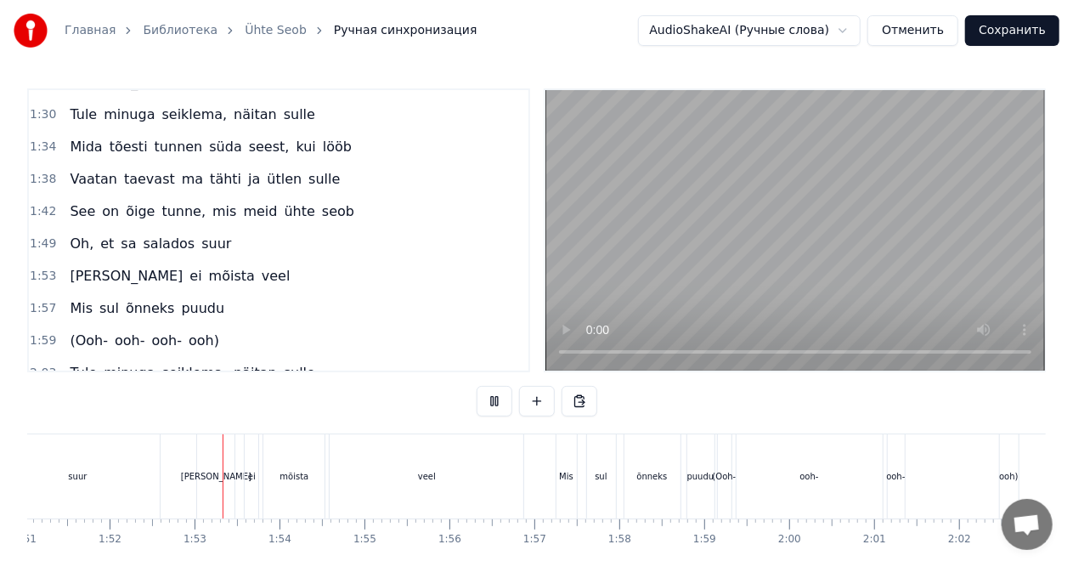
click at [651, 279] on video at bounding box center [795, 230] width 500 height 280
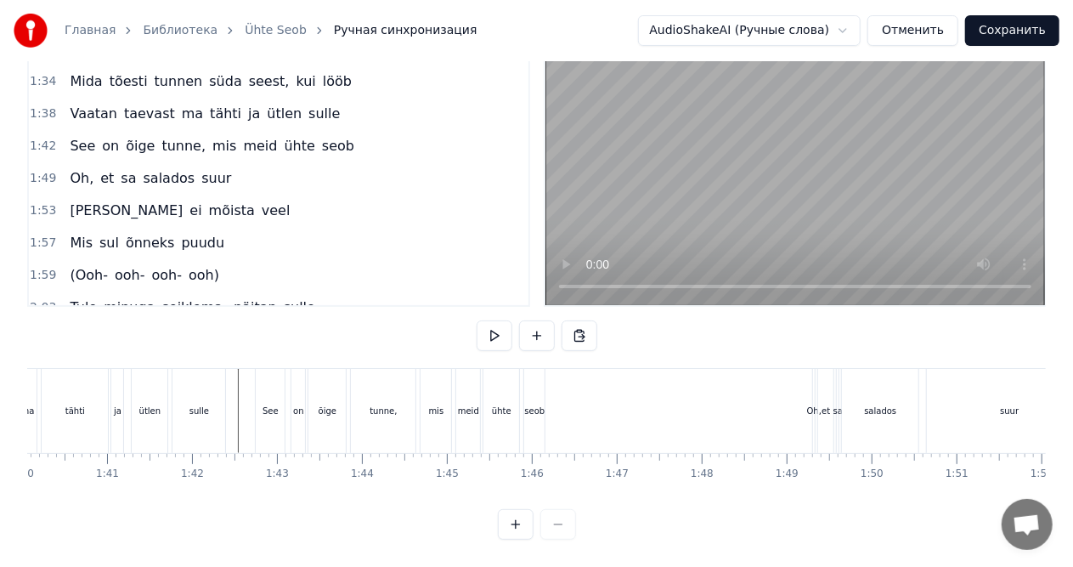
scroll to position [0, 8526]
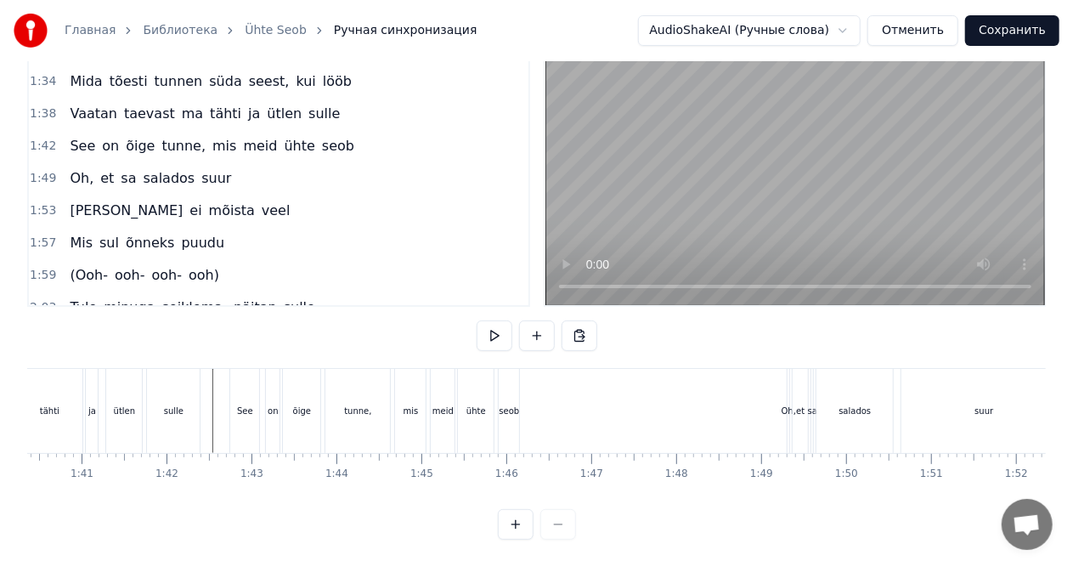
click at [786, 404] on div "Oh," at bounding box center [789, 410] width 14 height 13
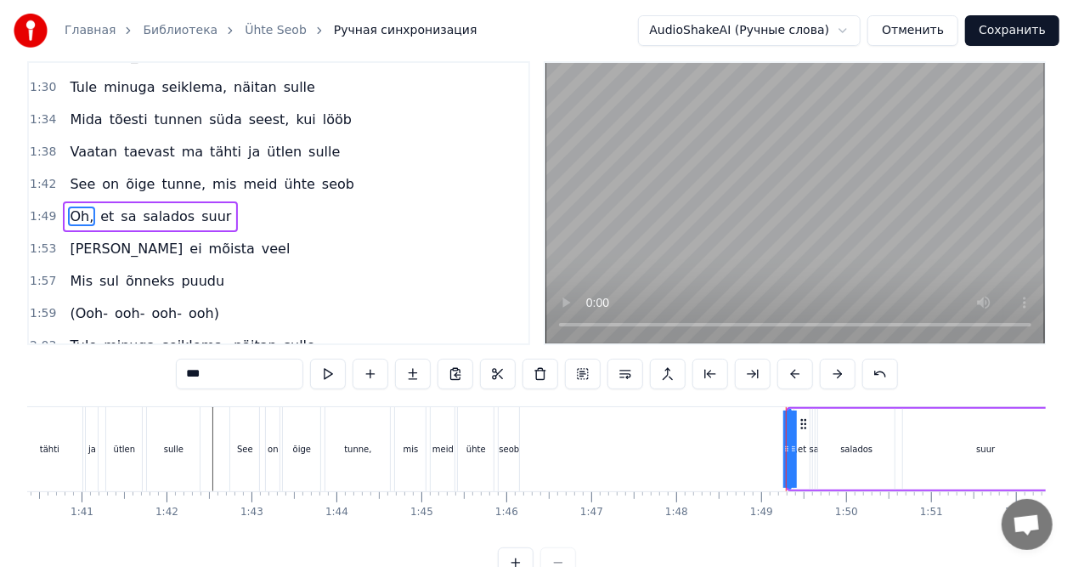
scroll to position [0, 0]
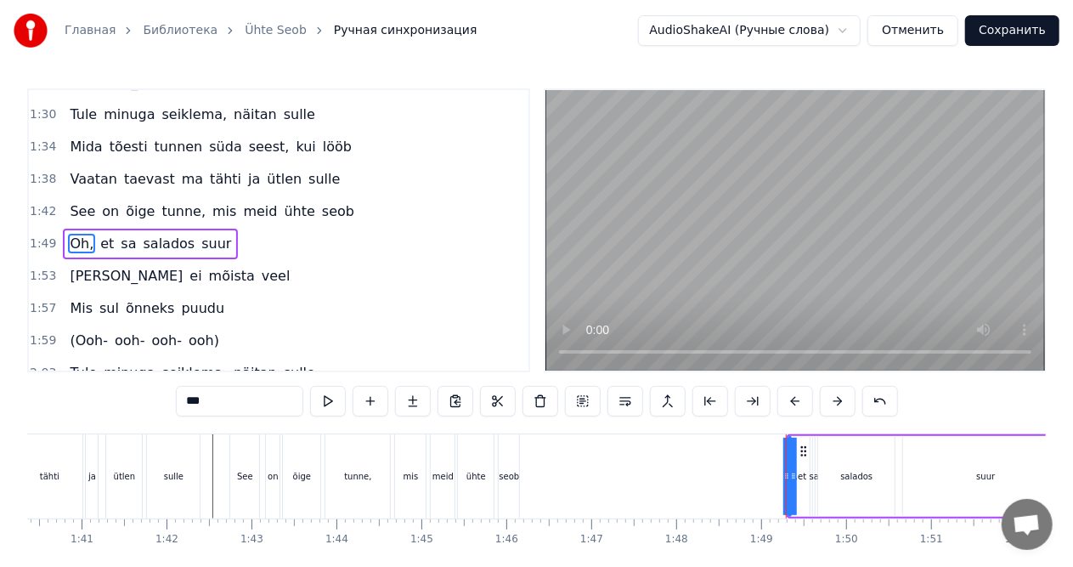
click at [82, 234] on span "Oh," at bounding box center [81, 244] width 27 height 20
click at [80, 234] on span "Oh," at bounding box center [81, 244] width 27 height 20
click at [83, 234] on span "Oh," at bounding box center [81, 244] width 27 height 20
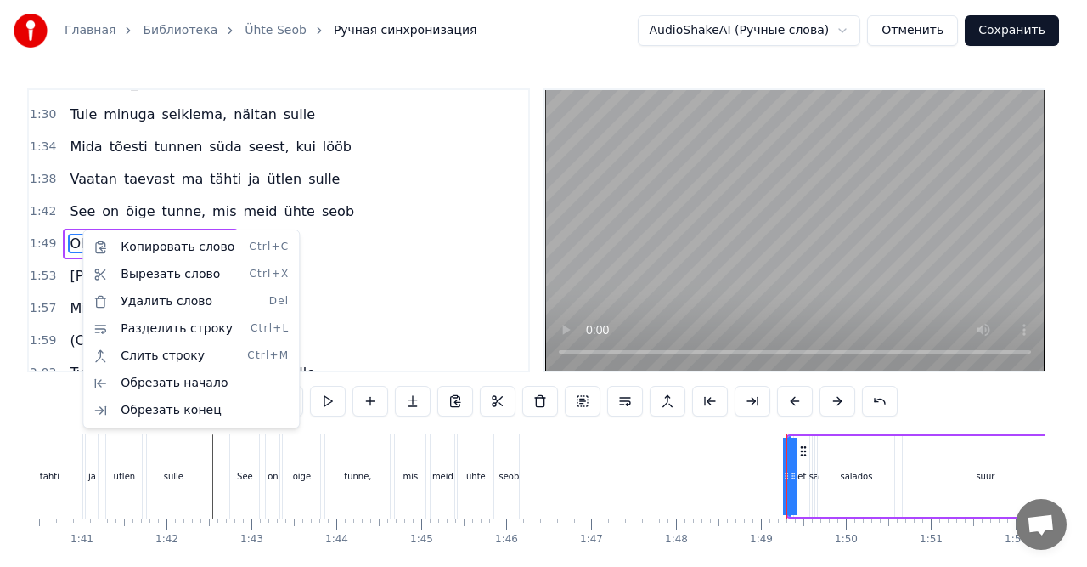
click at [673, 258] on html "Главная Библиотека Ühte Seob Ручная синхронизация AudioShakeAI (Ручные слова) О…" at bounding box center [543, 316] width 1087 height 632
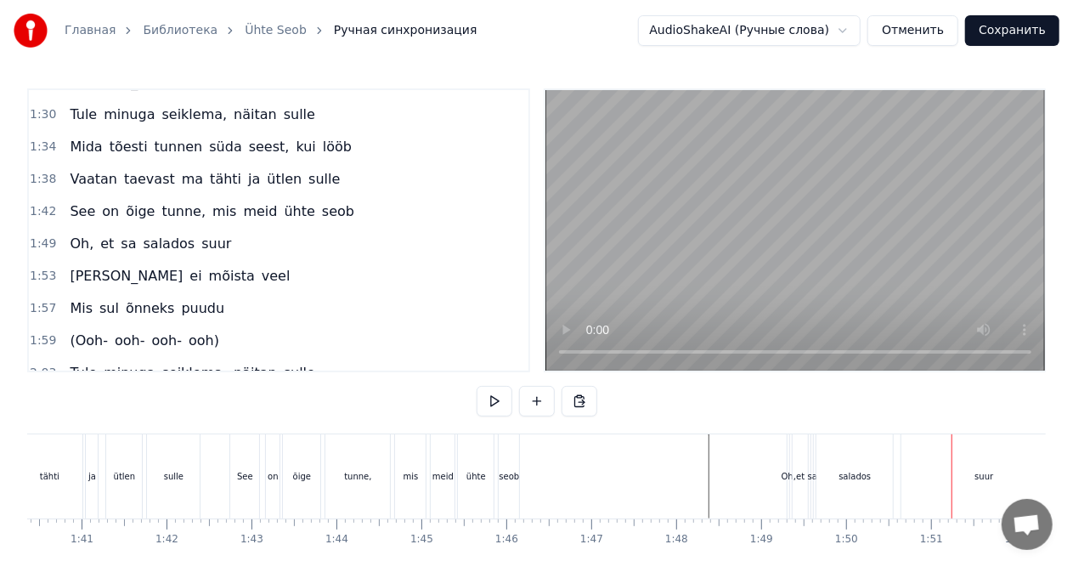
click at [78, 234] on span "Oh," at bounding box center [81, 244] width 27 height 20
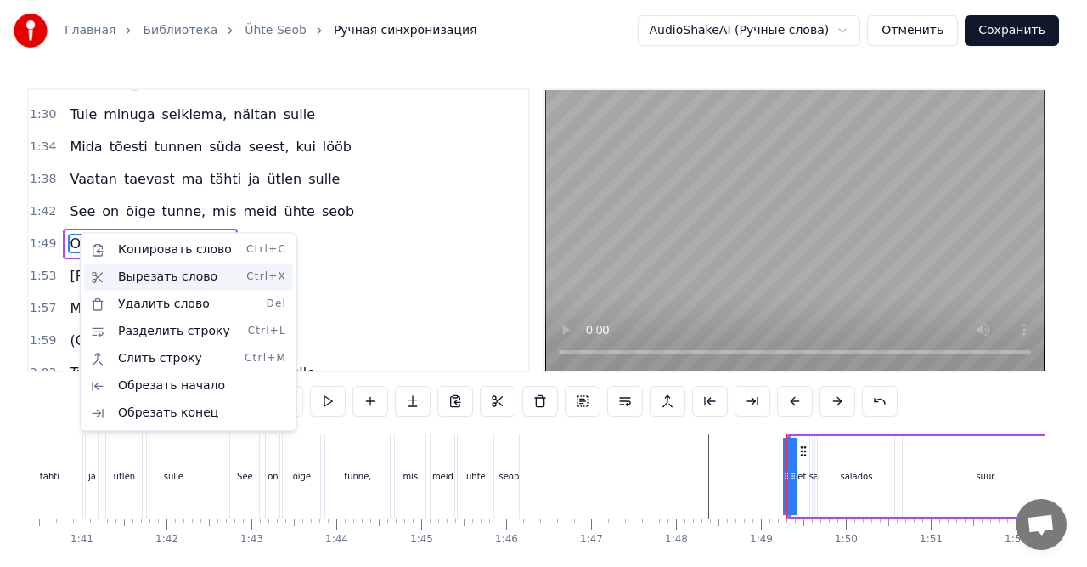
click at [122, 279] on div "Вырезать слово Ctrl+X" at bounding box center [188, 276] width 209 height 27
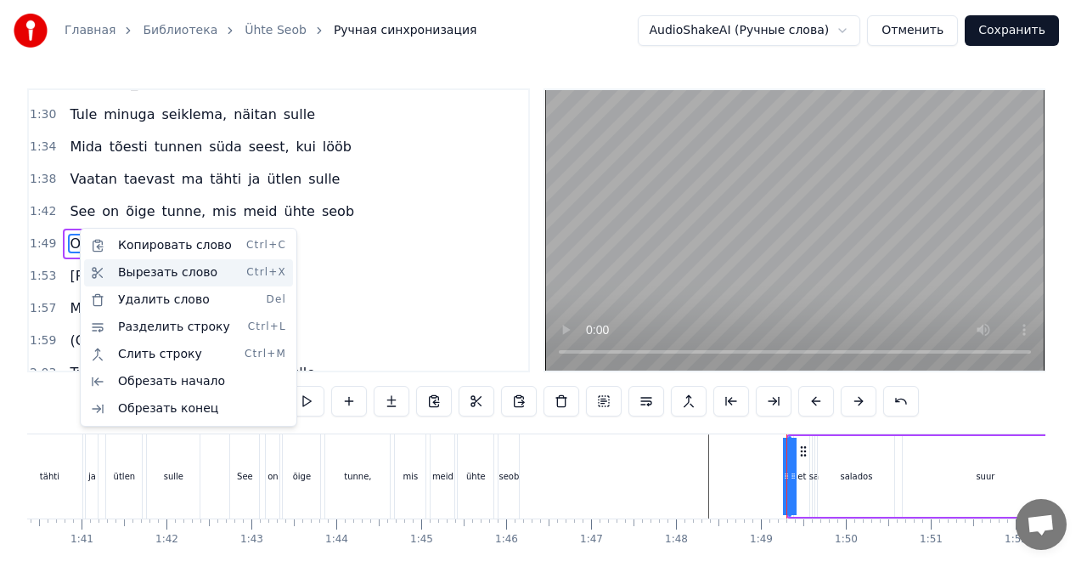
click at [138, 273] on div "Вырезать слово Ctrl+X" at bounding box center [188, 272] width 209 height 27
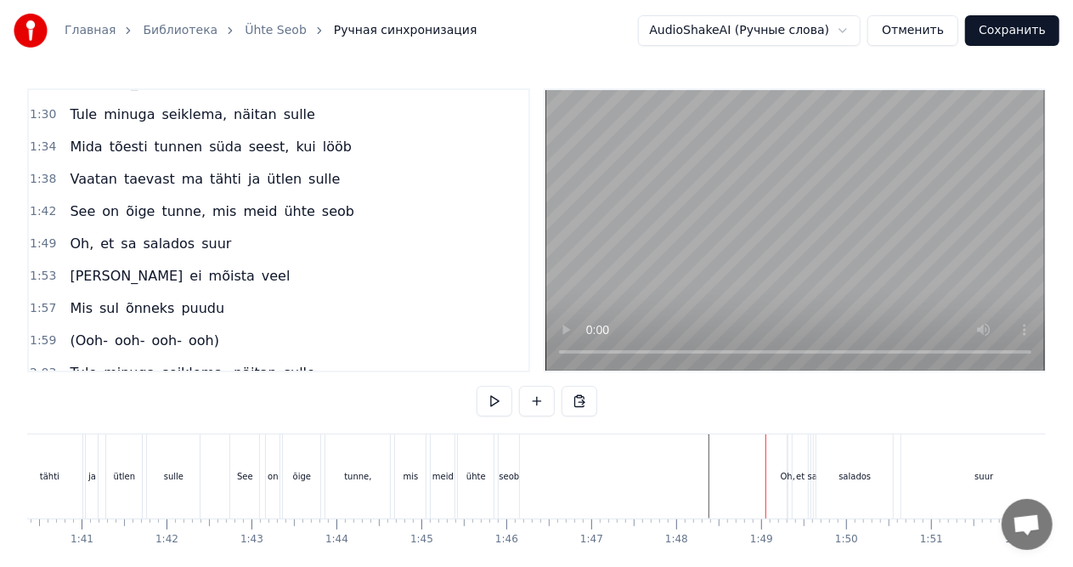
click at [784, 474] on div "Oh," at bounding box center [788, 476] width 14 height 13
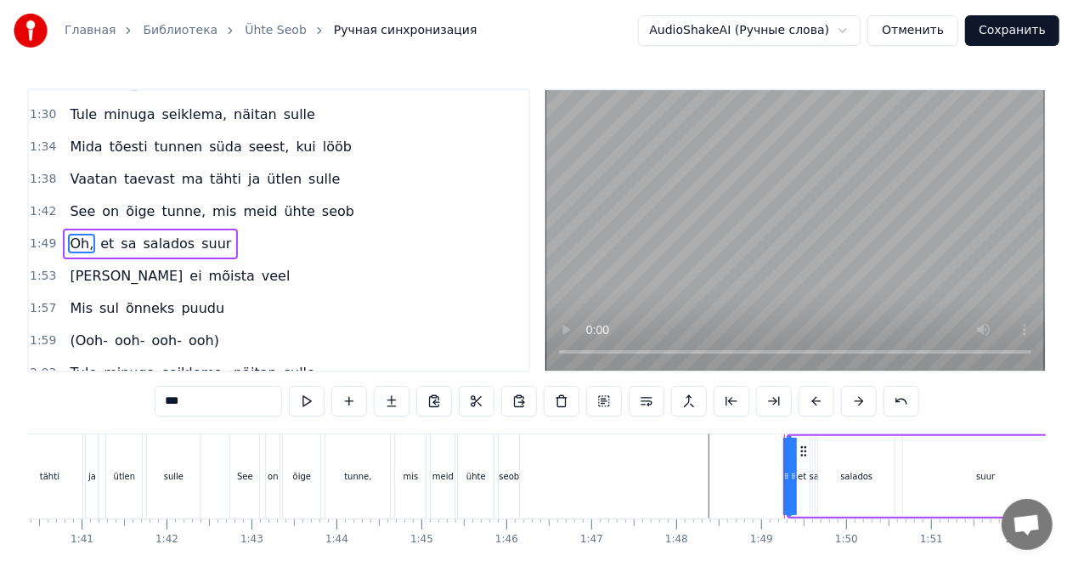
type input "**"
click at [671, 274] on video at bounding box center [795, 230] width 500 height 280
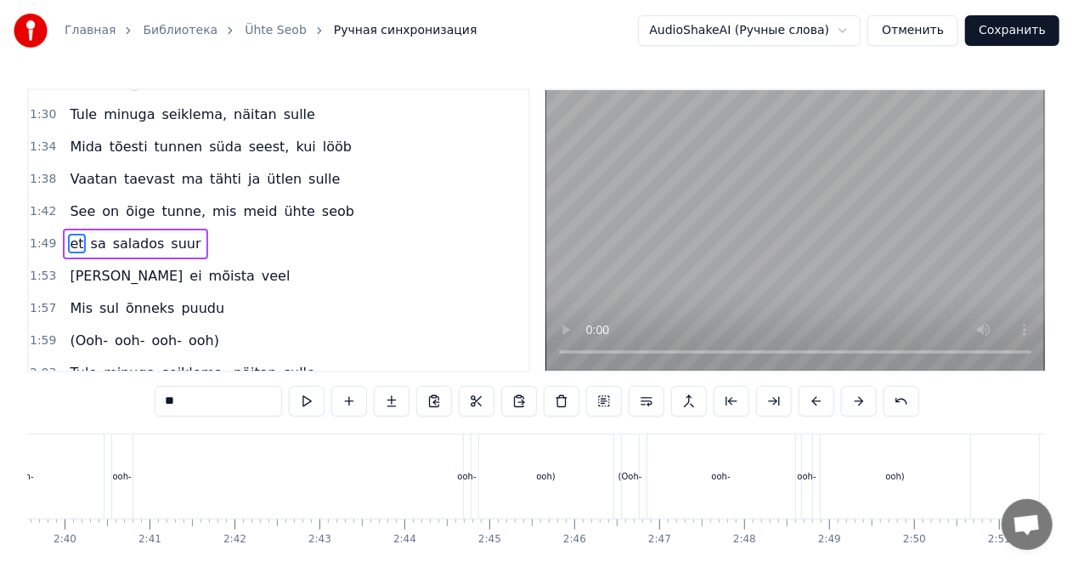
scroll to position [0, 13941]
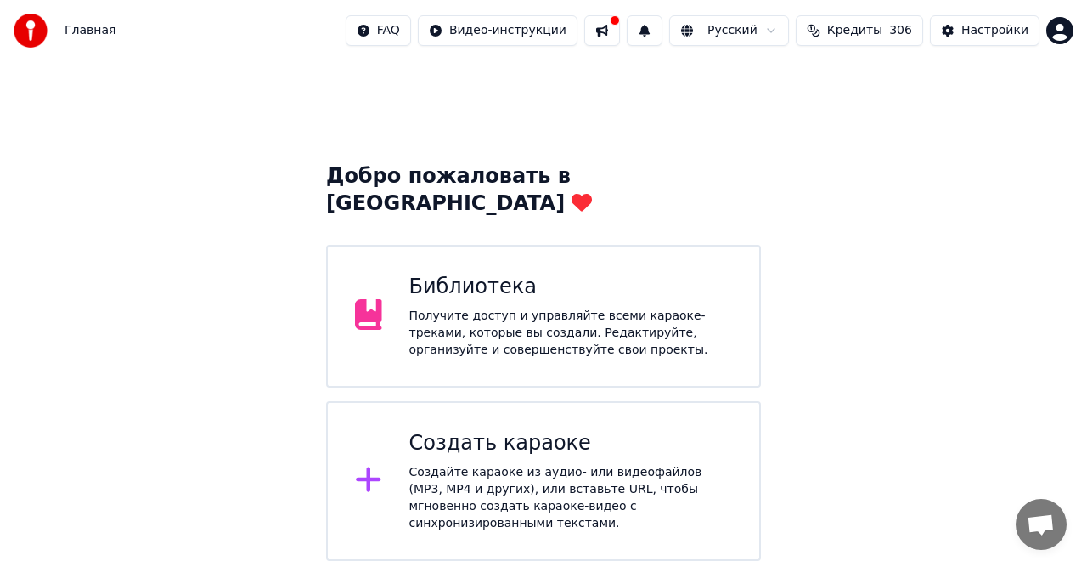
click at [493, 464] on div "Создайте караоке из аудио- или видеофайлов (MP3, MP4 и других), или вставьте UR…" at bounding box center [571, 498] width 324 height 68
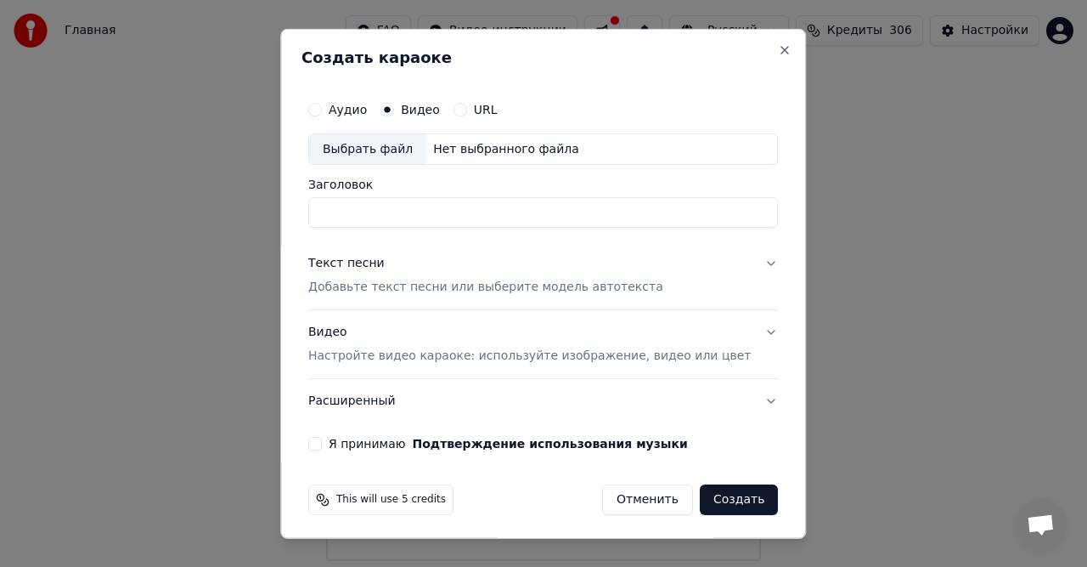
drag, startPoint x: 744, startPoint y: 50, endPoint x: 753, endPoint y: 48, distance: 8.9
click at [745, 50] on h2 "Создать караоке" at bounding box center [543, 56] width 483 height 15
click at [779, 48] on button "Close" at bounding box center [786, 49] width 14 height 14
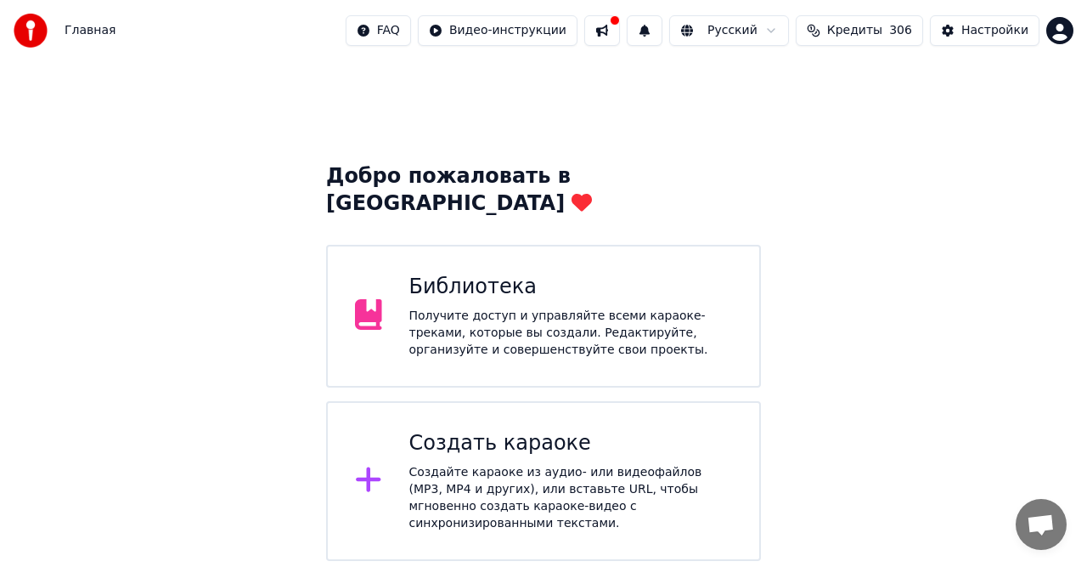
click at [527, 464] on div "Создайте караоке из аудио- или видеофайлов (MP3, MP4 и других), или вставьте UR…" at bounding box center [571, 498] width 324 height 68
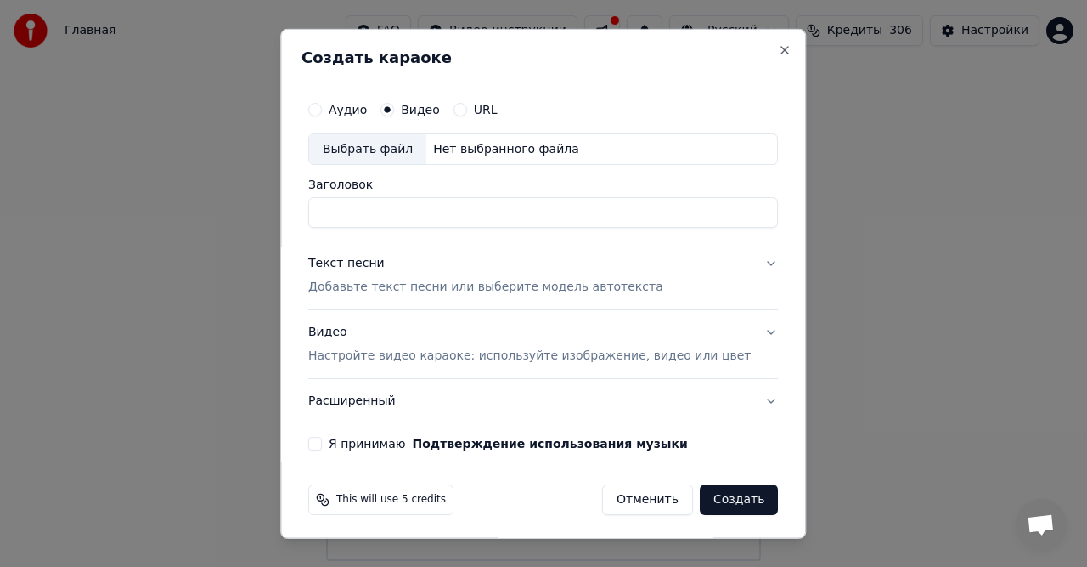
click at [460, 150] on div "Нет выбранного файла" at bounding box center [506, 148] width 160 height 17
type input "**********"
click at [433, 285] on p "Добавьте текст песни или выберите модель автотекста" at bounding box center [485, 287] width 355 height 17
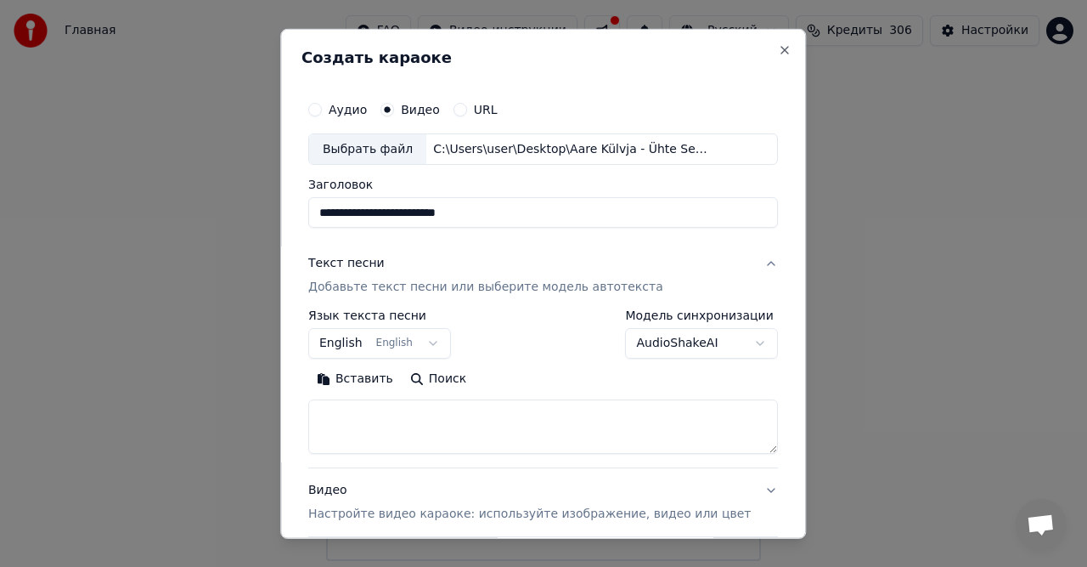
click at [365, 381] on button "Вставить" at bounding box center [354, 378] width 93 height 27
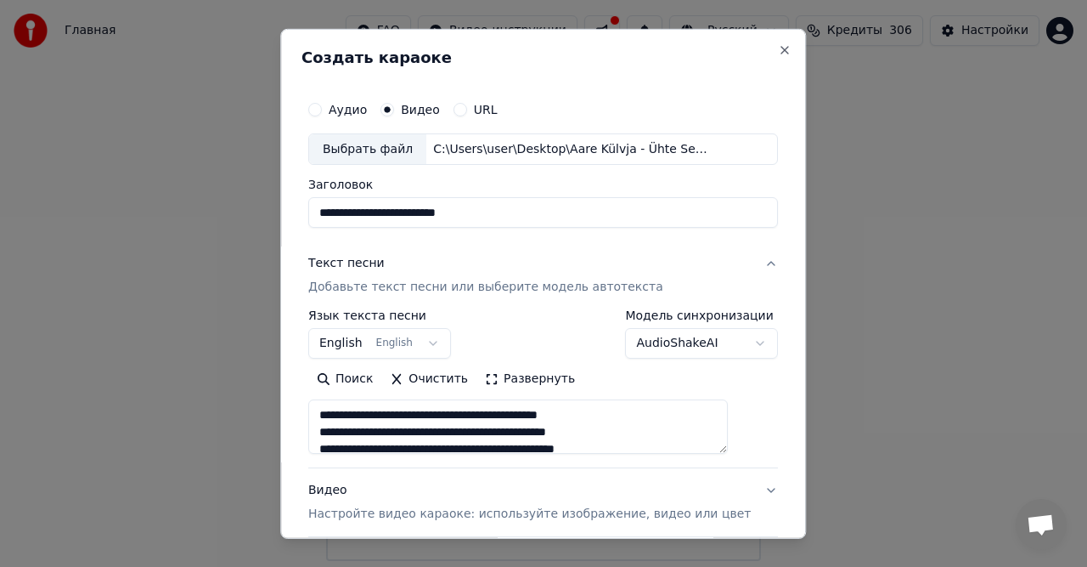
type textarea "**********"
click at [459, 375] on button "Очистить" at bounding box center [429, 378] width 95 height 27
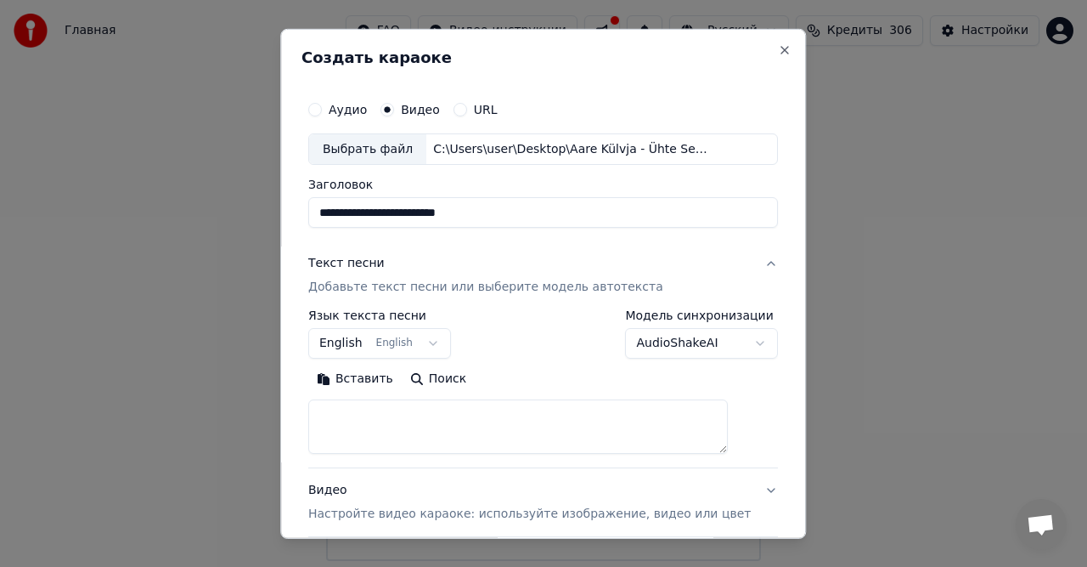
click at [391, 381] on button "Вставить" at bounding box center [354, 378] width 93 height 27
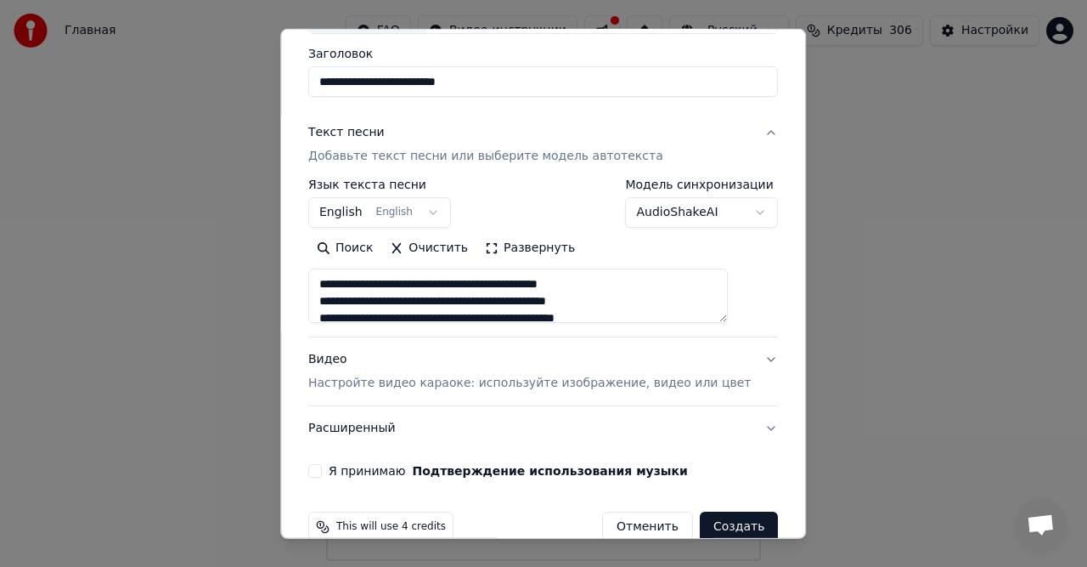
scroll to position [155, 0]
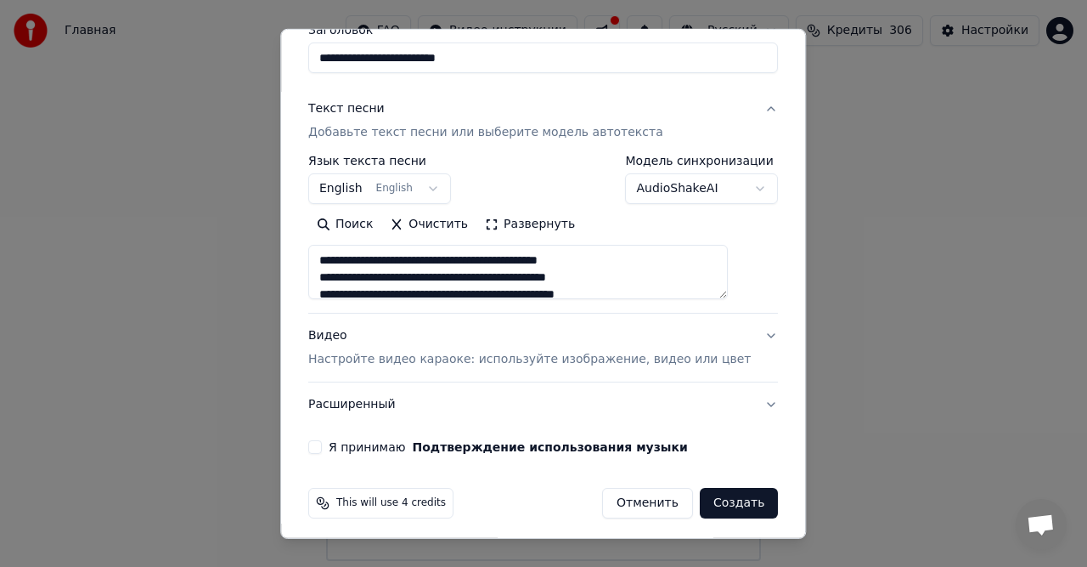
click at [486, 358] on p "Настройте видео караоке: используйте изображение, видео или цвет" at bounding box center [529, 359] width 443 height 17
type textarea "**********"
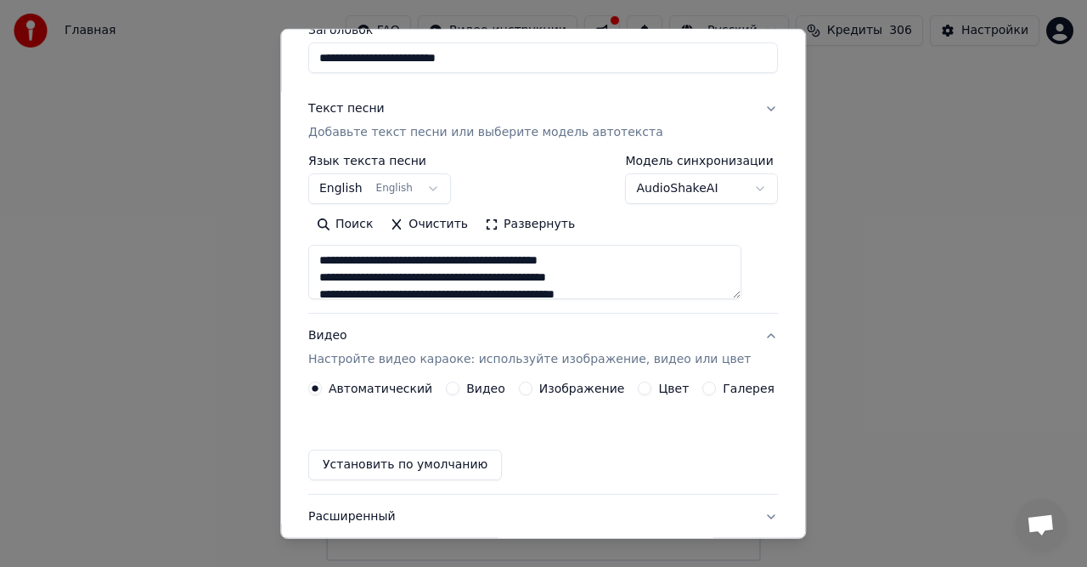
scroll to position [115, 0]
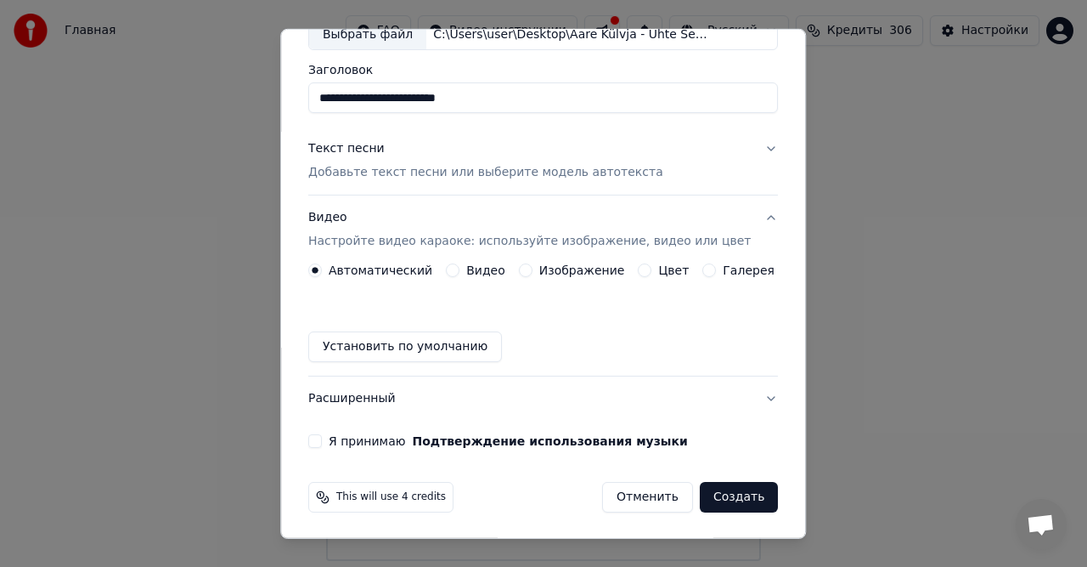
click at [485, 268] on label "Видео" at bounding box center [485, 270] width 39 height 12
click at [460, 268] on button "Видео" at bounding box center [453, 270] width 14 height 14
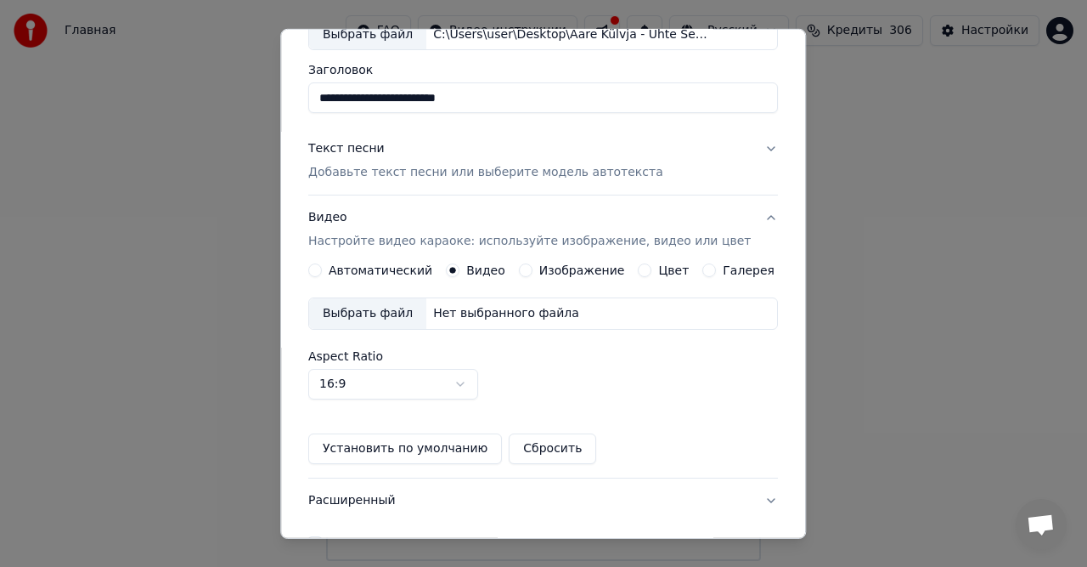
click at [474, 313] on div "Нет выбранного файла" at bounding box center [506, 313] width 160 height 17
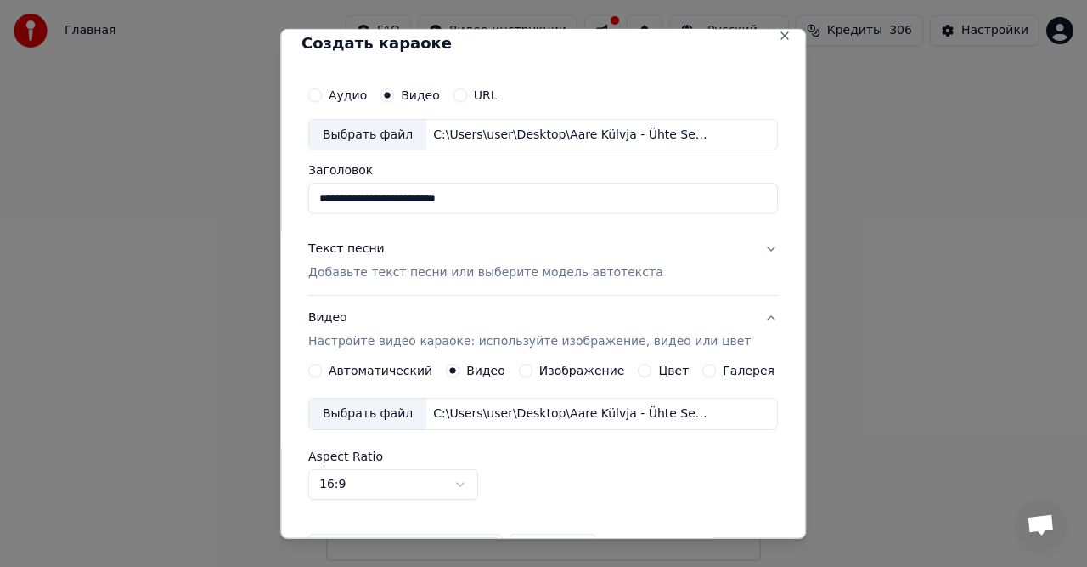
scroll to position [0, 0]
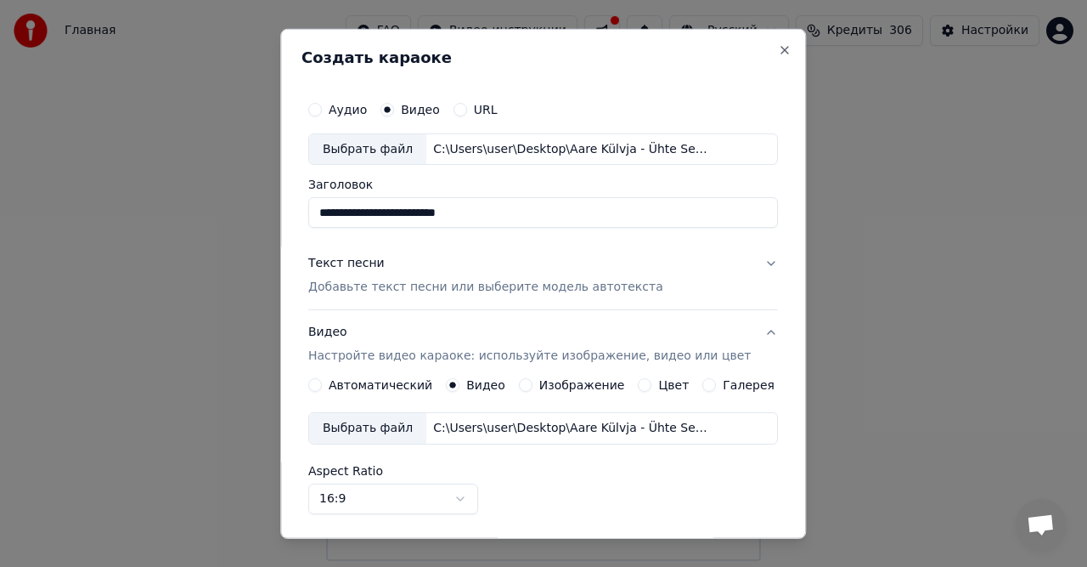
drag, startPoint x: 403, startPoint y: 212, endPoint x: 248, endPoint y: 229, distance: 155.5
click at [248, 229] on body "**********" at bounding box center [543, 280] width 1087 height 561
drag, startPoint x: 384, startPoint y: 214, endPoint x: 423, endPoint y: 216, distance: 39.1
click at [423, 216] on input "**********" at bounding box center [543, 212] width 470 height 31
type input "*********"
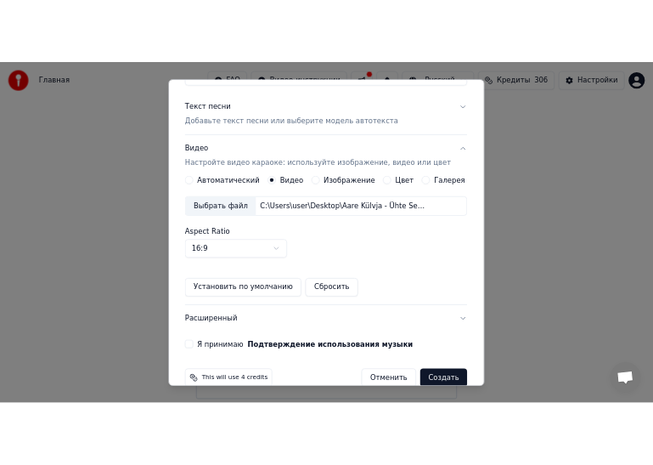
scroll to position [216, 0]
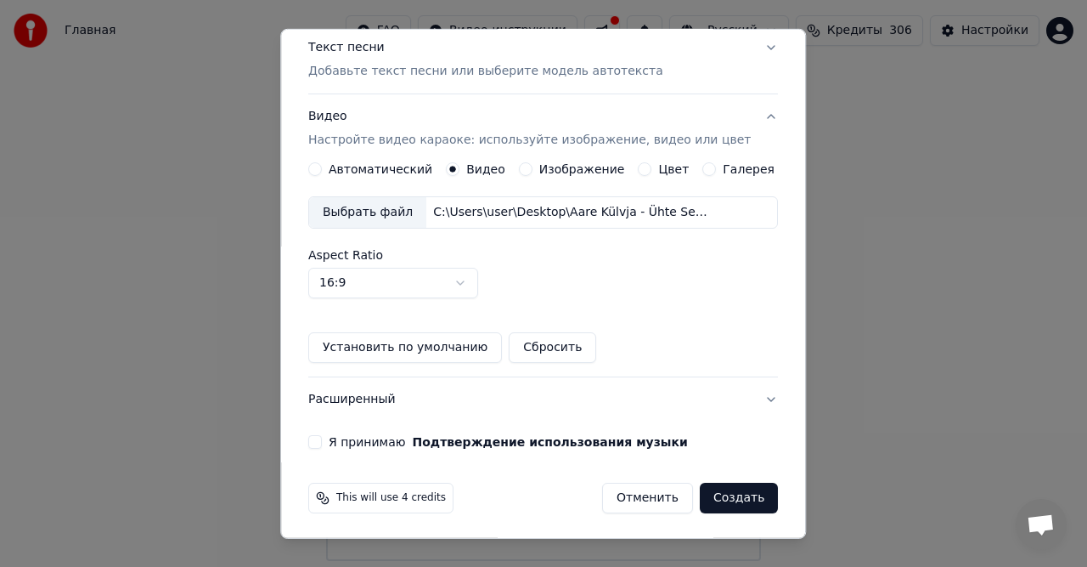
click at [356, 438] on label "Я принимаю Подтверждение использования музыки" at bounding box center [508, 442] width 359 height 12
click at [322, 438] on button "Я принимаю Подтверждение использования музыки" at bounding box center [315, 442] width 14 height 14
click at [717, 491] on button "Создать" at bounding box center [739, 498] width 78 height 31
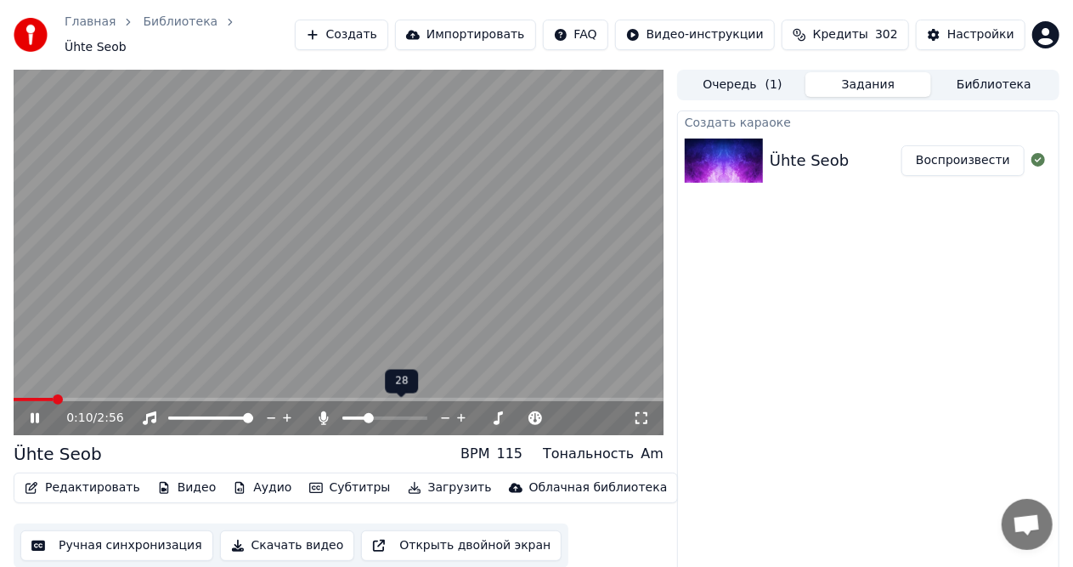
click at [367, 416] on span at bounding box center [384, 417] width 85 height 3
click at [424, 413] on span at bounding box center [420, 418] width 10 height 10
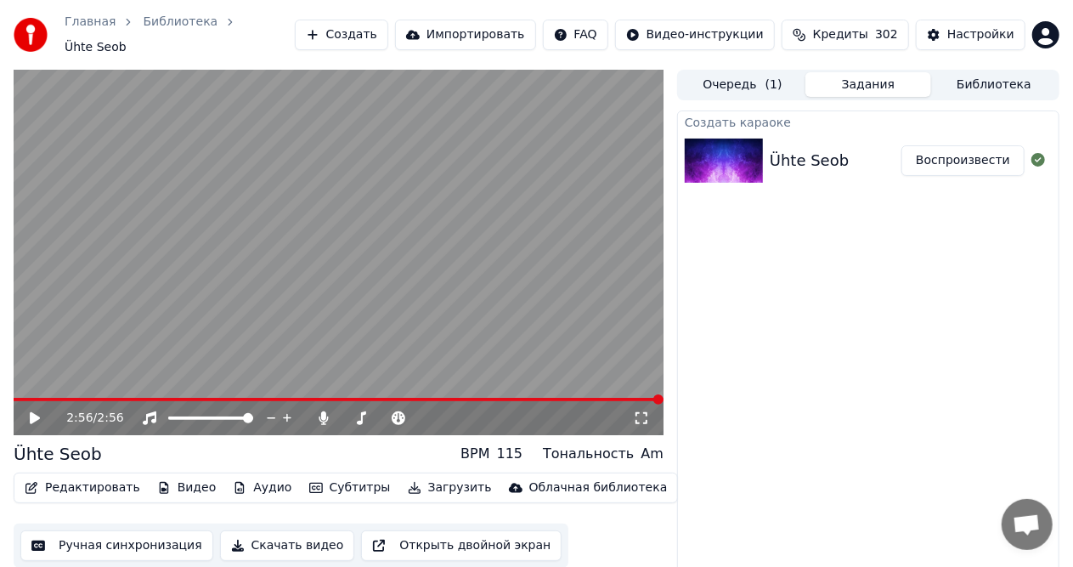
click at [29, 411] on icon at bounding box center [46, 418] width 39 height 14
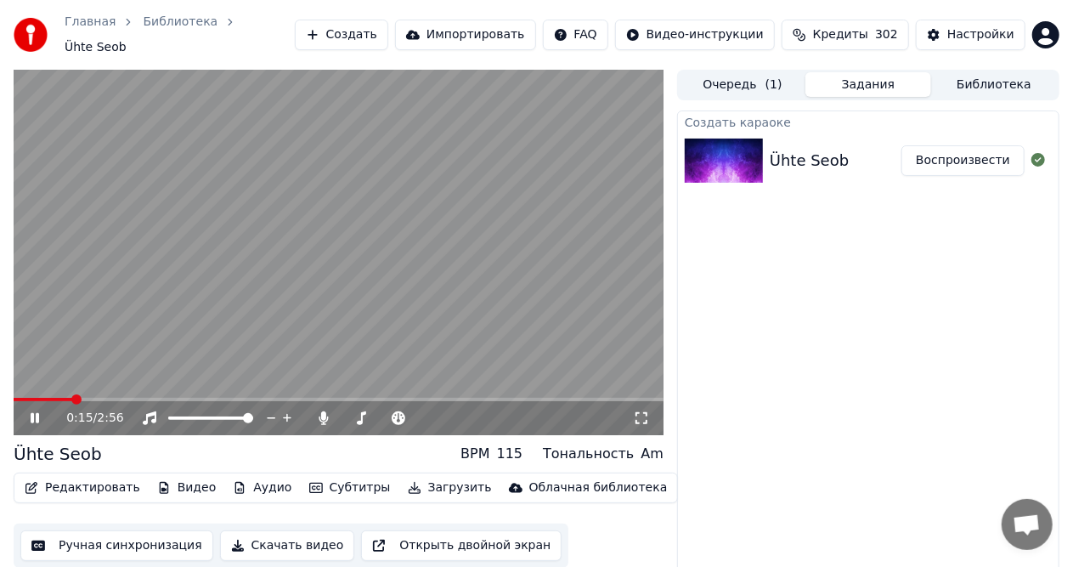
click at [324, 333] on video at bounding box center [339, 252] width 650 height 365
click at [342, 416] on span at bounding box center [342, 417] width 0 height 3
click at [296, 539] on button "Скачать видео" at bounding box center [287, 545] width 135 height 31
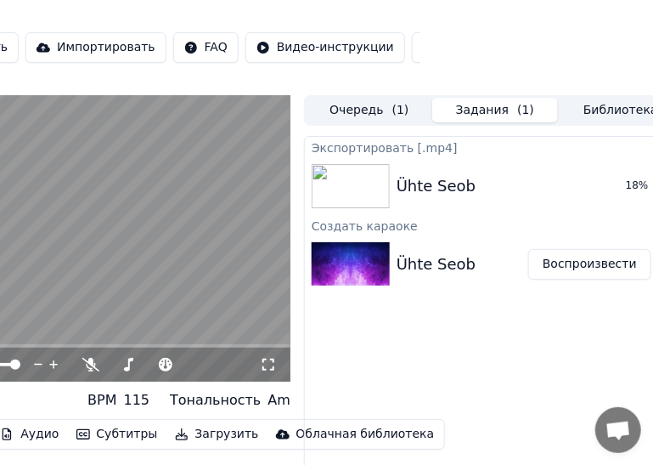
scroll to position [0, 265]
